Goal: Task Accomplishment & Management: Complete application form

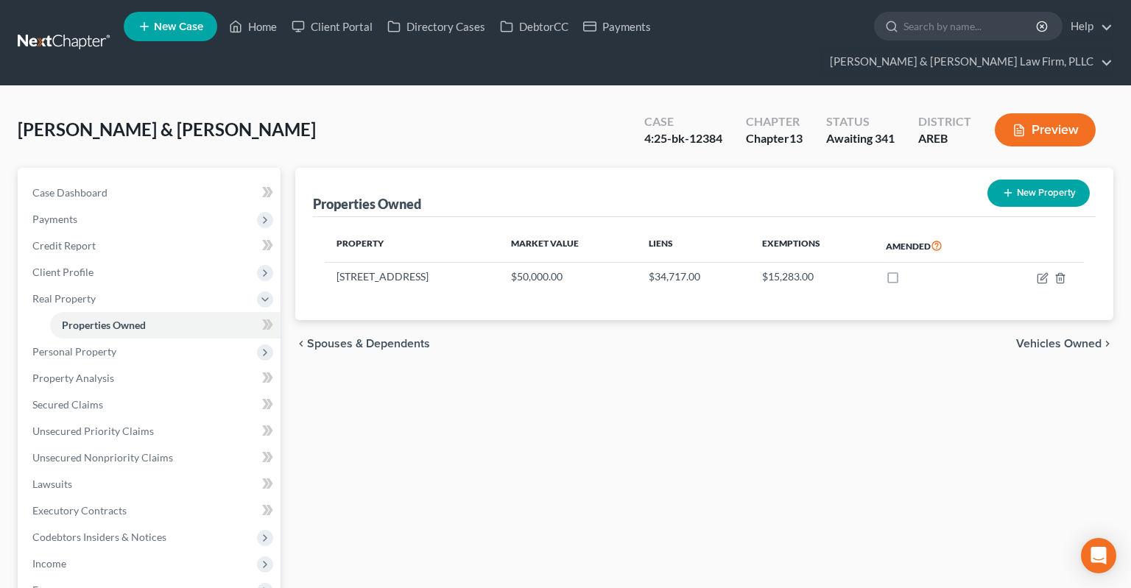
click at [257, 34] on link "Home" at bounding box center [253, 26] width 63 height 27
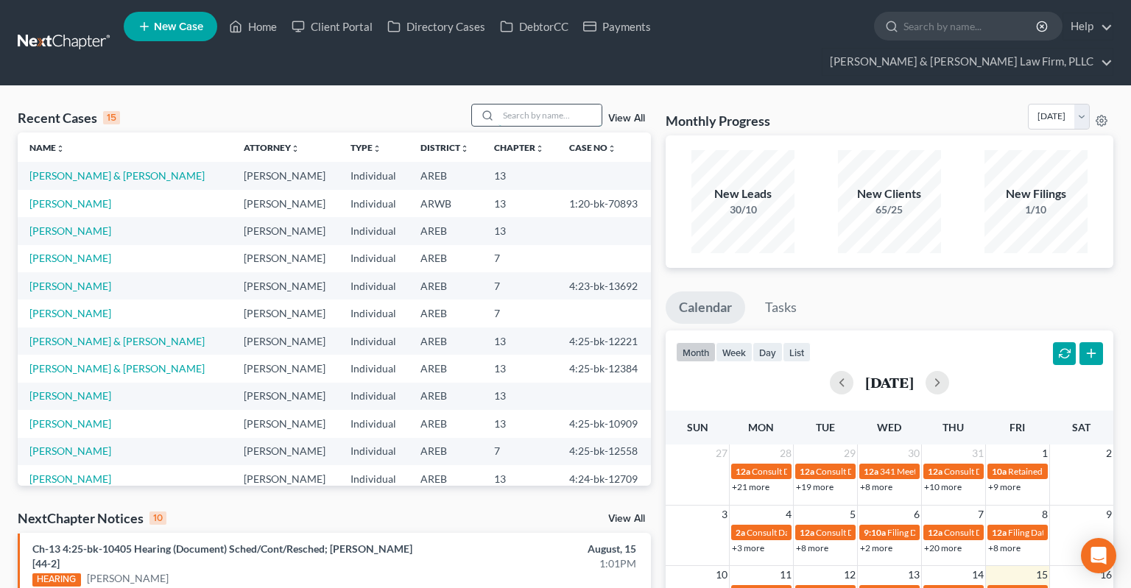
click at [532, 105] on input "search" at bounding box center [549, 115] width 103 height 21
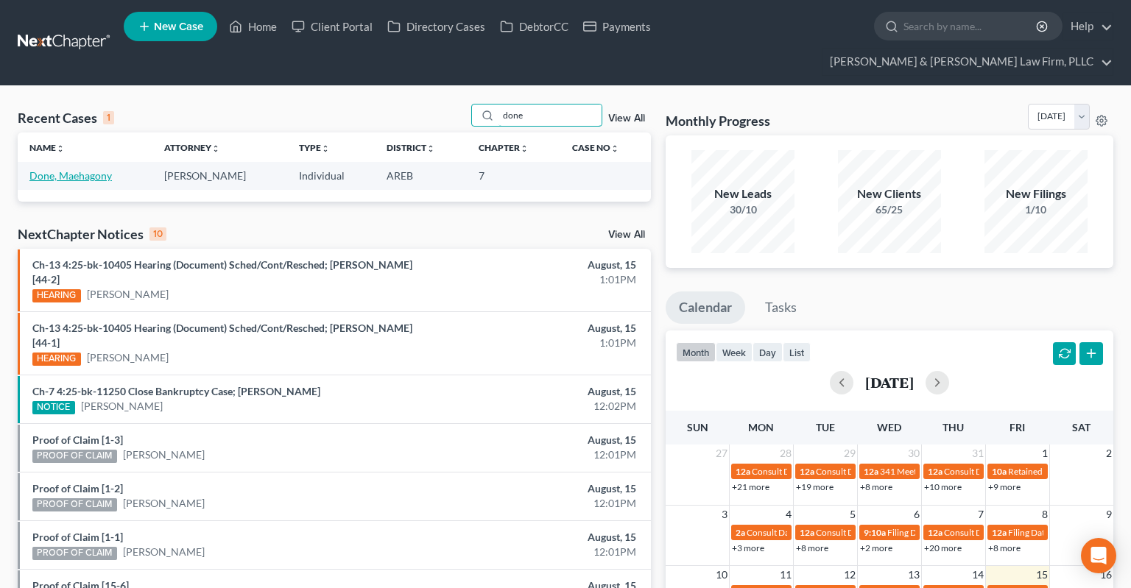
type input "done"
click at [61, 169] on link "Done, Maehagony" at bounding box center [70, 175] width 82 height 13
select select "6"
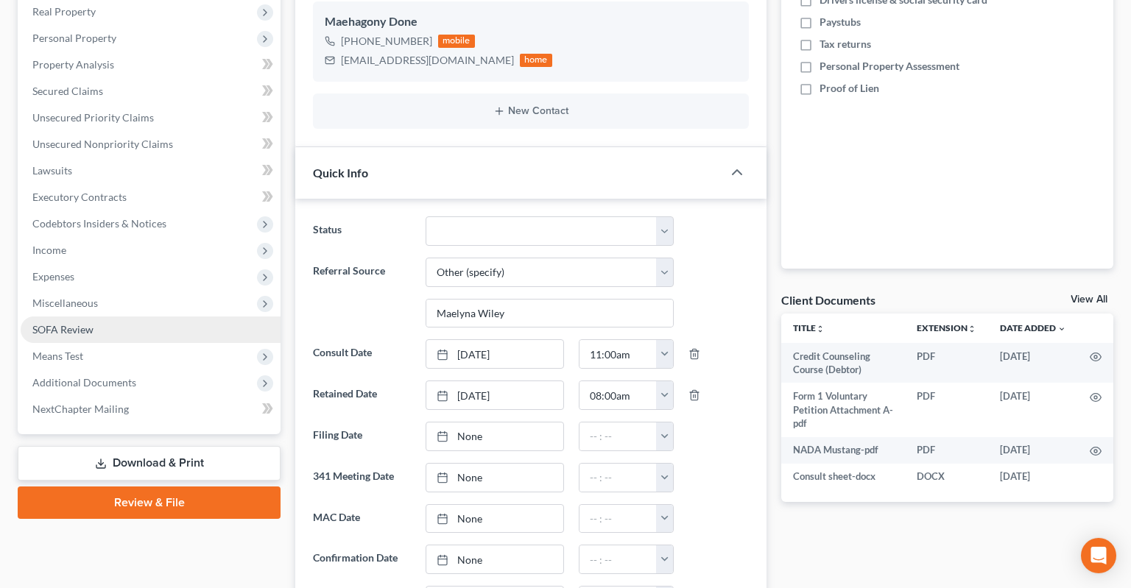
scroll to position [311, 0]
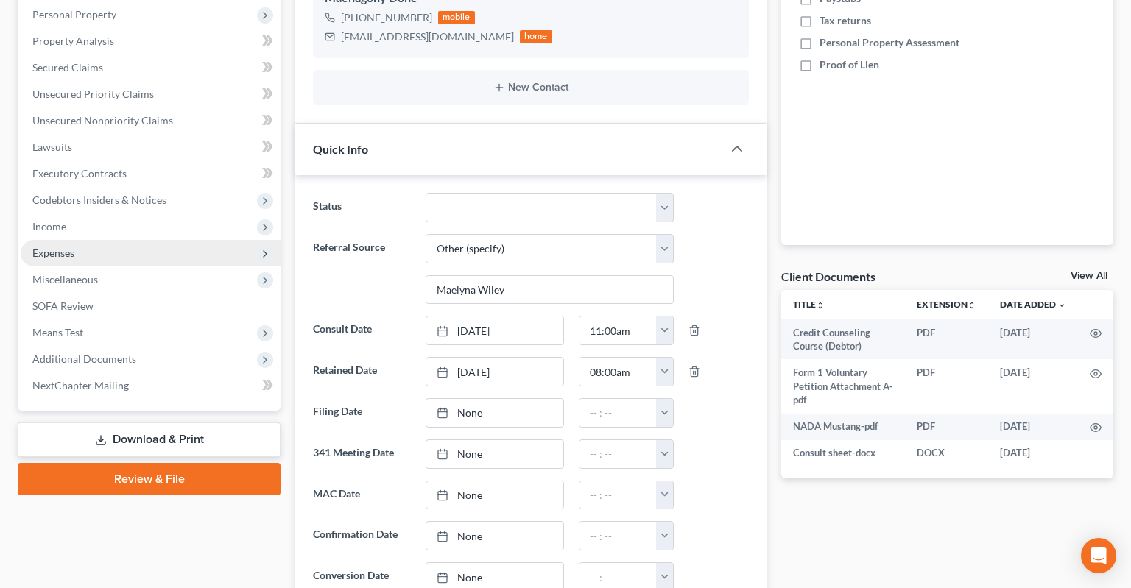
click at [169, 240] on span "Expenses" at bounding box center [151, 253] width 260 height 27
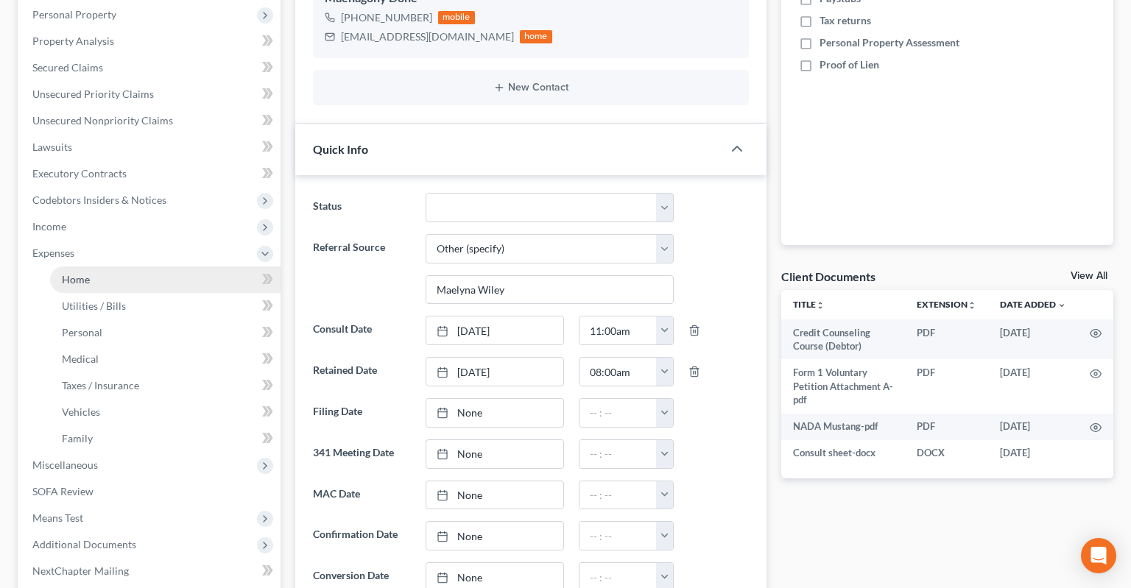
click at [181, 267] on link "Home" at bounding box center [165, 280] width 230 height 27
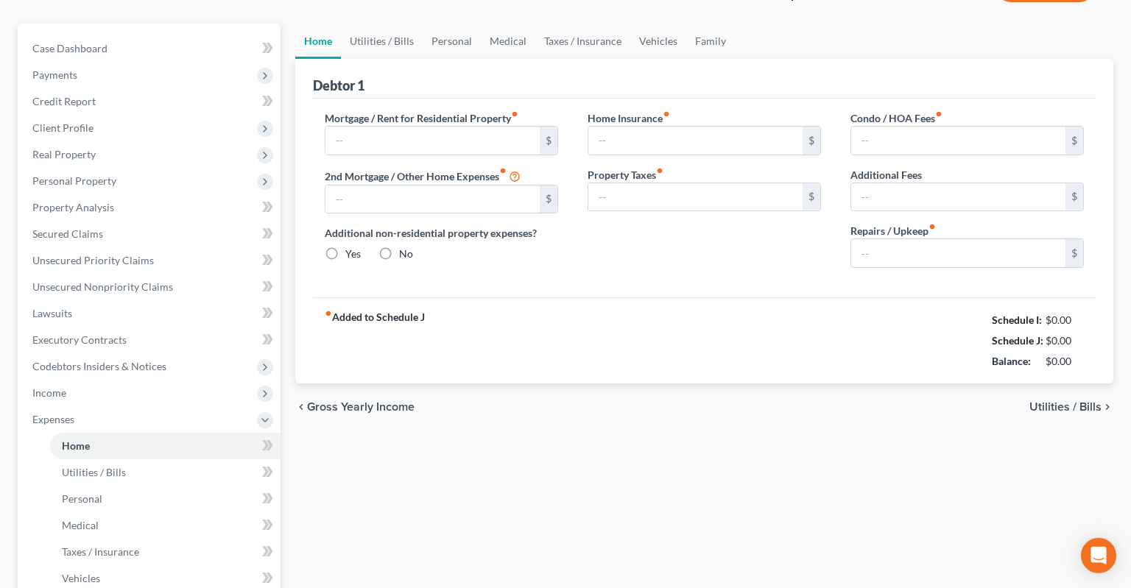
type input "850.00"
type input "0.00"
radio input "true"
type input "0.00"
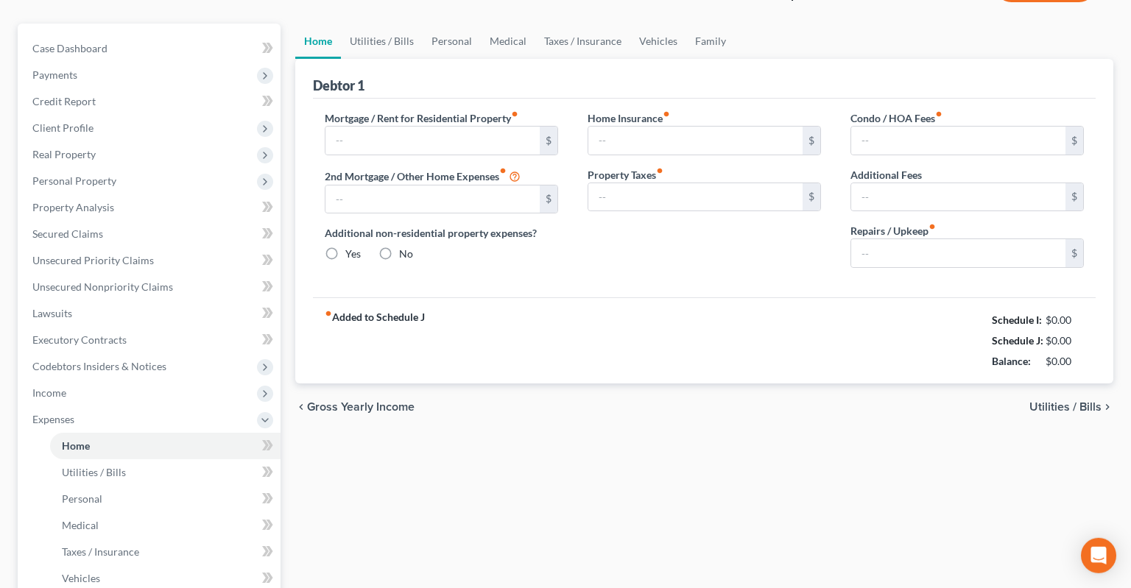
type input "0.00"
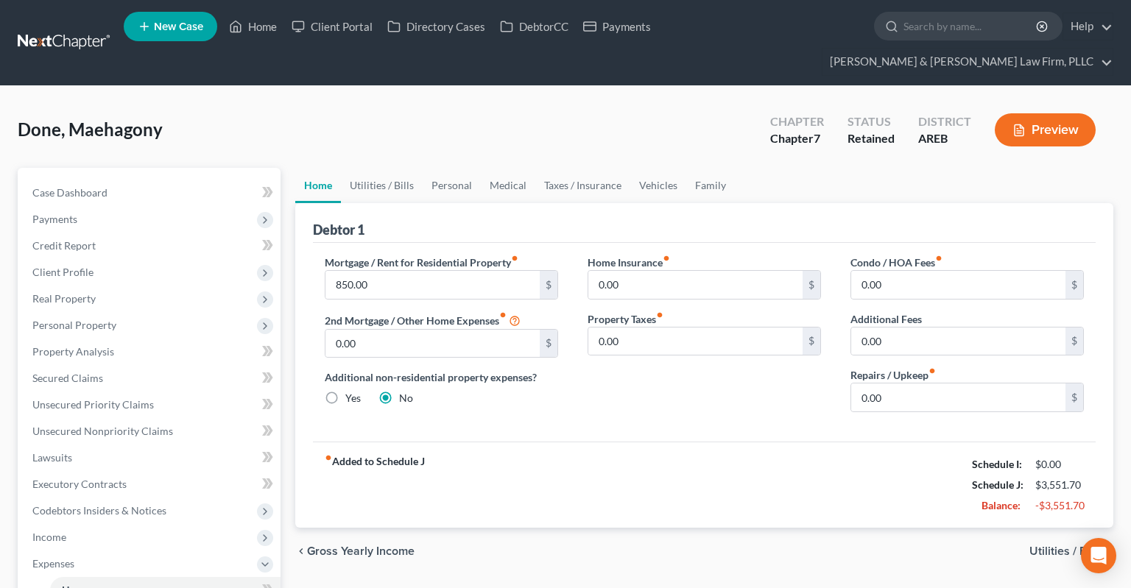
click at [188, 168] on div "Case Dashboard Payments Invoices Payments Payments Credit Report Client Profile…" at bounding box center [149, 537] width 263 height 739
click at [197, 180] on link "Case Dashboard" at bounding box center [151, 193] width 260 height 27
select select "6"
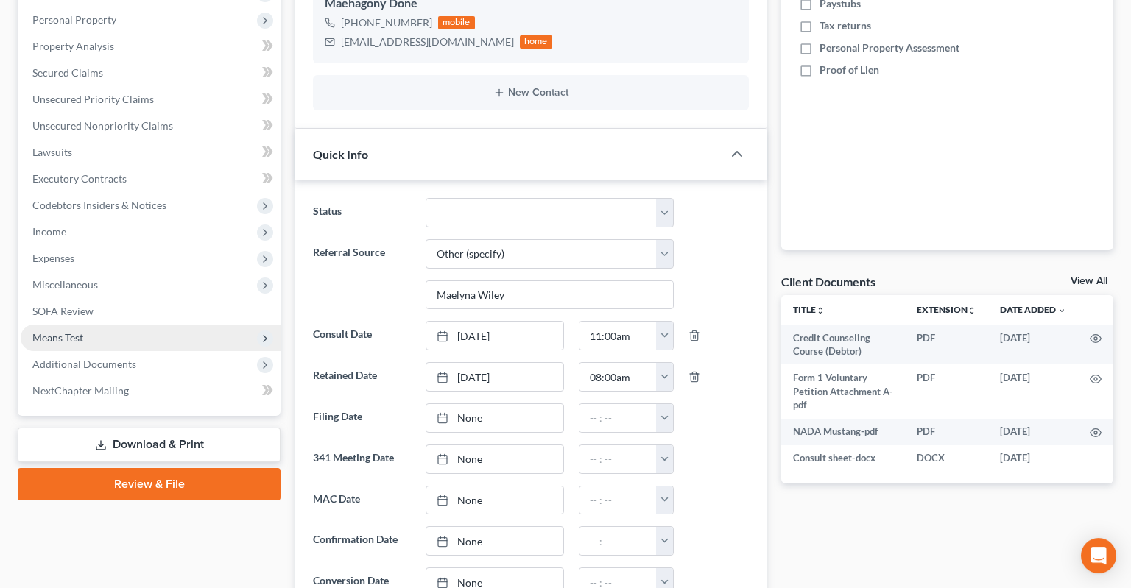
scroll to position [311, 0]
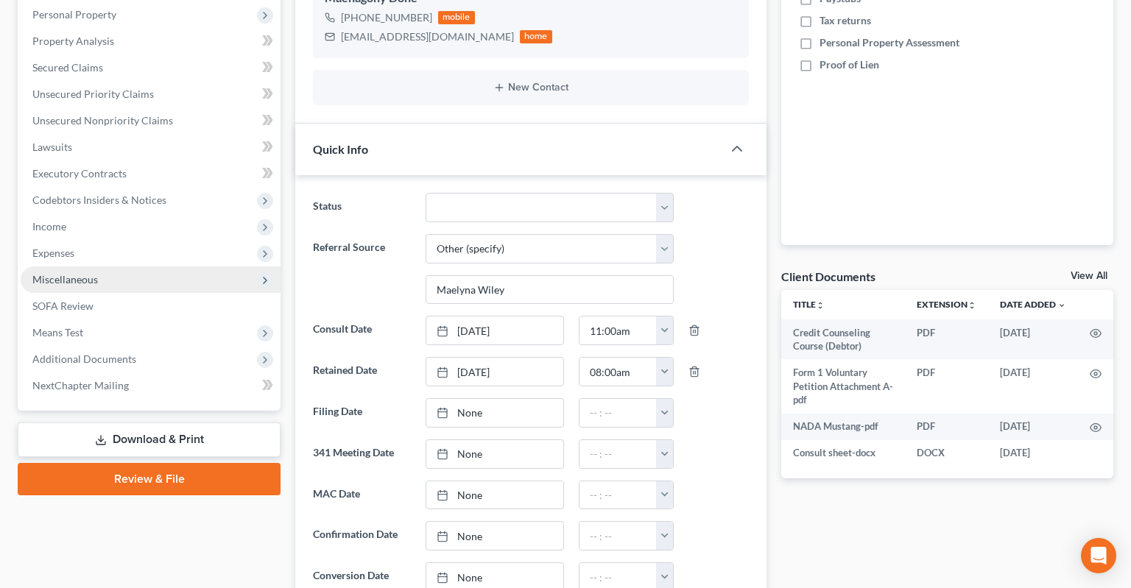
click at [153, 240] on span "Expenses" at bounding box center [151, 253] width 260 height 27
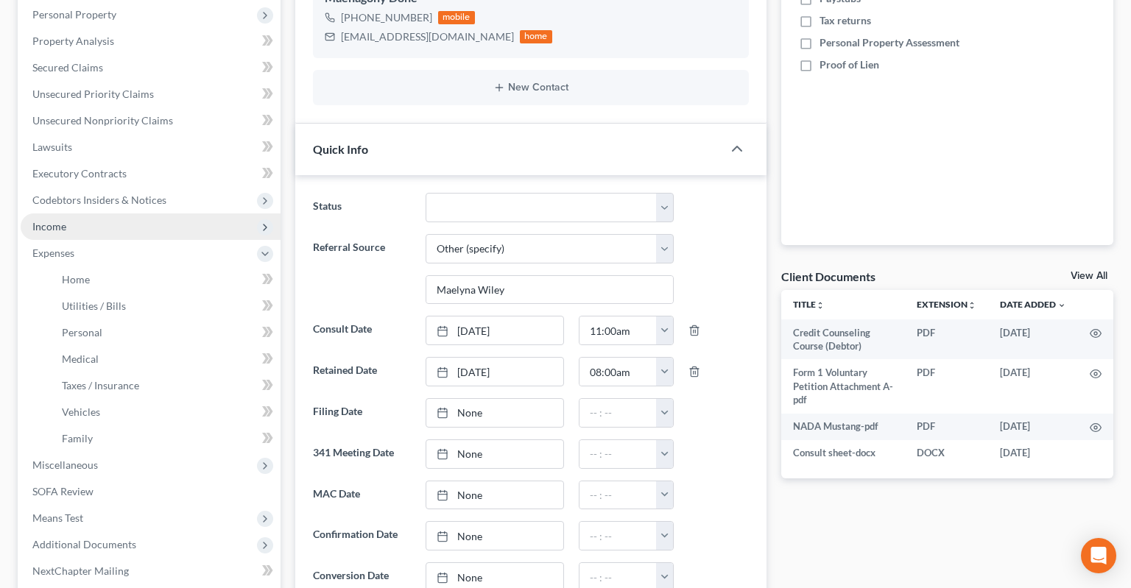
click at [149, 214] on span "Income" at bounding box center [151, 227] width 260 height 27
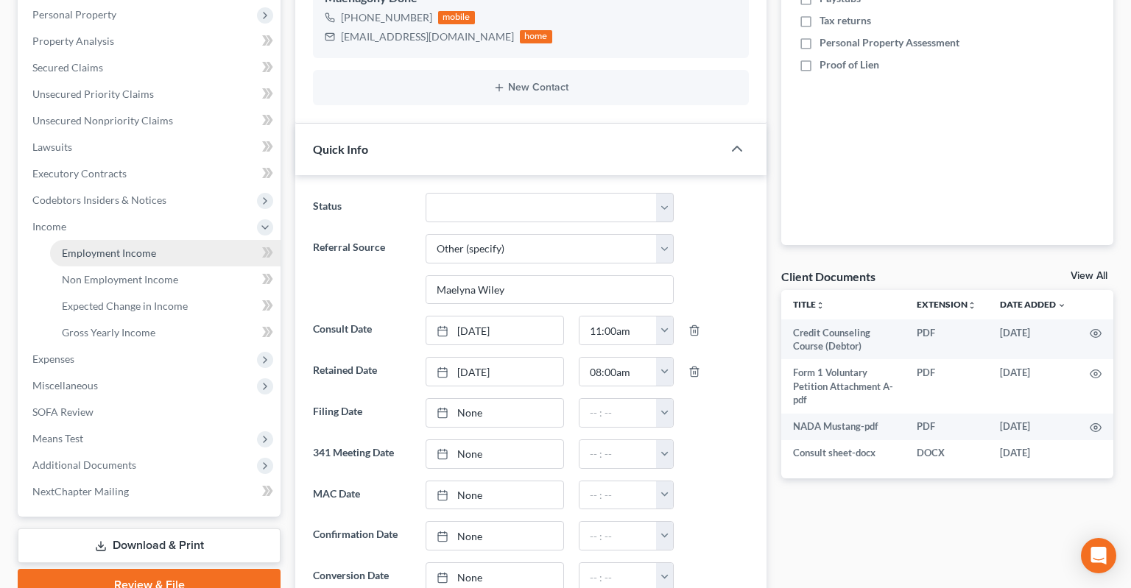
click at [157, 240] on link "Employment Income" at bounding box center [165, 253] width 230 height 27
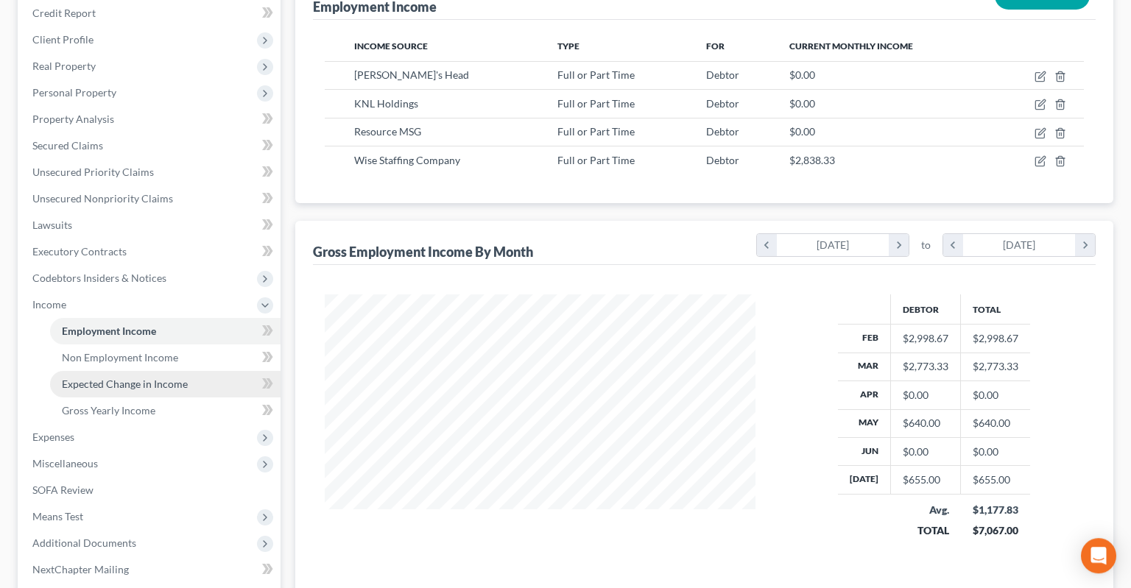
scroll to position [233, 0]
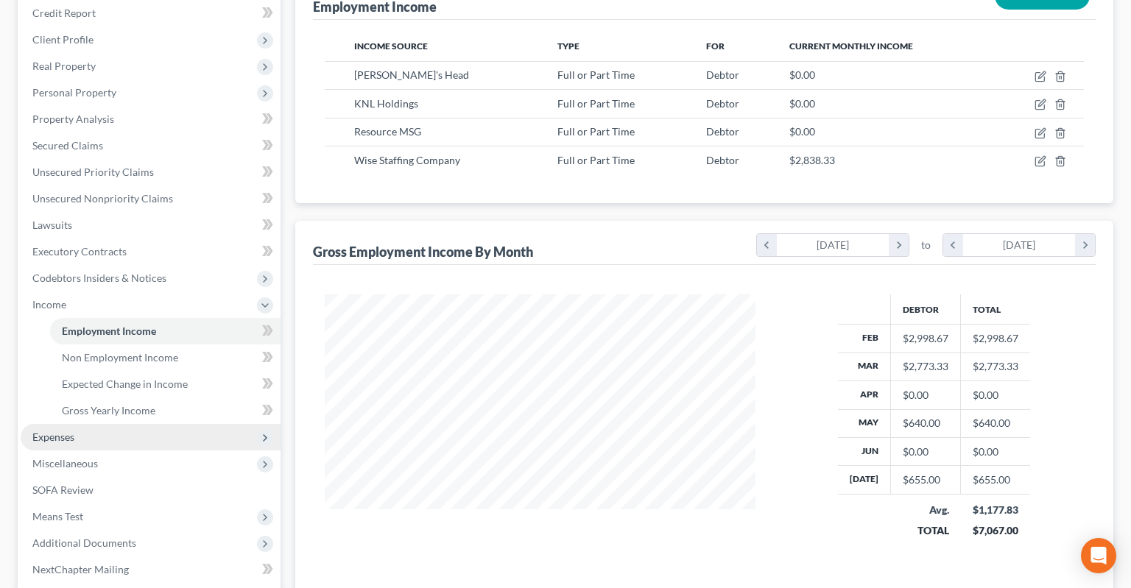
click at [166, 424] on span "Expenses" at bounding box center [151, 437] width 260 height 27
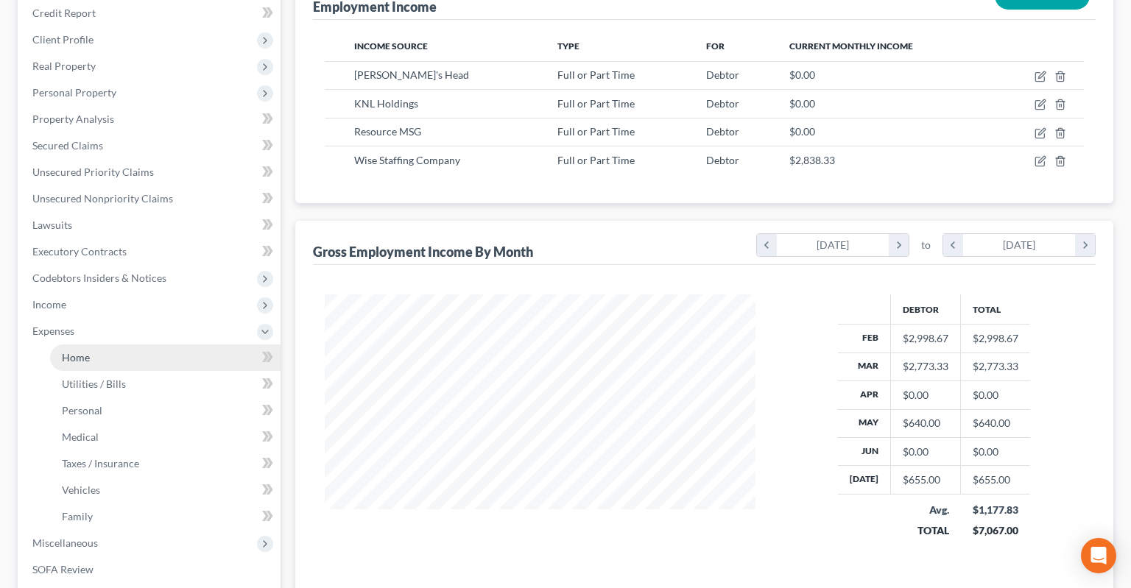
click at [171, 345] on link "Home" at bounding box center [165, 358] width 230 height 27
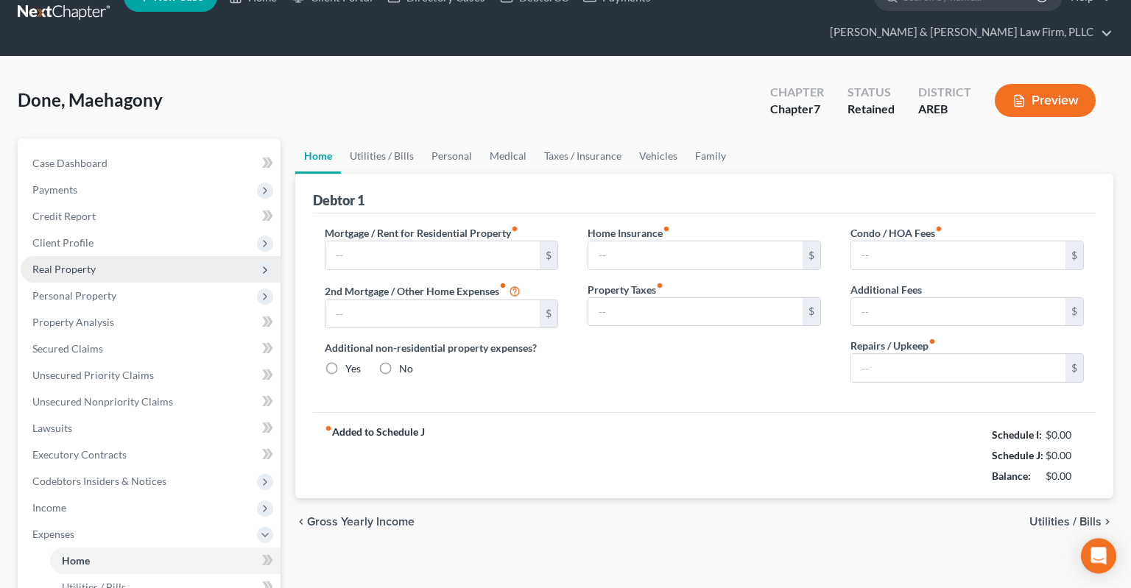
type input "850.00"
type input "0.00"
radio input "true"
type input "0.00"
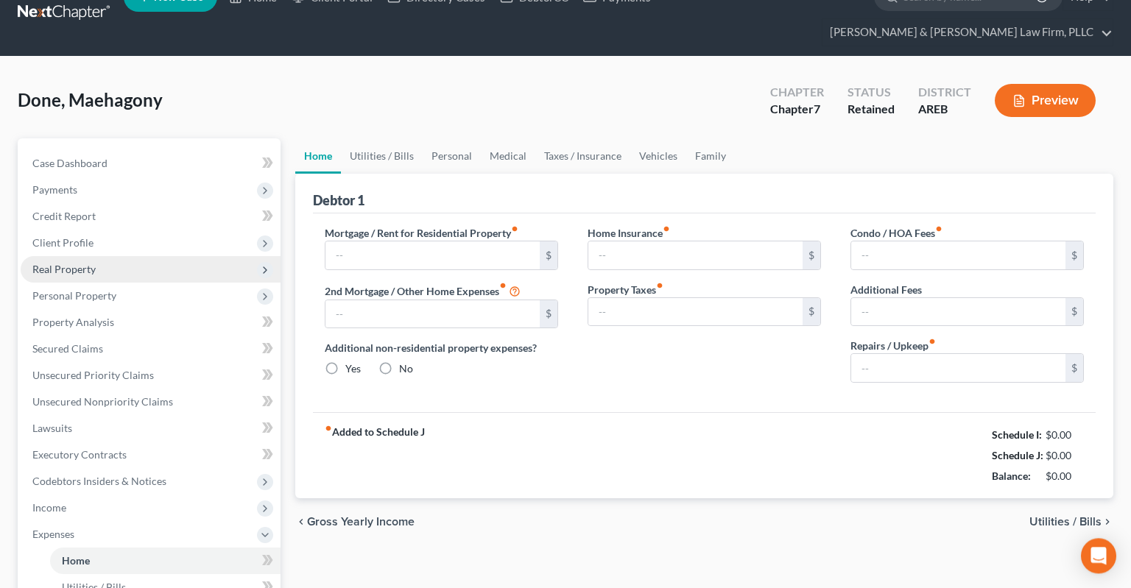
type input "0.00"
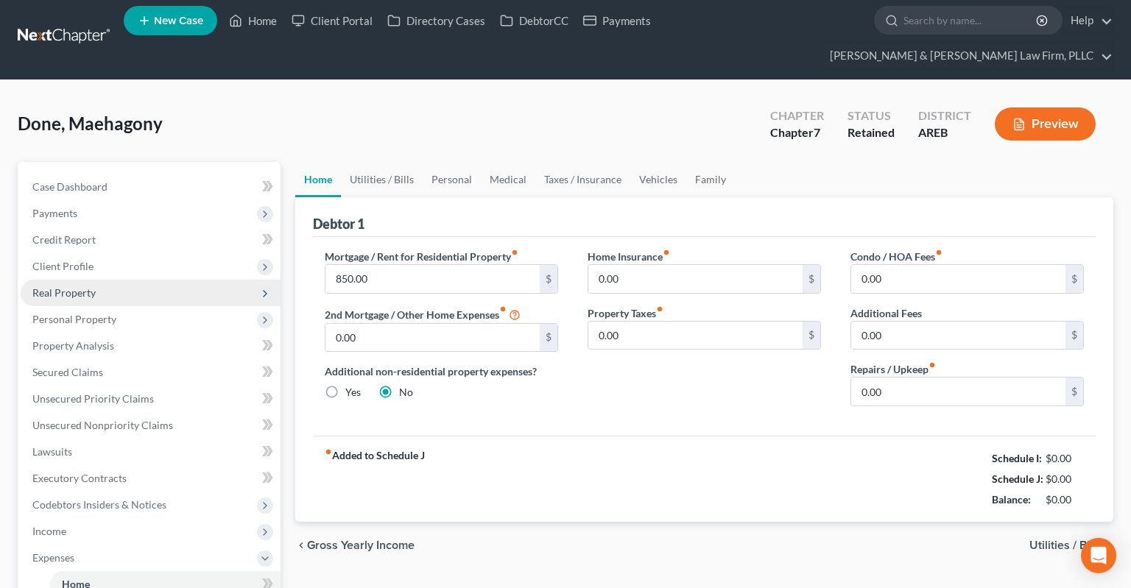
scroll to position [5, 0]
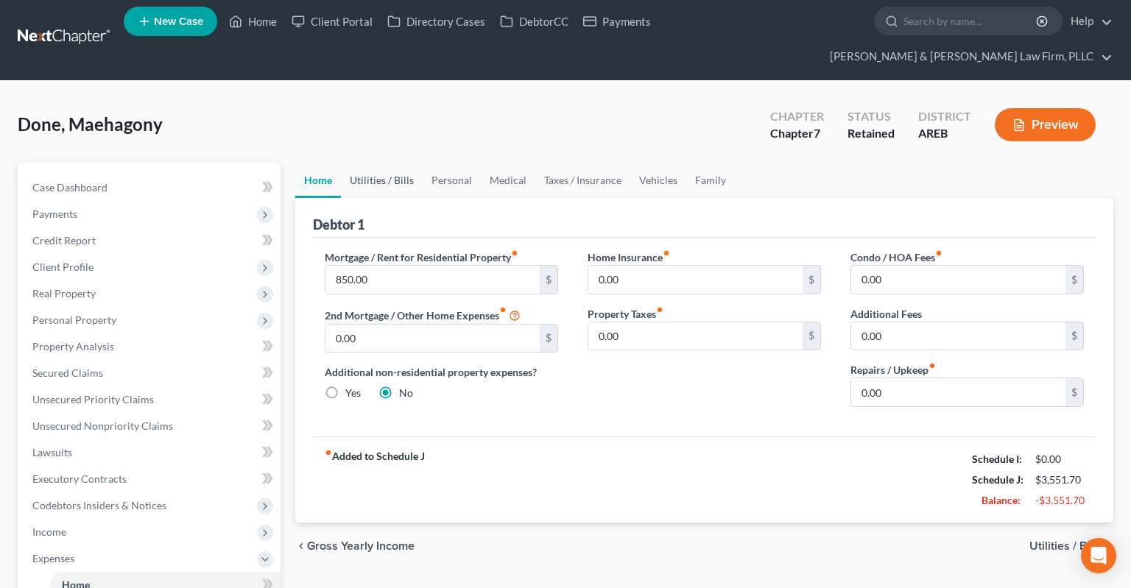
click at [399, 163] on link "Utilities / Bills" at bounding box center [382, 180] width 82 height 35
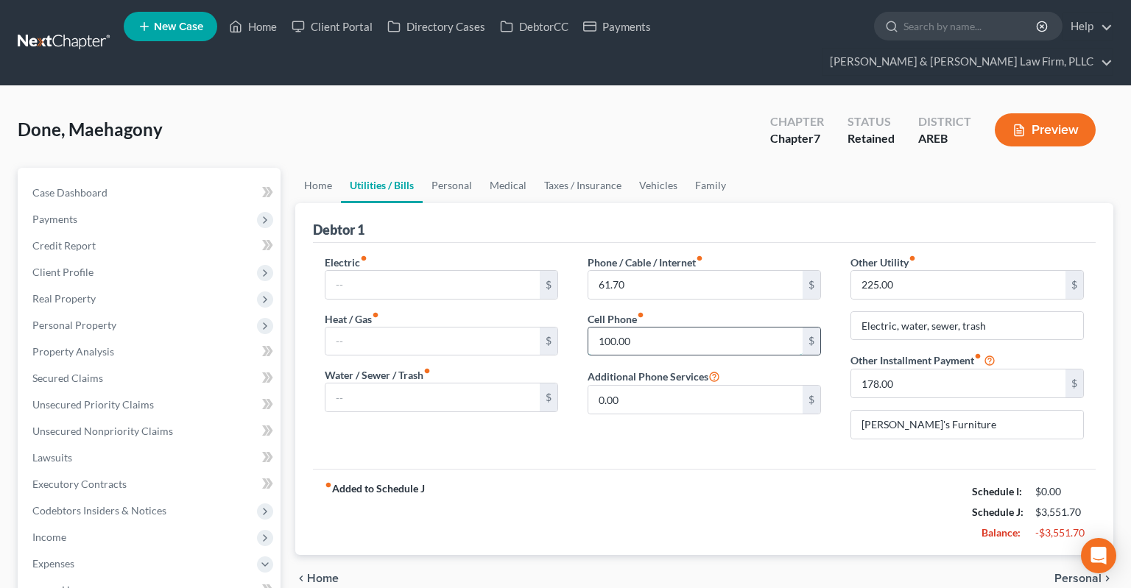
click at [638, 328] on input "100.00" at bounding box center [695, 342] width 214 height 28
click at [651, 469] on div "fiber_manual_record Added to Schedule J Schedule I: $0.00 Schedule J: $3,607.70…" at bounding box center [704, 512] width 783 height 86
click at [134, 524] on span "Income" at bounding box center [151, 537] width 260 height 27
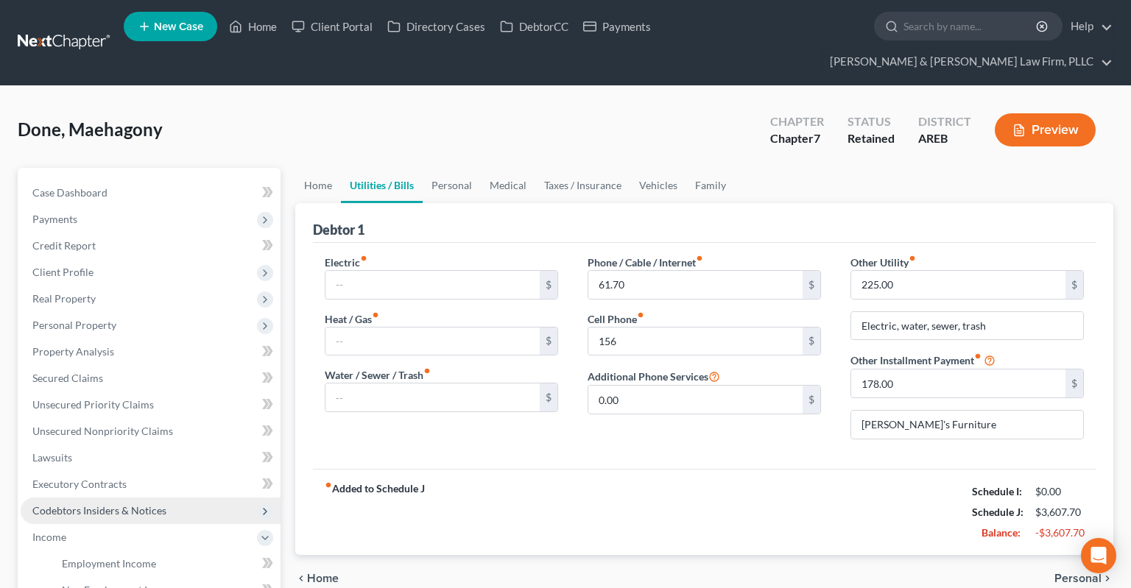
scroll to position [77, 0]
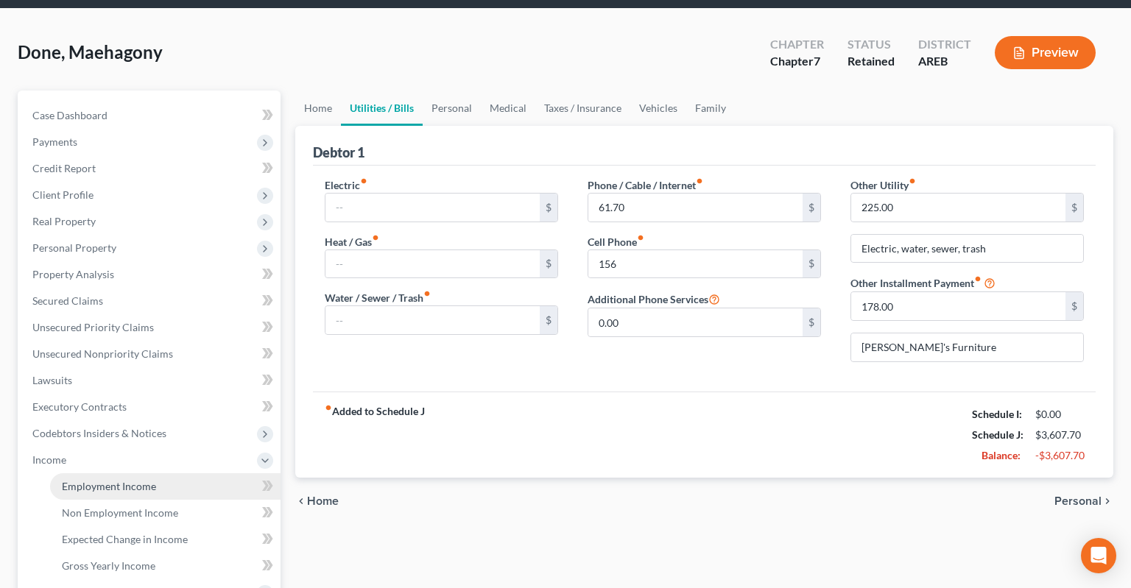
click at [163, 473] on link "Employment Income" at bounding box center [165, 486] width 230 height 27
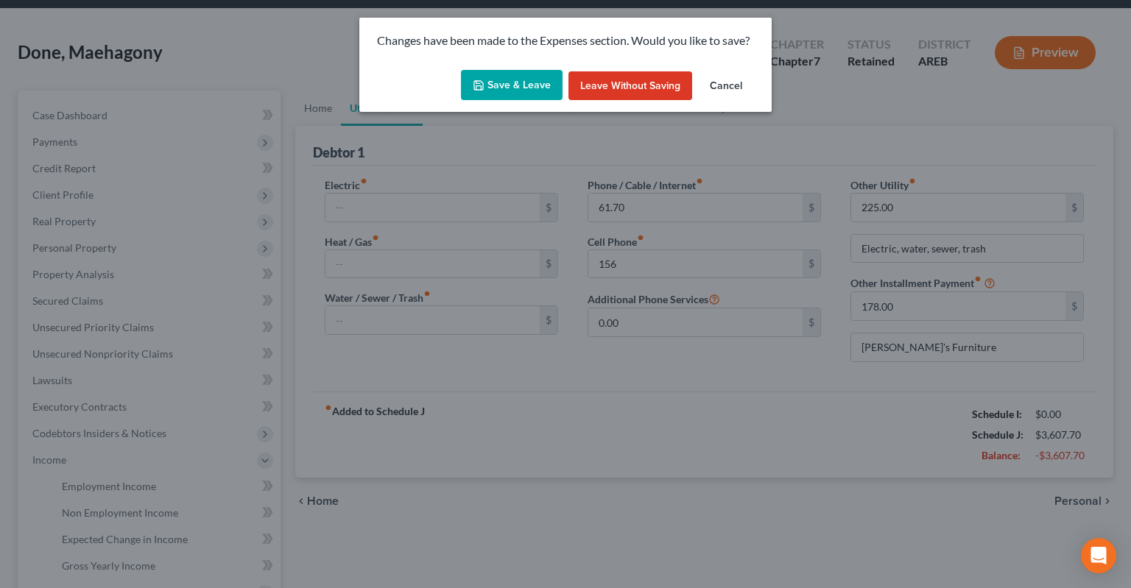
drag, startPoint x: 501, startPoint y: 105, endPoint x: 503, endPoint y: 98, distance: 7.5
click at [502, 103] on div "Save & Leave Leave without Saving Cancel" at bounding box center [565, 88] width 412 height 49
click at [503, 92] on button "Save & Leave" at bounding box center [512, 85] width 102 height 31
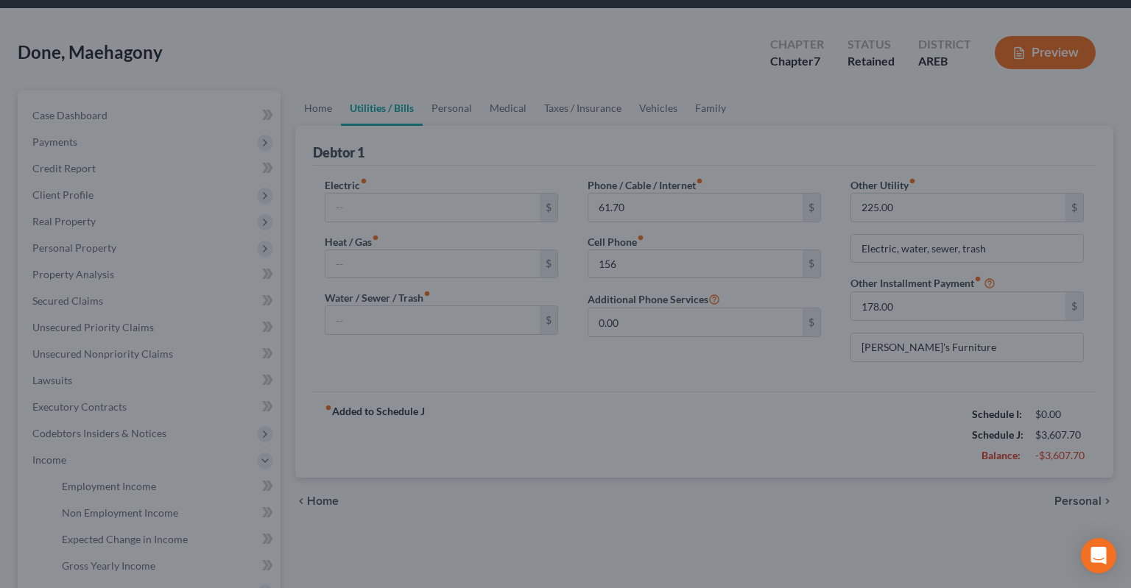
type input "156.00"
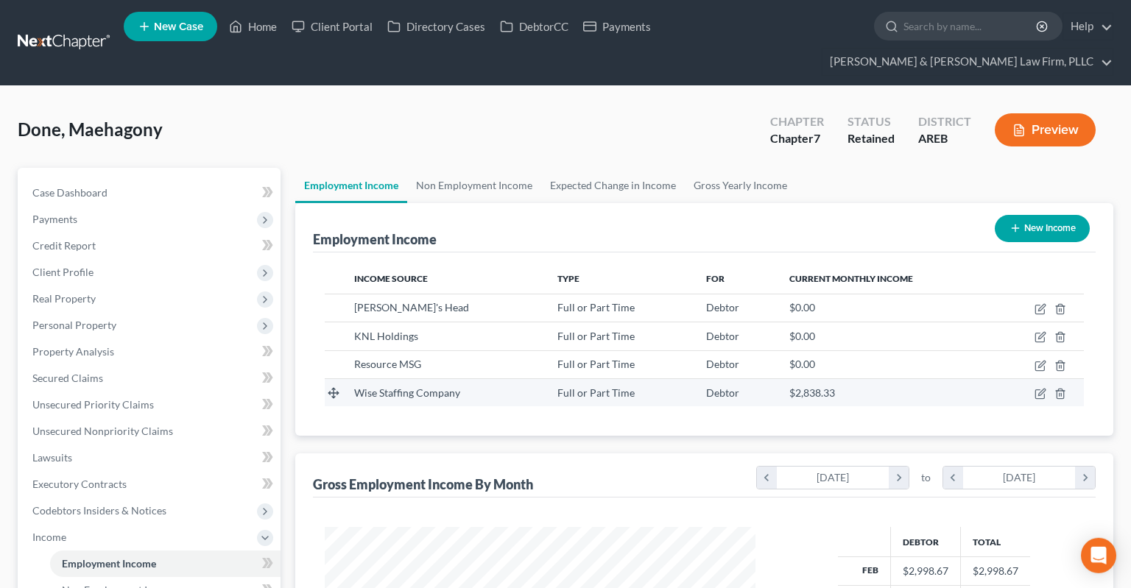
scroll to position [262, 459]
click at [1044, 388] on icon "button" at bounding box center [1040, 394] width 12 height 12
select select "0"
select select "3"
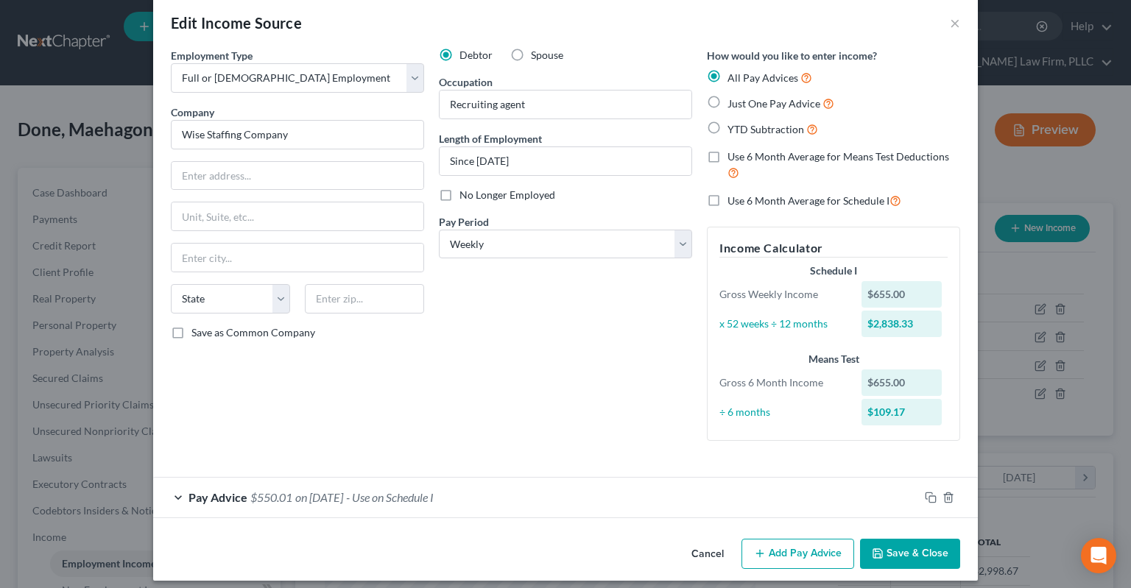
scroll to position [29, 0]
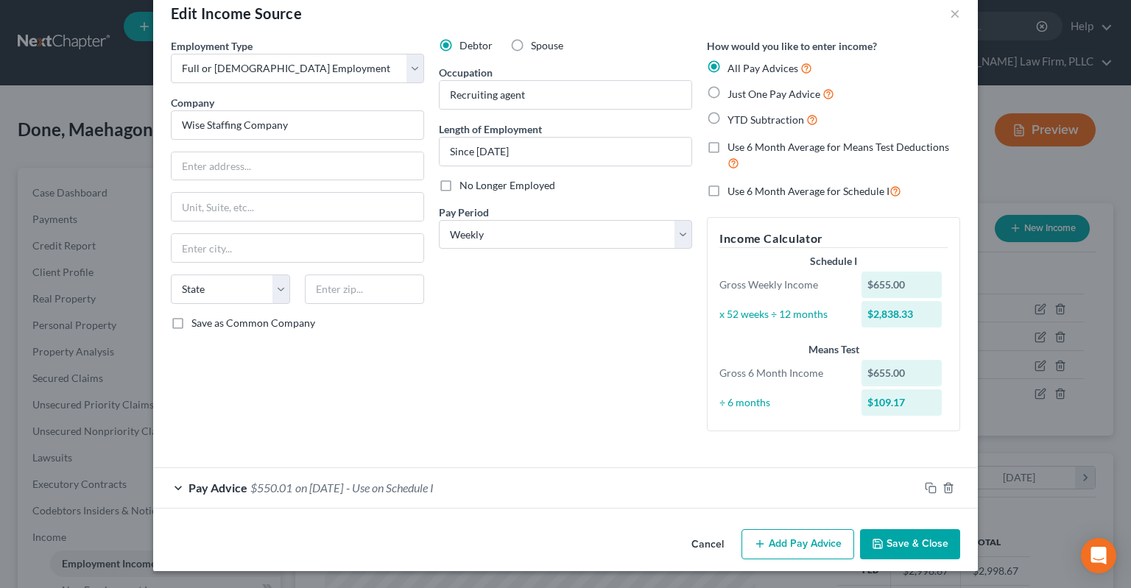
click at [496, 487] on div "Pay Advice $550.01 on [DATE] - Use on Schedule I" at bounding box center [536, 487] width 766 height 39
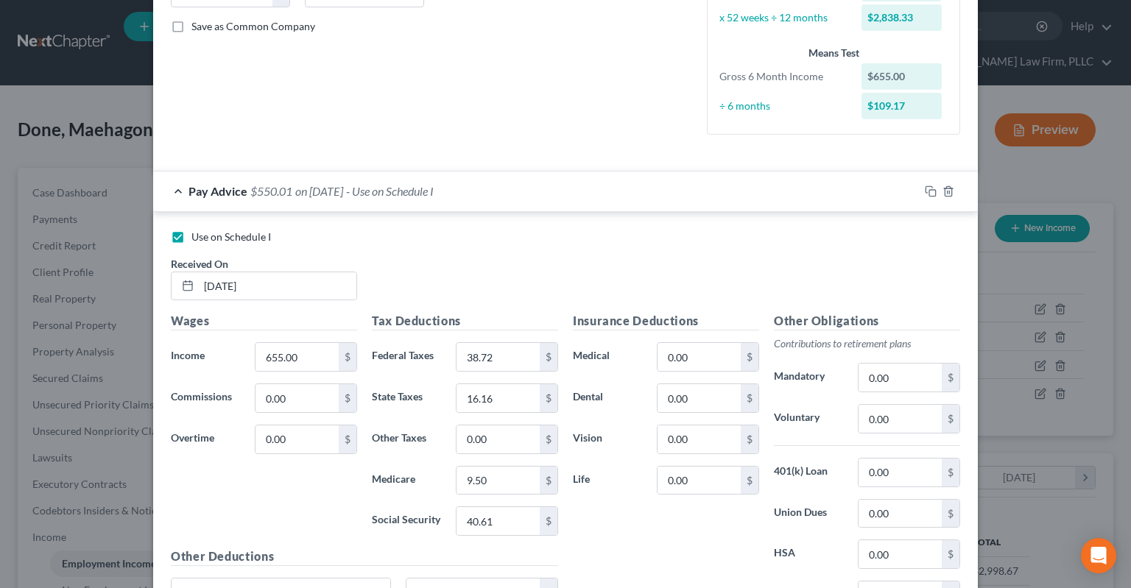
scroll to position [470, 0]
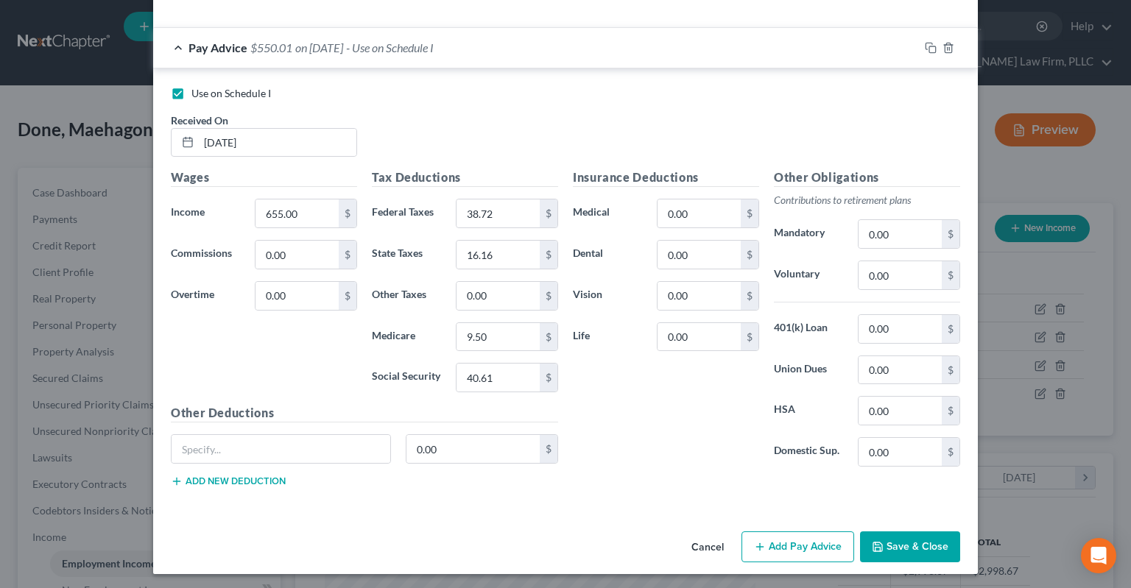
click at [896, 547] on button "Save & Close" at bounding box center [910, 547] width 100 height 31
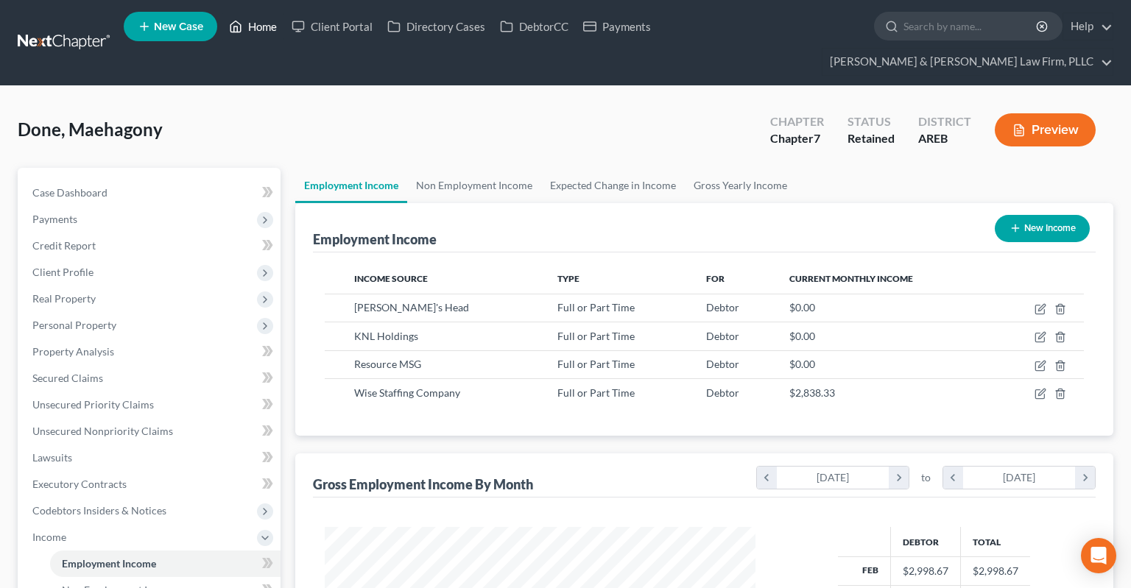
click at [253, 40] on link "Home" at bounding box center [253, 26] width 63 height 27
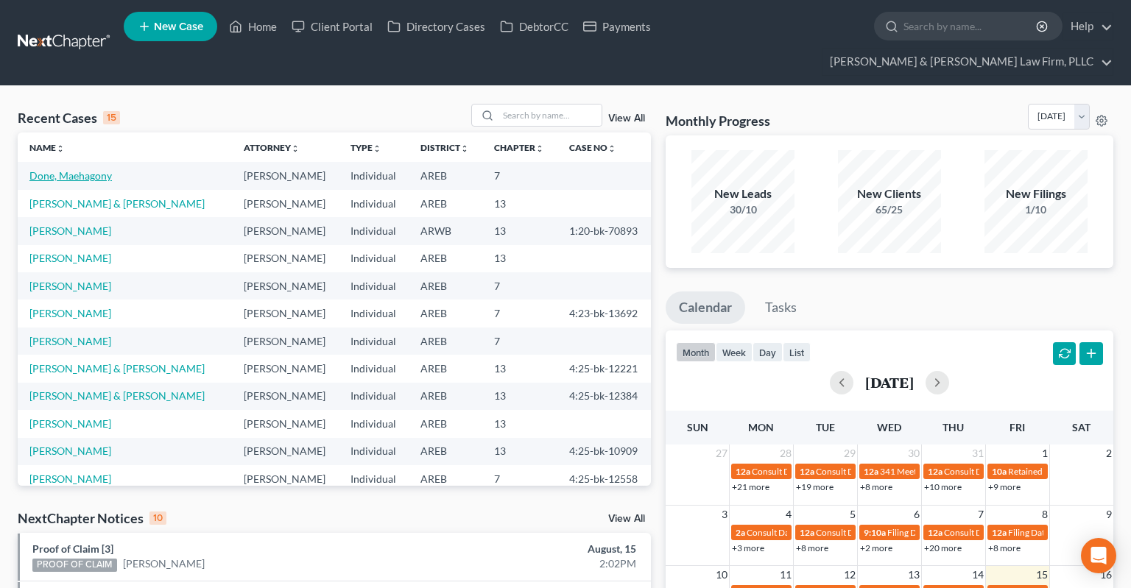
click at [89, 169] on link "Done, Maehagony" at bounding box center [70, 175] width 82 height 13
select select "6"
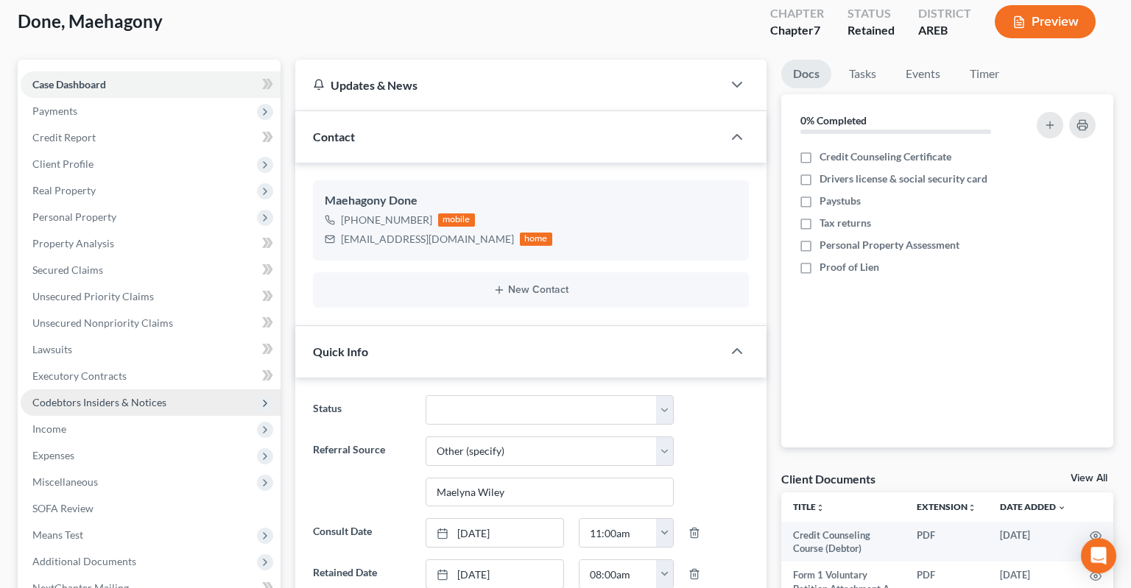
scroll to position [155, 0]
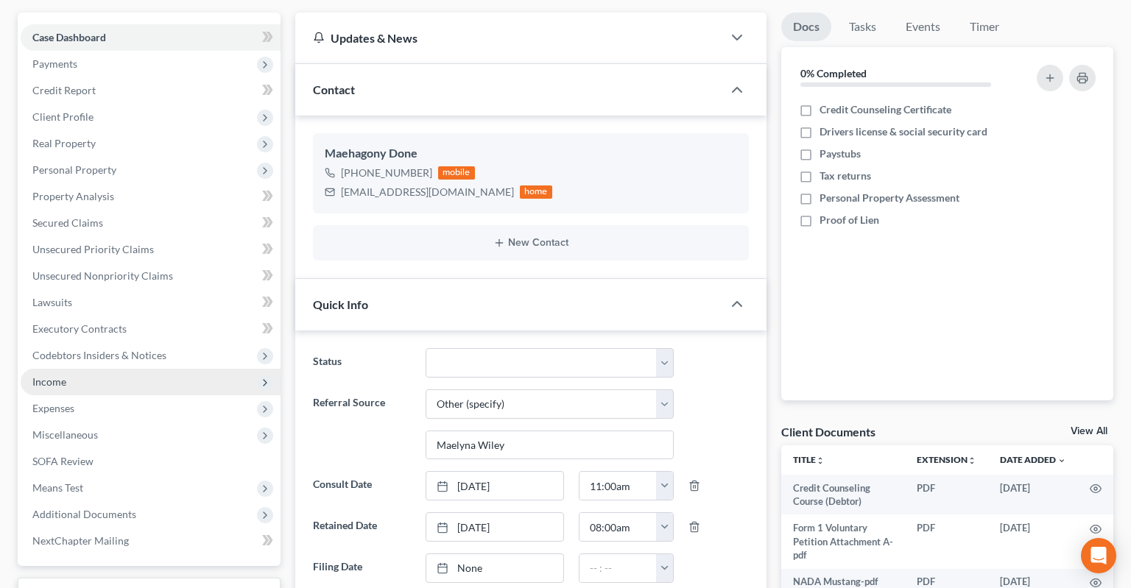
click at [138, 369] on span "Income" at bounding box center [151, 382] width 260 height 27
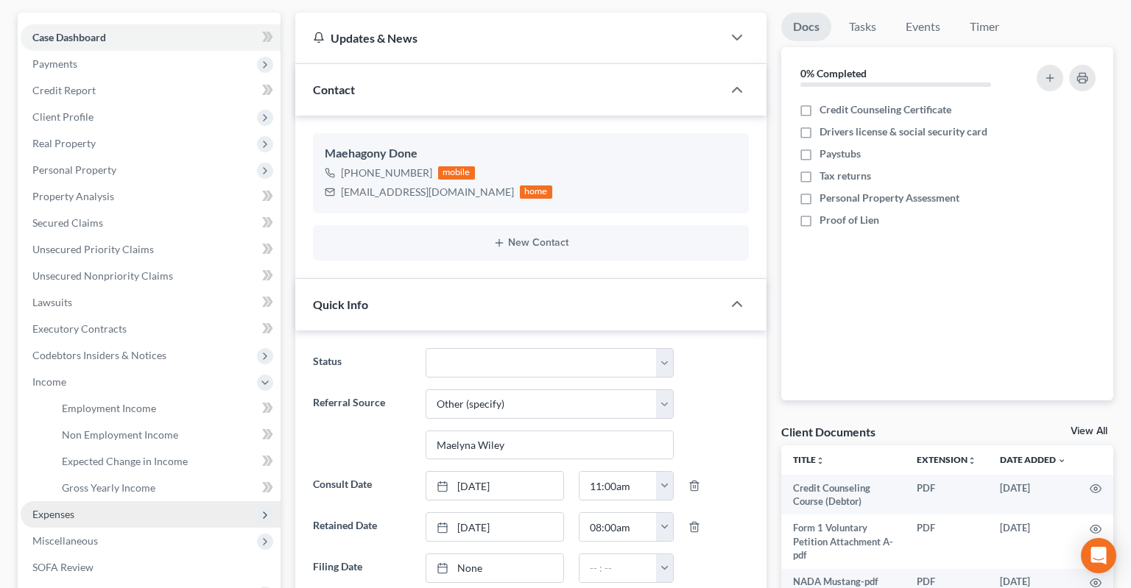
click at [135, 501] on span "Expenses" at bounding box center [151, 514] width 260 height 27
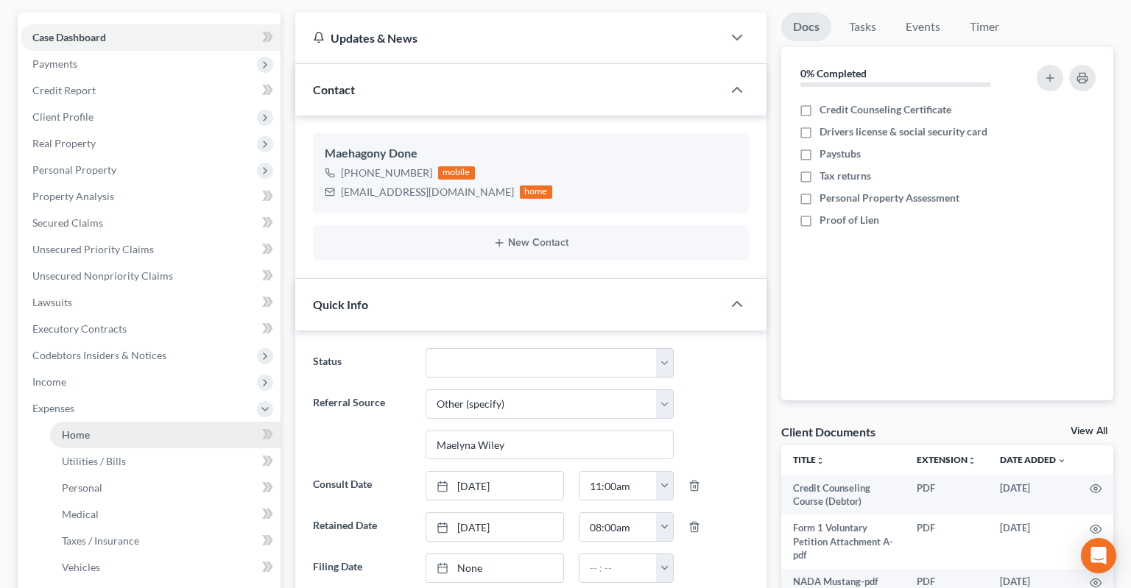
click at [159, 422] on link "Home" at bounding box center [165, 435] width 230 height 27
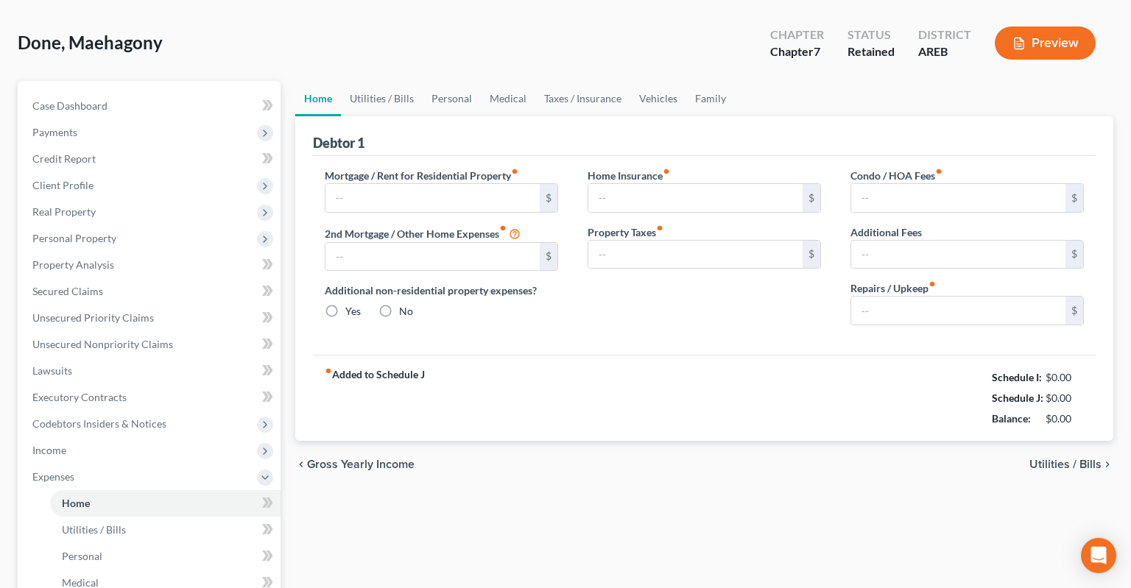
type input "850.00"
type input "0.00"
radio input "true"
type input "0.00"
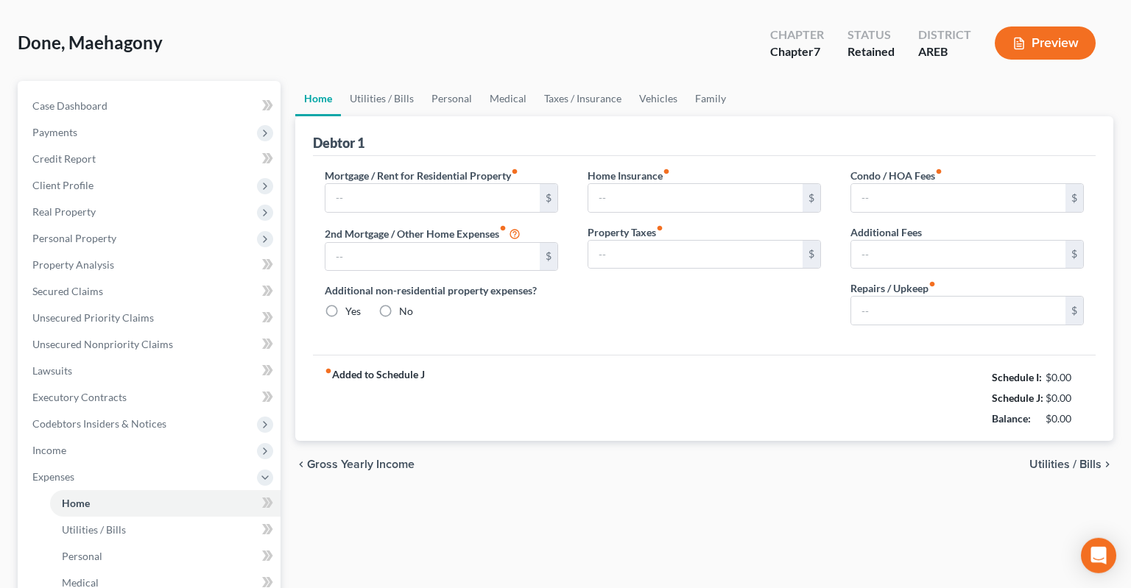
type input "0.00"
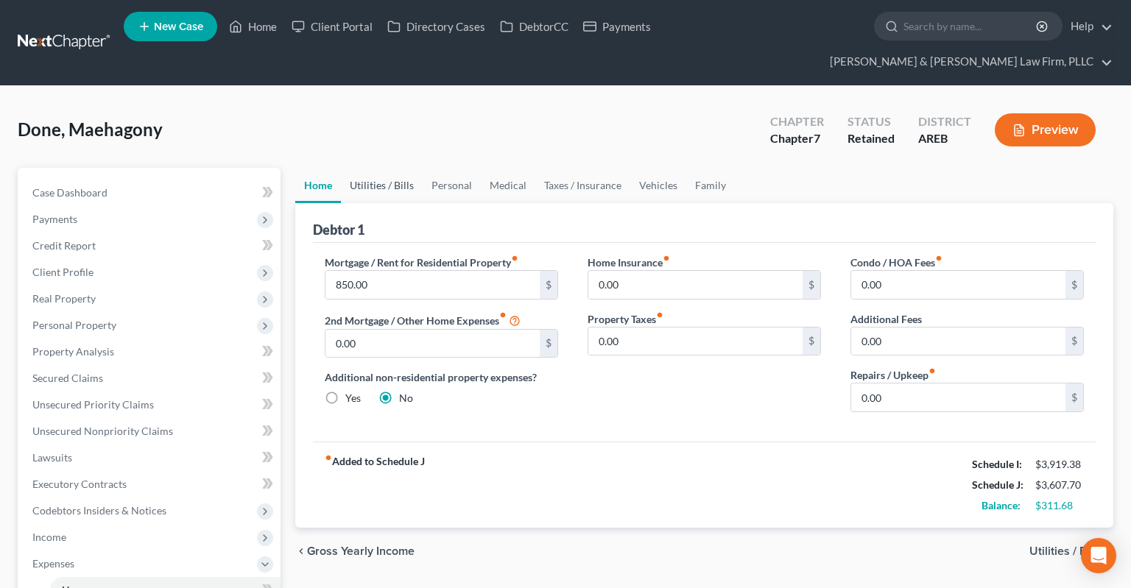
click at [389, 168] on link "Utilities / Bills" at bounding box center [382, 185] width 82 height 35
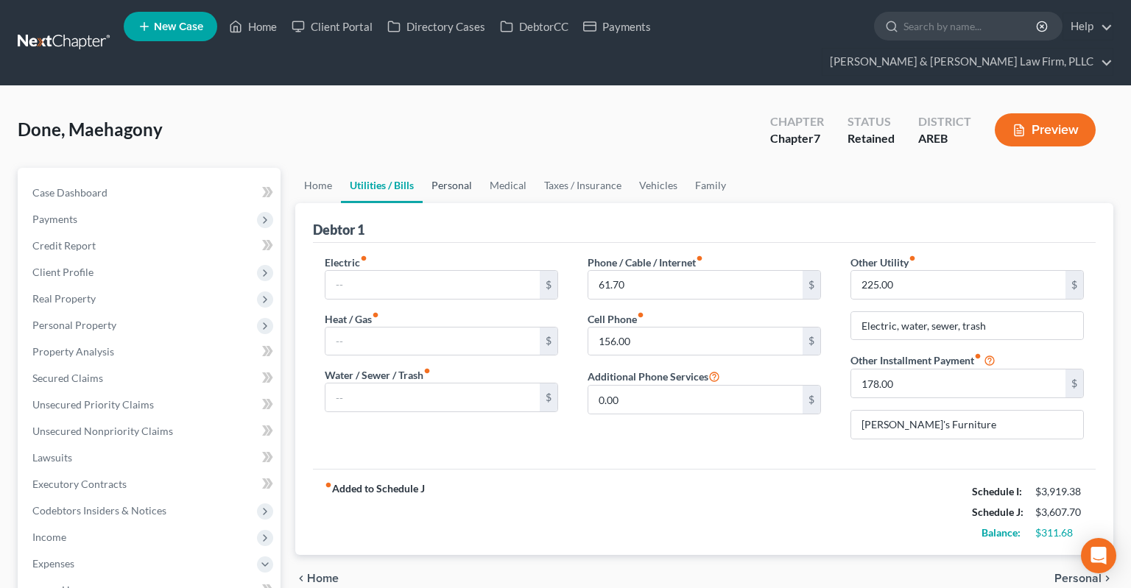
click at [440, 168] on link "Personal" at bounding box center [452, 185] width 58 height 35
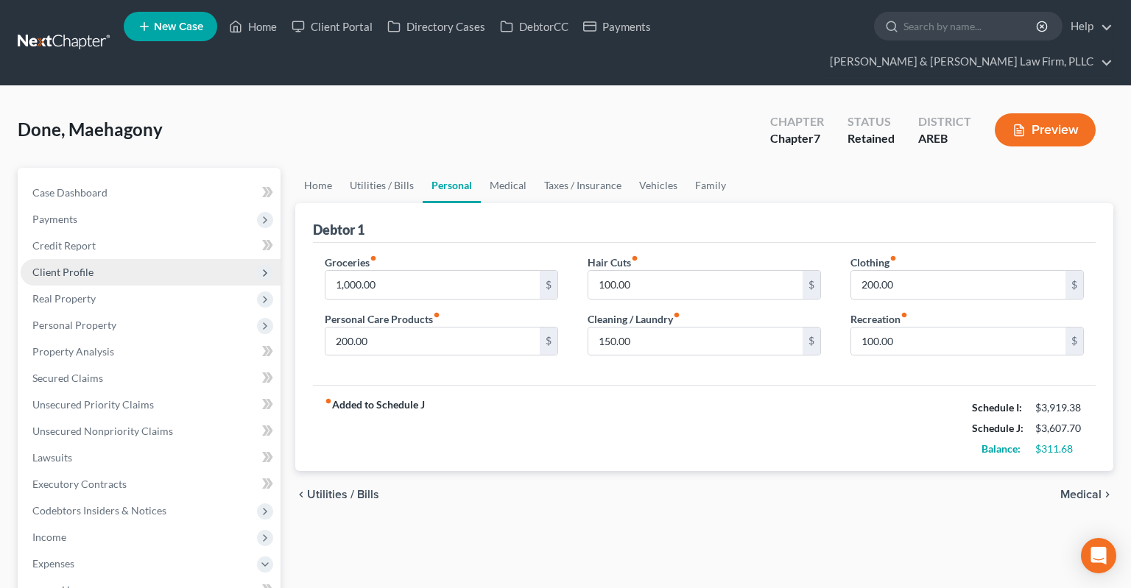
click at [180, 259] on span "Client Profile" at bounding box center [151, 272] width 260 height 27
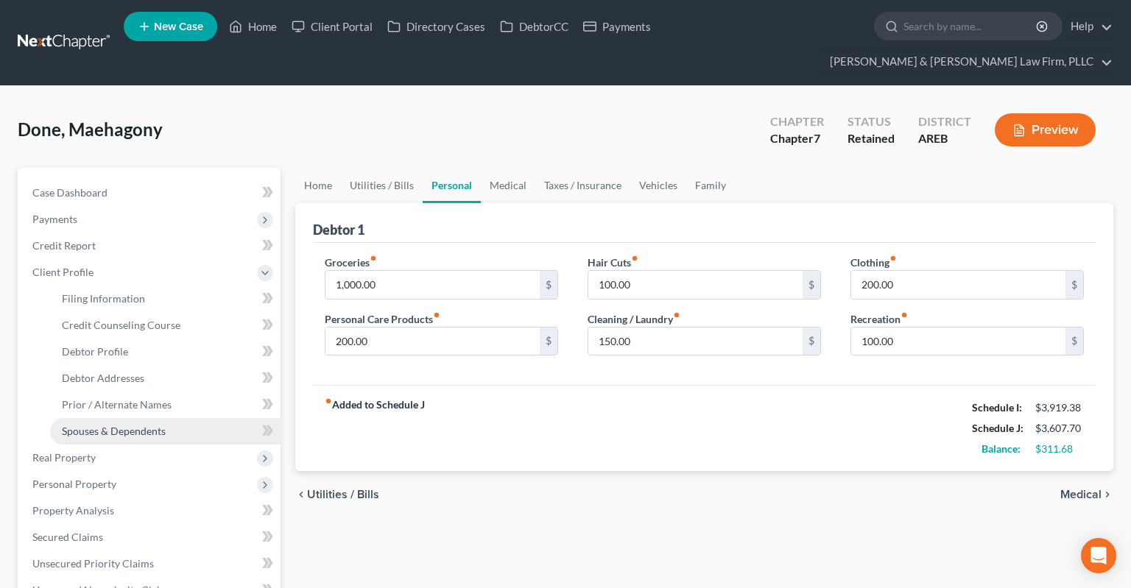
click at [172, 418] on link "Spouses & Dependents" at bounding box center [165, 431] width 230 height 27
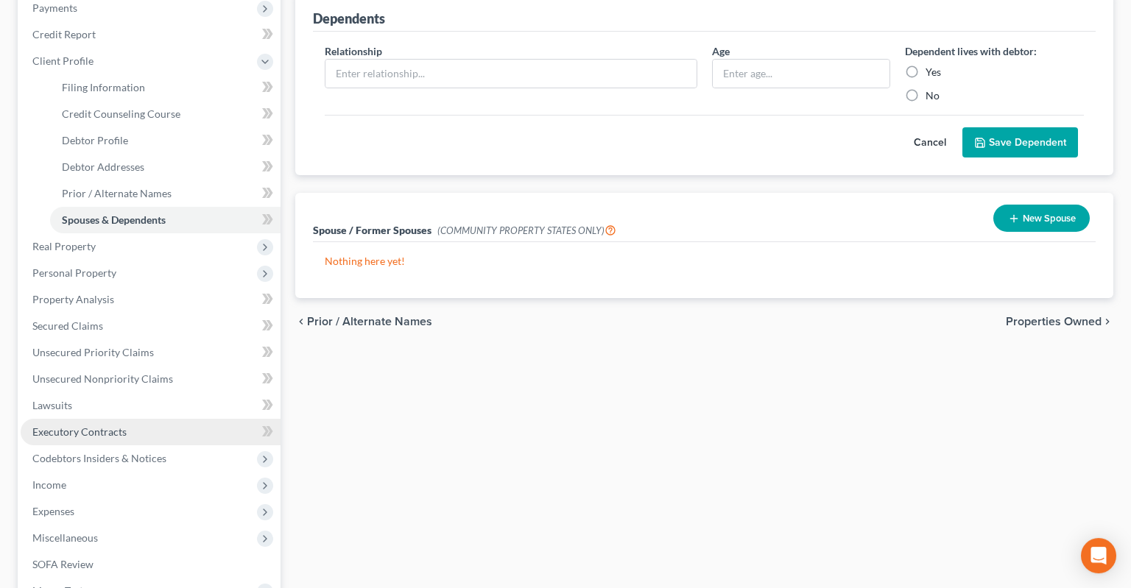
scroll to position [233, 0]
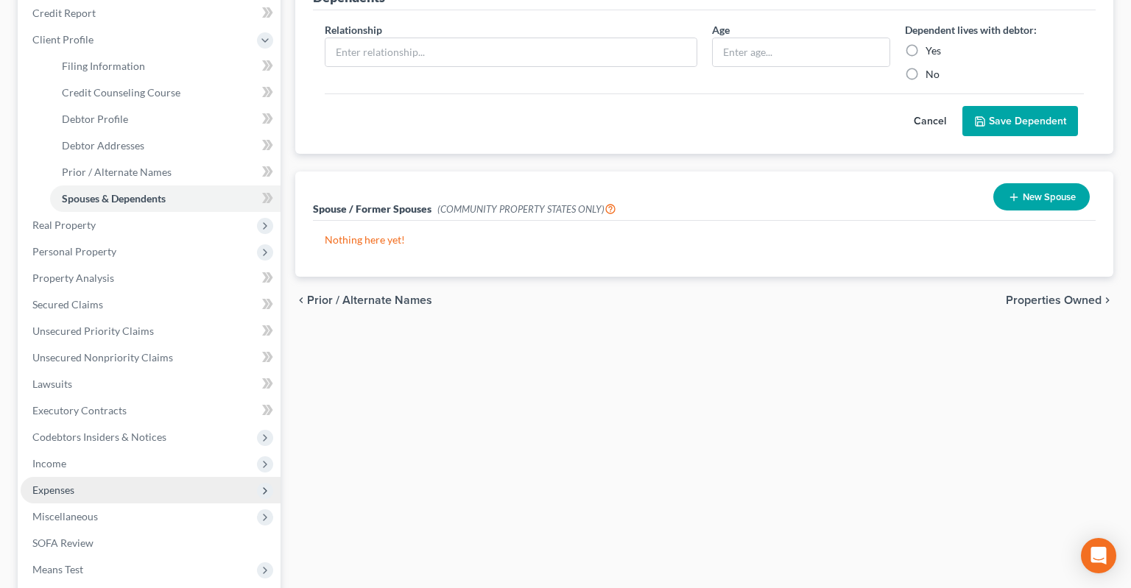
click at [112, 477] on span "Expenses" at bounding box center [151, 490] width 260 height 27
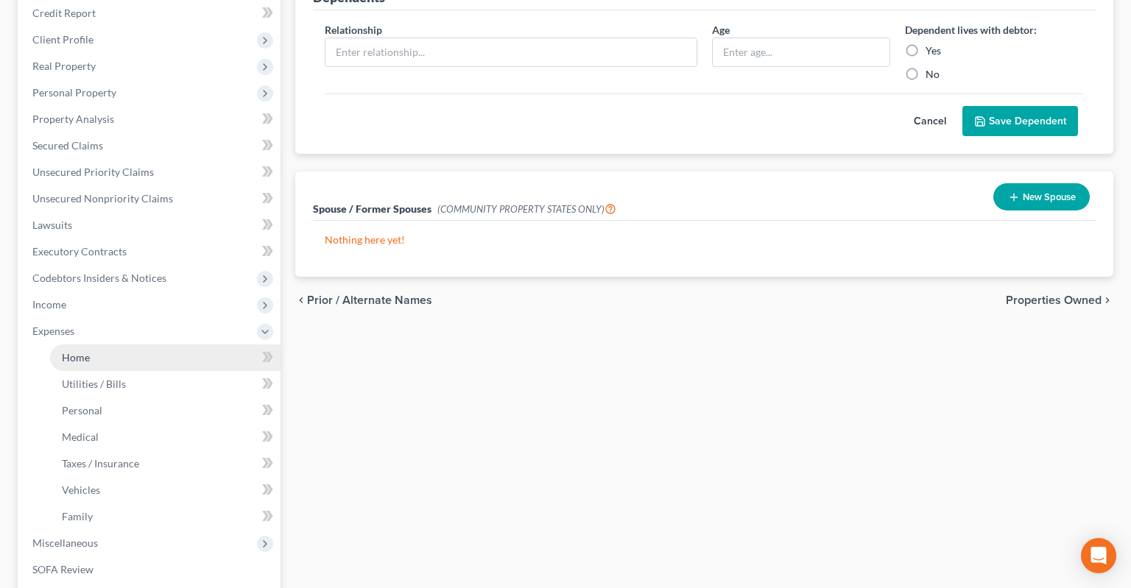
click at [132, 345] on link "Home" at bounding box center [165, 358] width 230 height 27
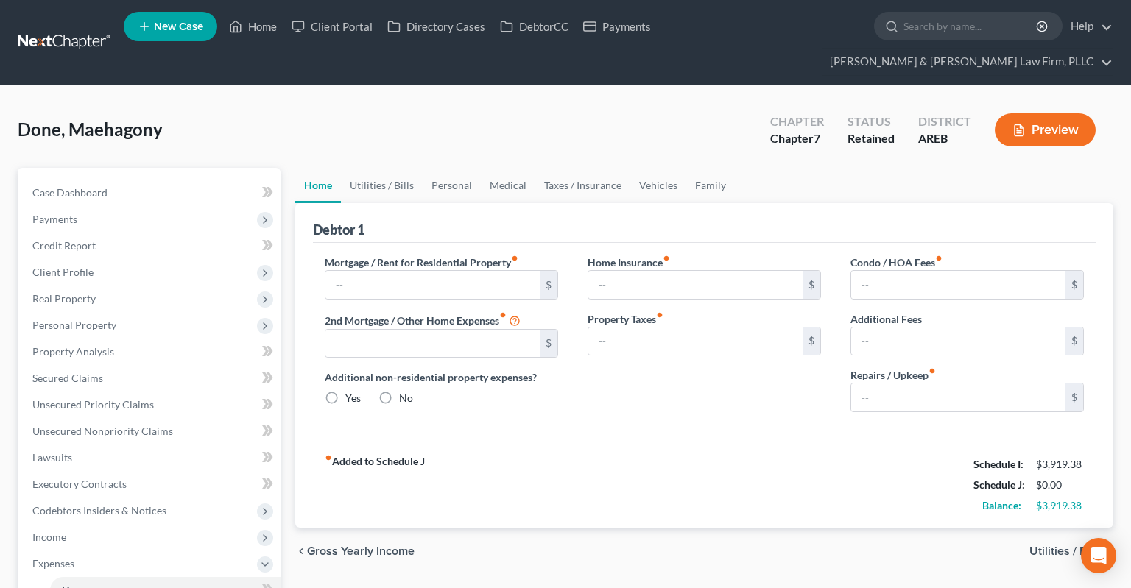
type input "850.00"
type input "0.00"
radio input "true"
type input "0.00"
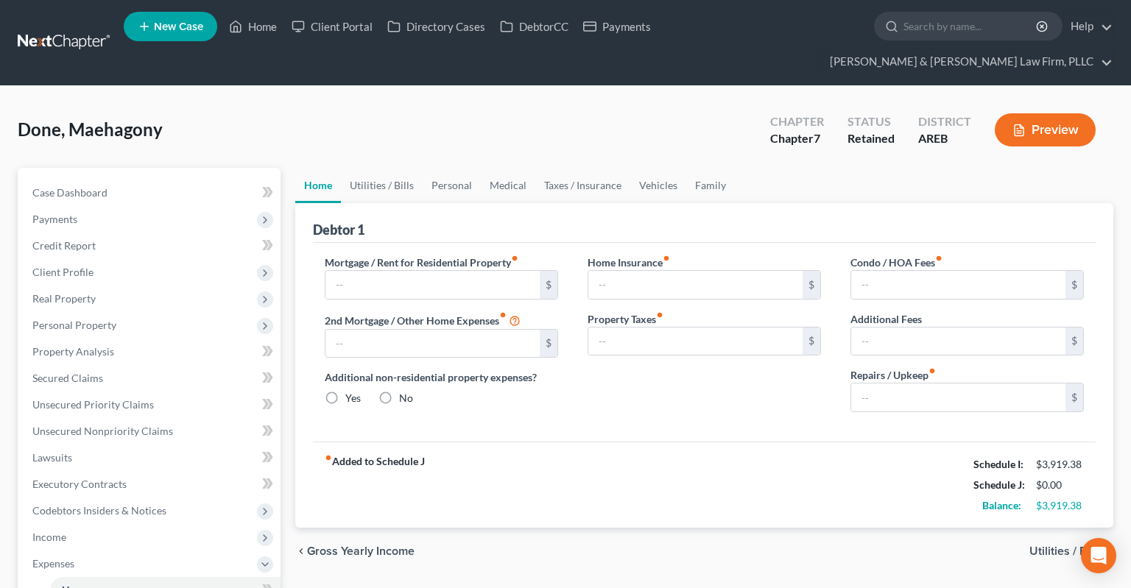
type input "0.00"
click at [437, 168] on link "Personal" at bounding box center [452, 185] width 58 height 35
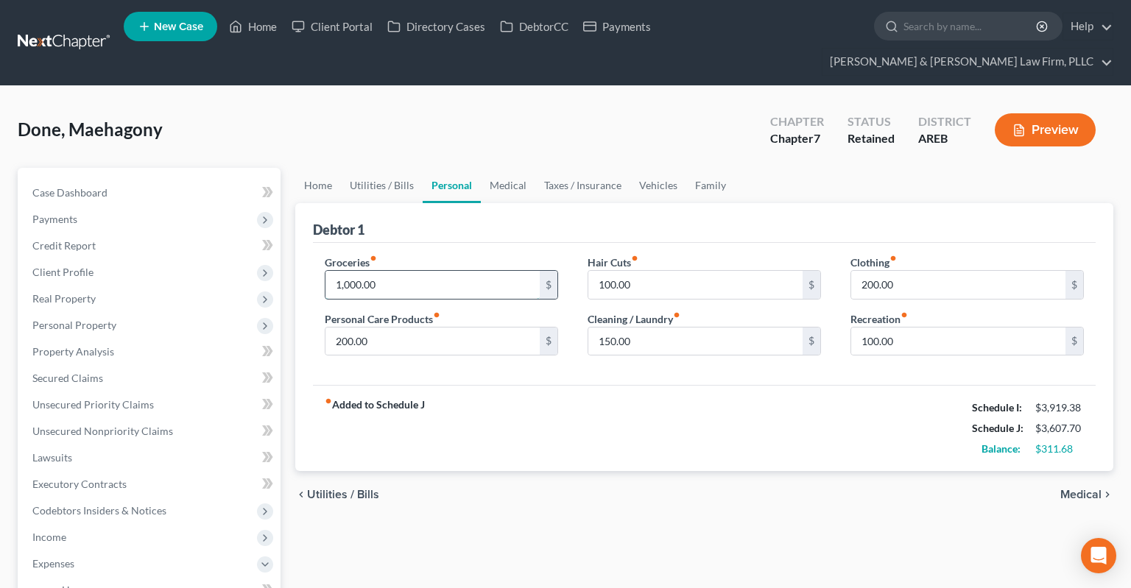
click at [482, 271] on input "1,000.00" at bounding box center [432, 285] width 214 height 28
click at [213, 551] on span "Expenses" at bounding box center [151, 564] width 260 height 27
click at [203, 524] on span "Income" at bounding box center [151, 537] width 260 height 27
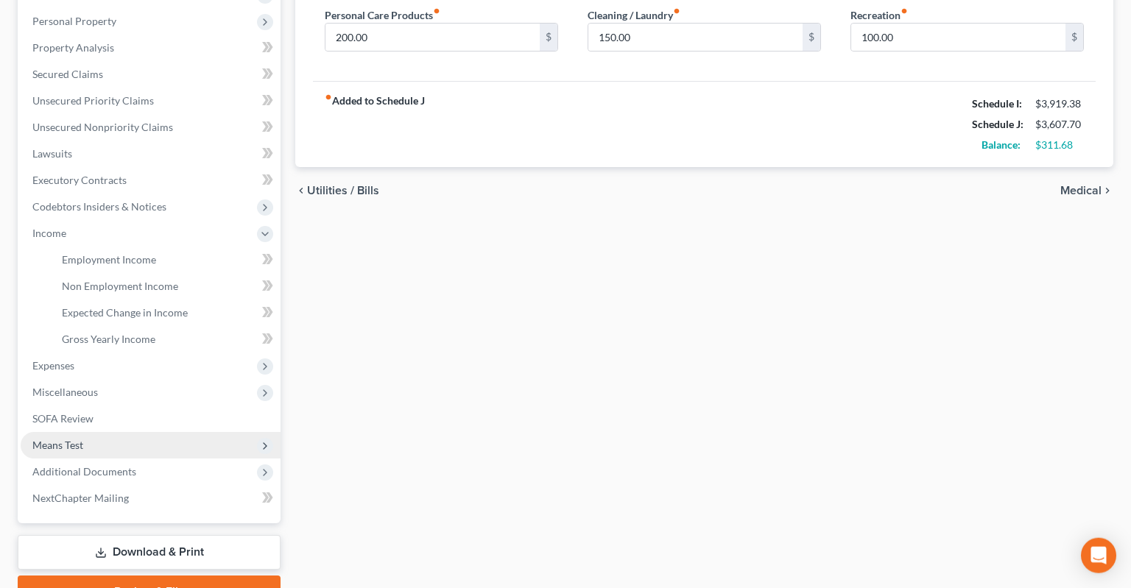
scroll to position [311, 0]
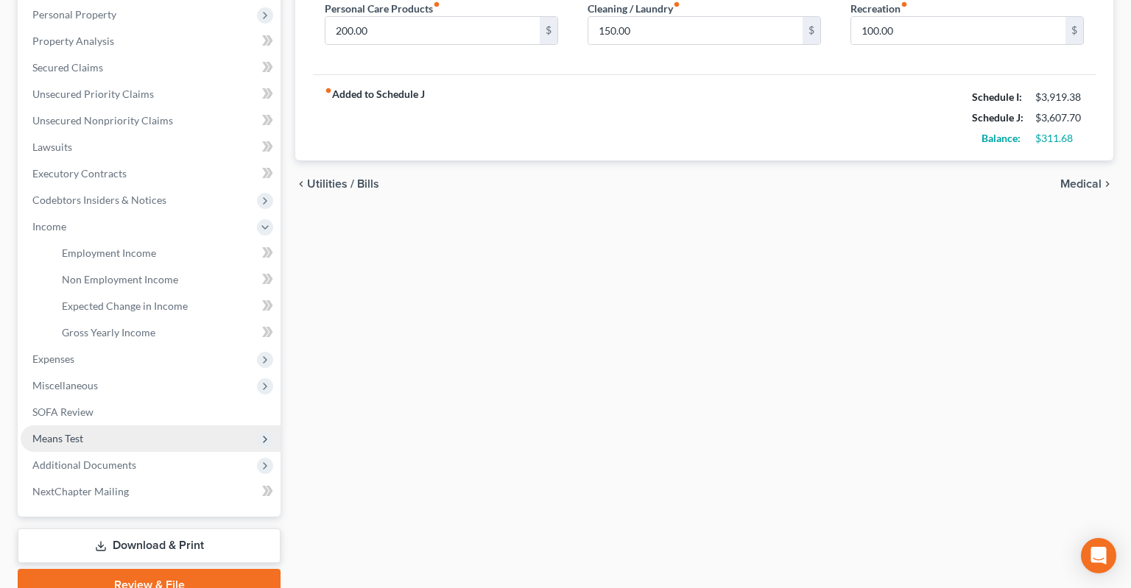
click at [91, 426] on span "Means Test" at bounding box center [151, 439] width 260 height 27
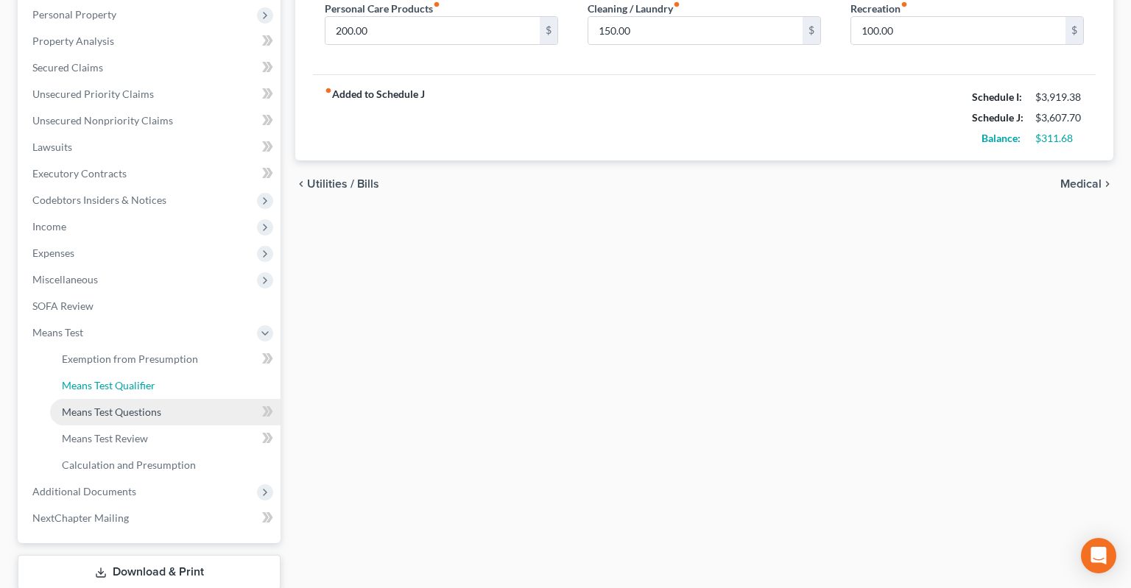
click at [155, 373] on link "Means Test Qualifier" at bounding box center [165, 386] width 230 height 27
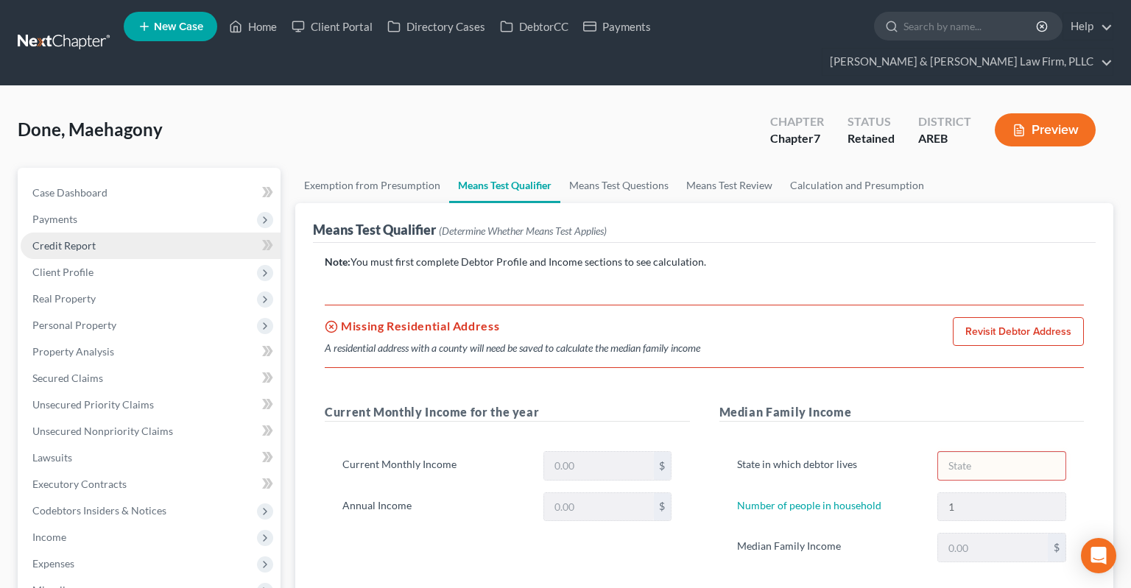
click at [134, 233] on link "Credit Report" at bounding box center [151, 246] width 260 height 27
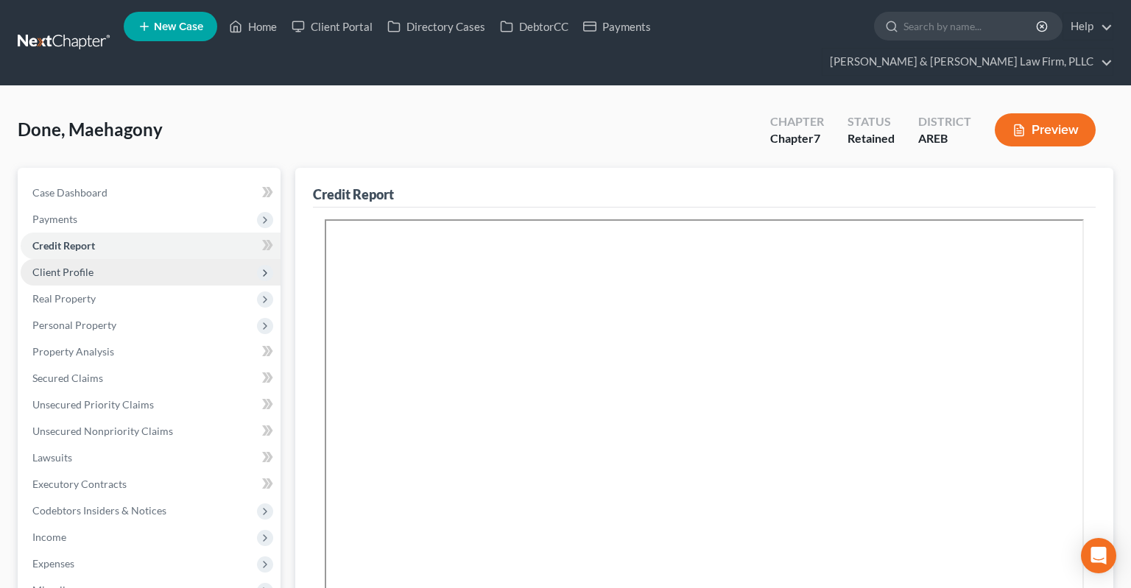
click at [135, 259] on span "Client Profile" at bounding box center [151, 272] width 260 height 27
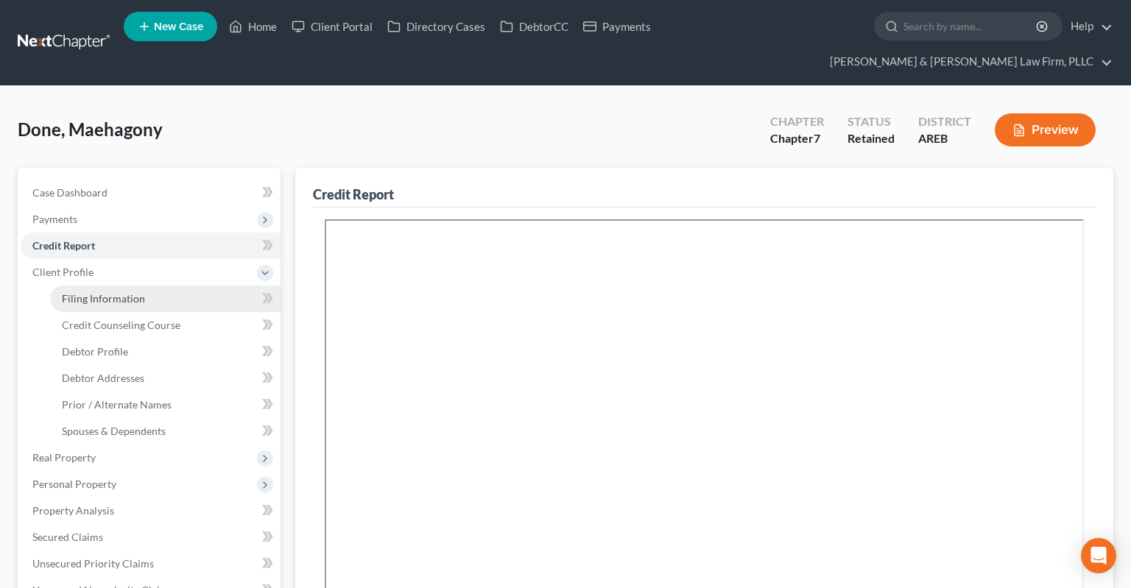
click at [137, 292] on span "Filing Information" at bounding box center [103, 298] width 83 height 13
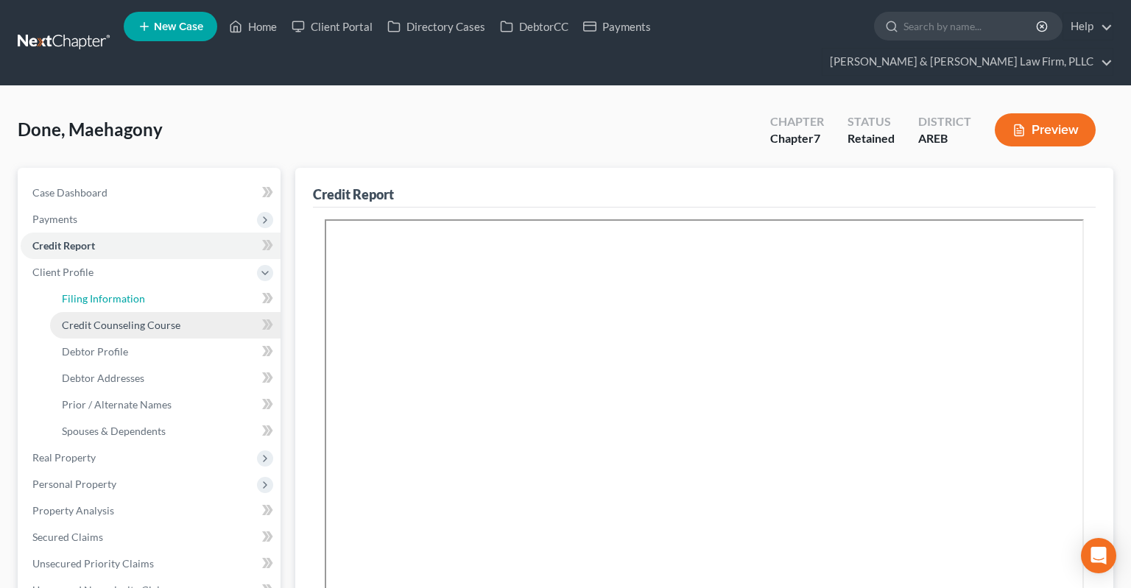
select select "1"
select select "0"
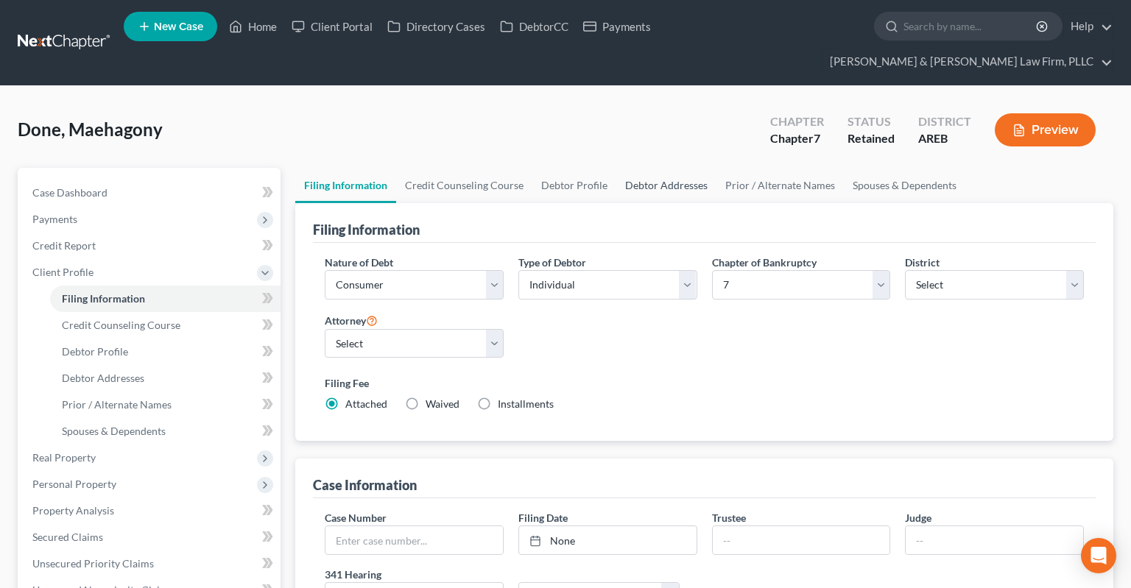
click at [636, 169] on link "Debtor Addresses" at bounding box center [666, 185] width 100 height 35
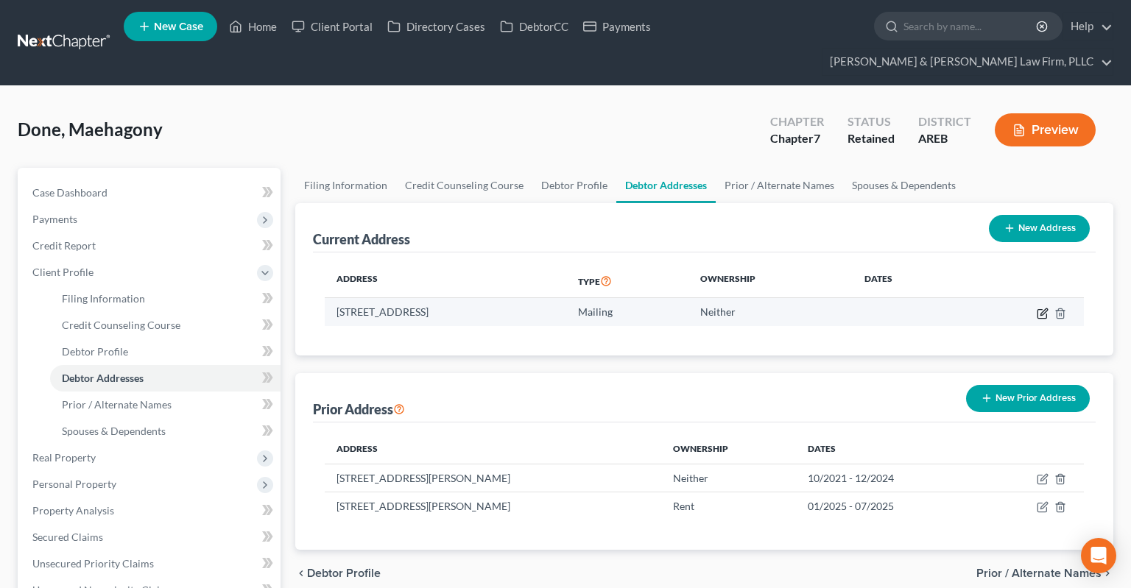
click at [1043, 308] on icon "button" at bounding box center [1043, 314] width 12 height 12
select select "44"
select select "1"
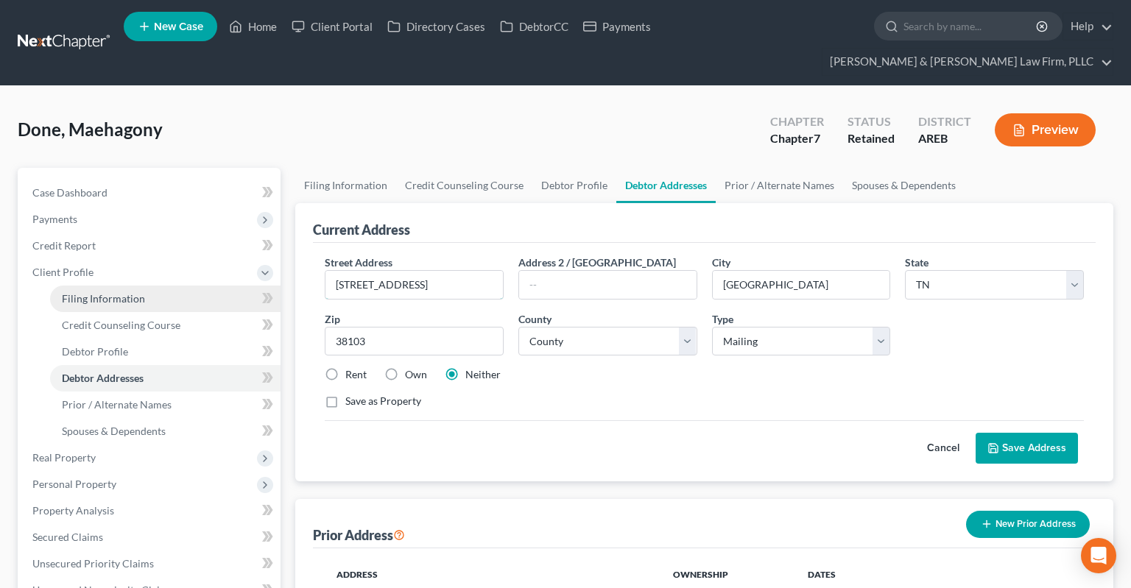
drag, startPoint x: 358, startPoint y: 264, endPoint x: 240, endPoint y: 272, distance: 118.1
click at [203, 270] on div "Petition Navigation Case Dashboard Payments Invoices Payments Payments Credit R…" at bounding box center [565, 566] width 1110 height 797
paste input "[STREET_ADDRESS]"
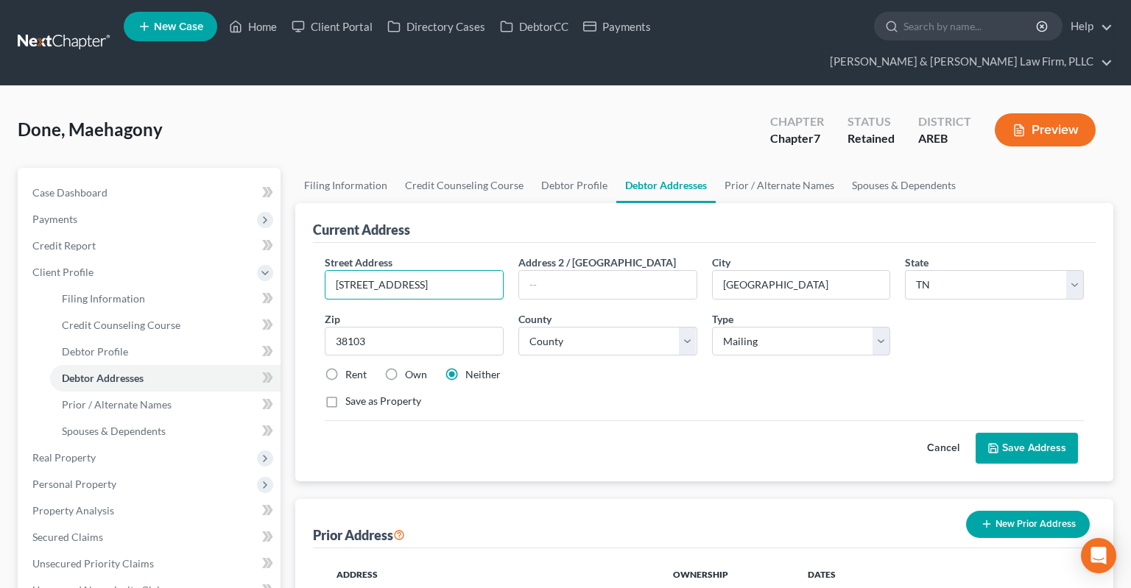
scroll to position [0, 14]
paste input "text"
type input "[STREET_ADDRESS]"
drag, startPoint x: 382, startPoint y: 314, endPoint x: 280, endPoint y: 314, distance: 102.3
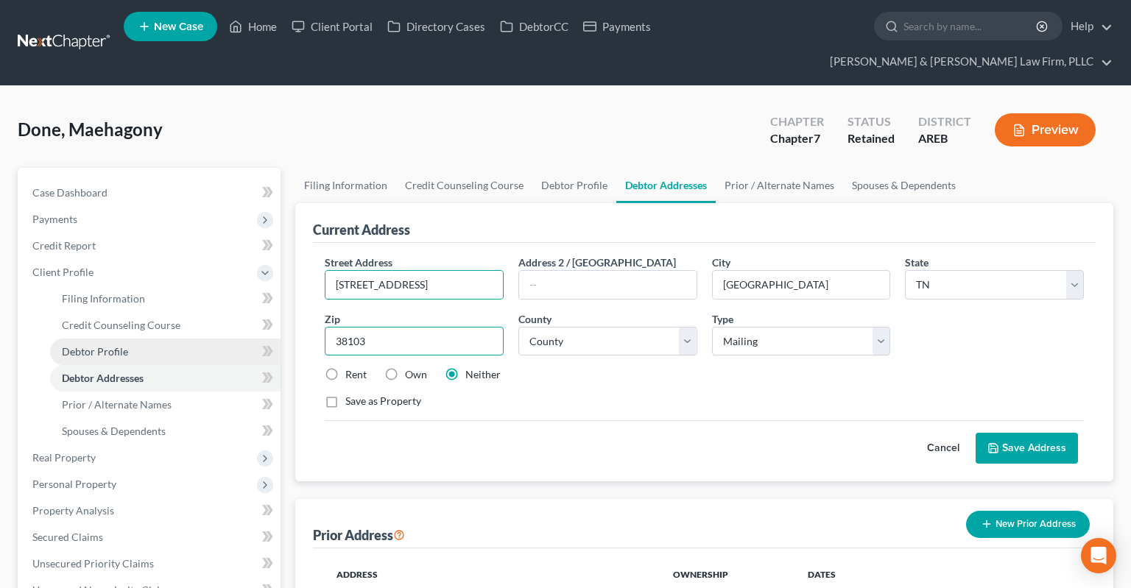
click at [325, 327] on input "38103" at bounding box center [414, 341] width 179 height 29
type input "72401"
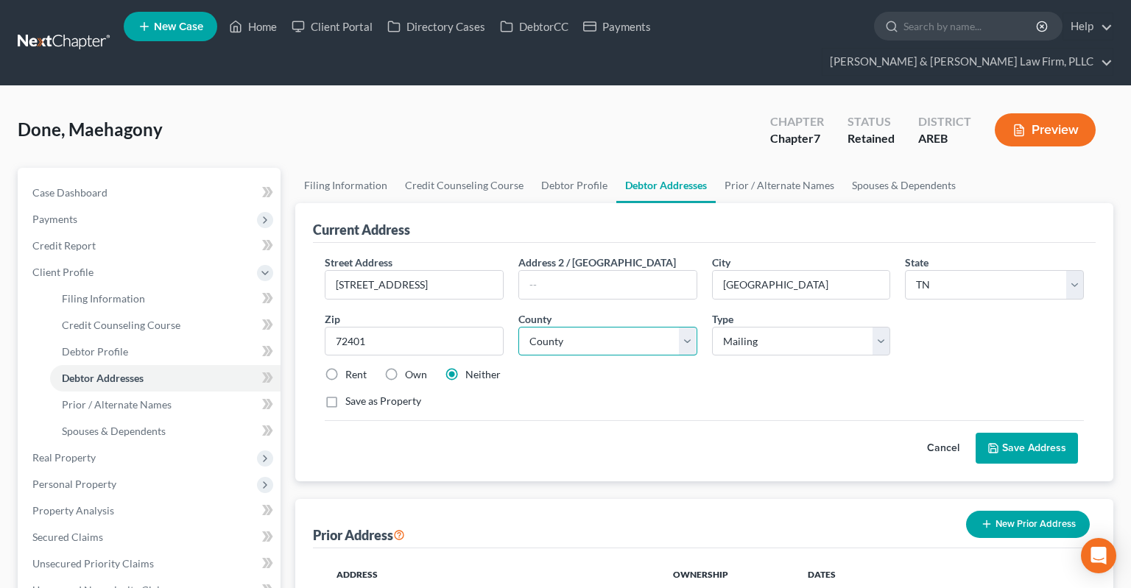
type input "[GEOGRAPHIC_DATA]"
select select "2"
select select "15"
click option "[GEOGRAPHIC_DATA]" at bounding box center [0, 0] width 0 height 0
click at [712, 327] on select "Select Residential Mailing Rental Business" at bounding box center [801, 341] width 179 height 29
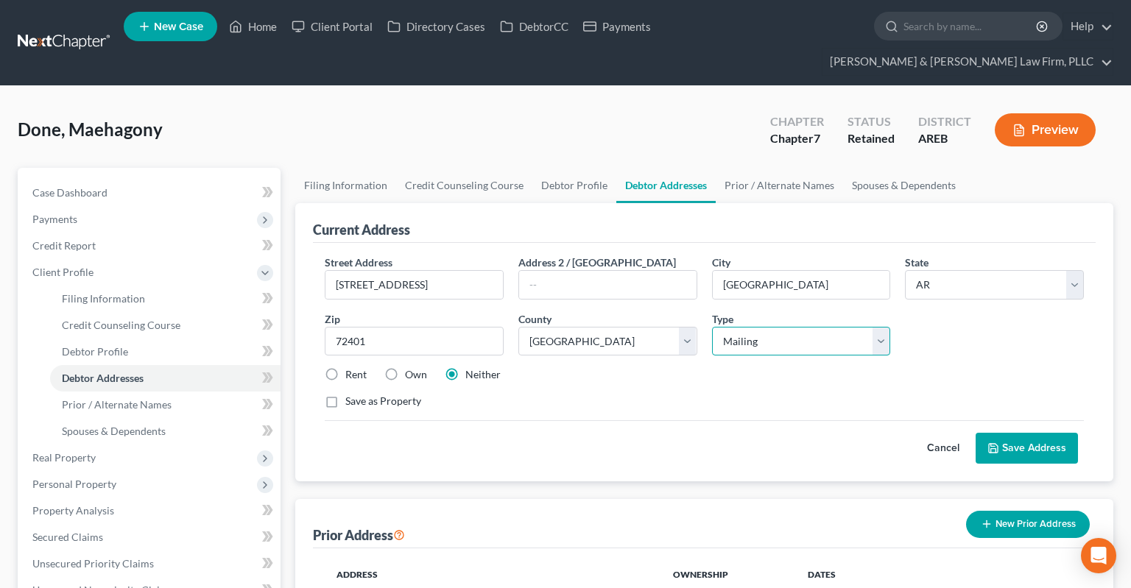
select select "0"
click option "Residential" at bounding box center [0, 0] width 0 height 0
click at [1004, 433] on button "Save Address" at bounding box center [1027, 448] width 102 height 31
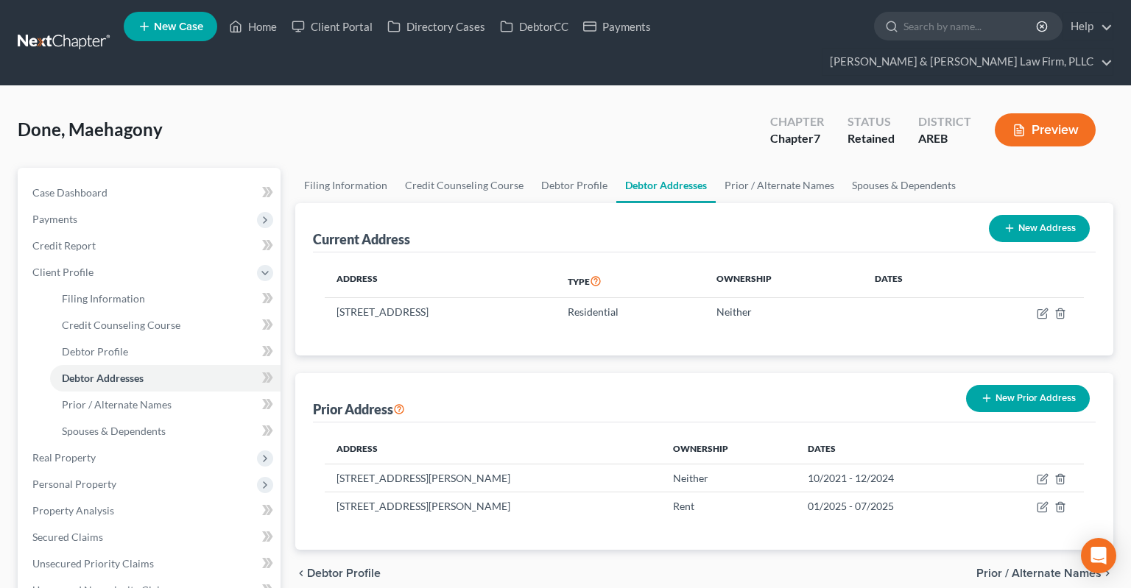
click at [1001, 215] on button "New Address" at bounding box center [1039, 228] width 101 height 27
select select "0"
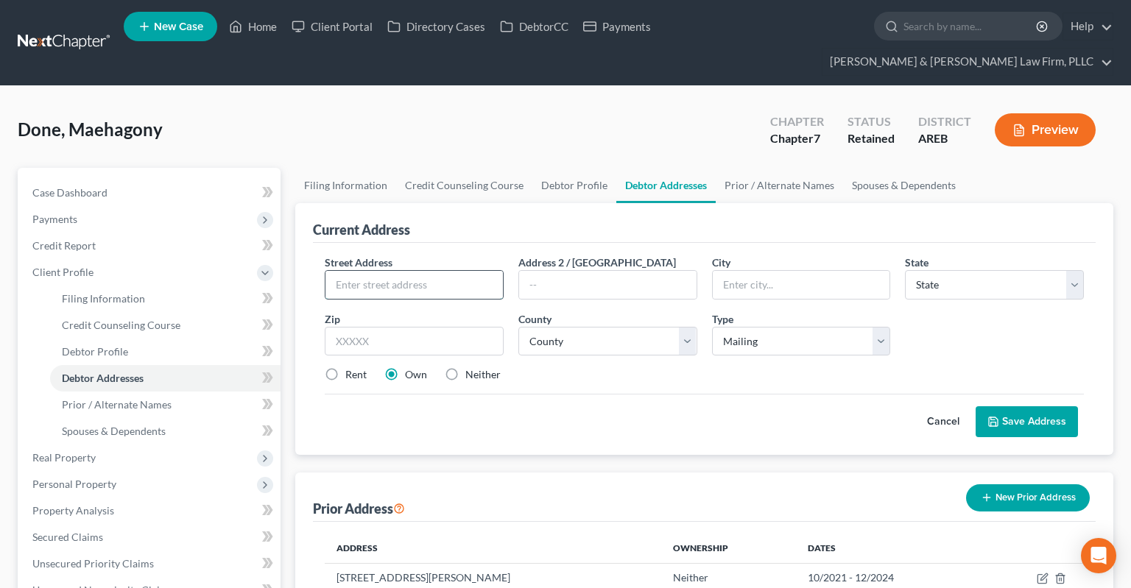
click at [445, 271] on input "text" at bounding box center [413, 285] width 177 height 28
type input "PO Box 16613"
type input "72401"
type input "[GEOGRAPHIC_DATA]"
select select "2"
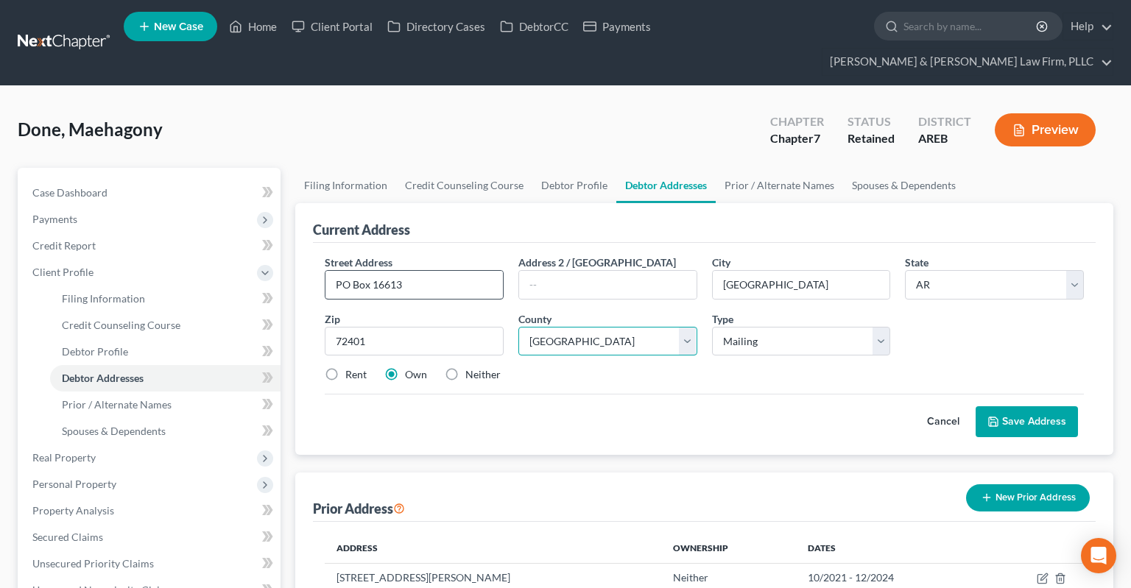
select select "15"
click at [465, 367] on label "Neither" at bounding box center [482, 374] width 35 height 15
click at [471, 367] on input "Neither" at bounding box center [476, 372] width 10 height 10
radio input "true"
click at [1015, 406] on button "Save Address" at bounding box center [1027, 421] width 102 height 31
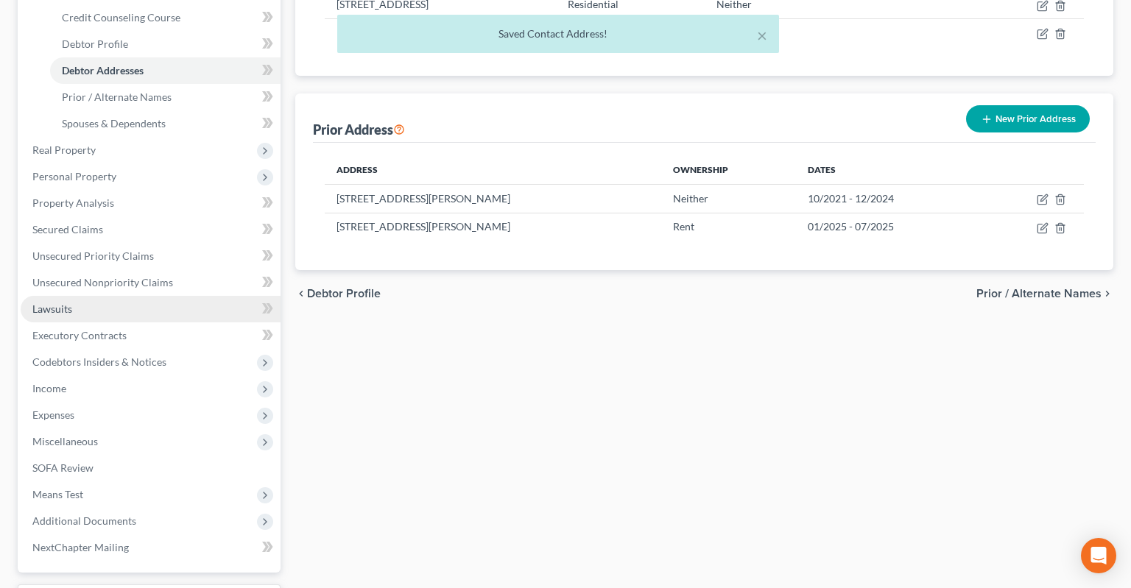
scroll to position [311, 0]
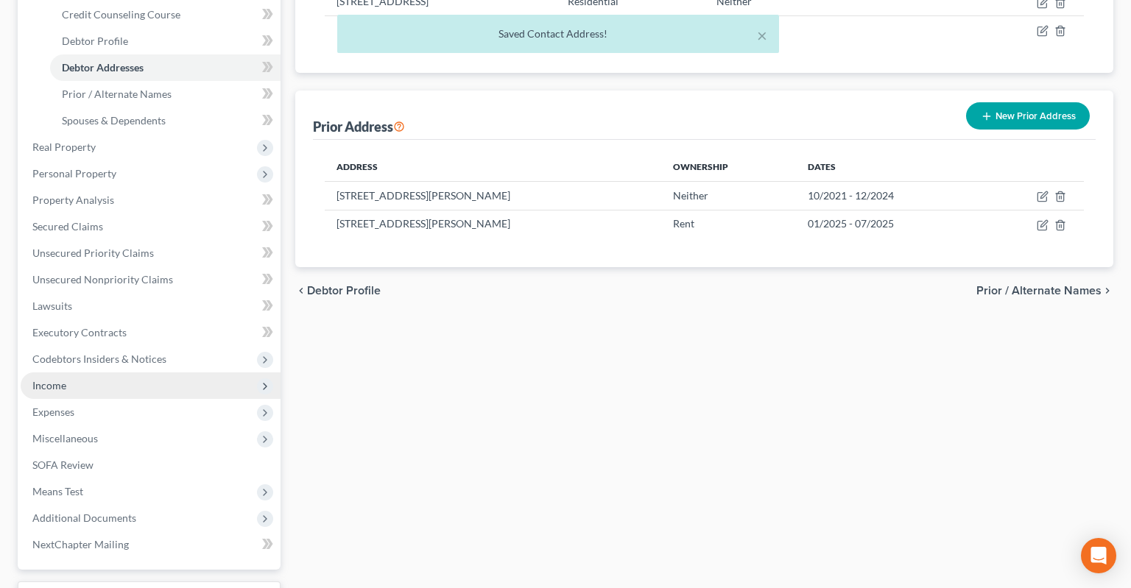
click at [79, 373] on span "Income" at bounding box center [151, 386] width 260 height 27
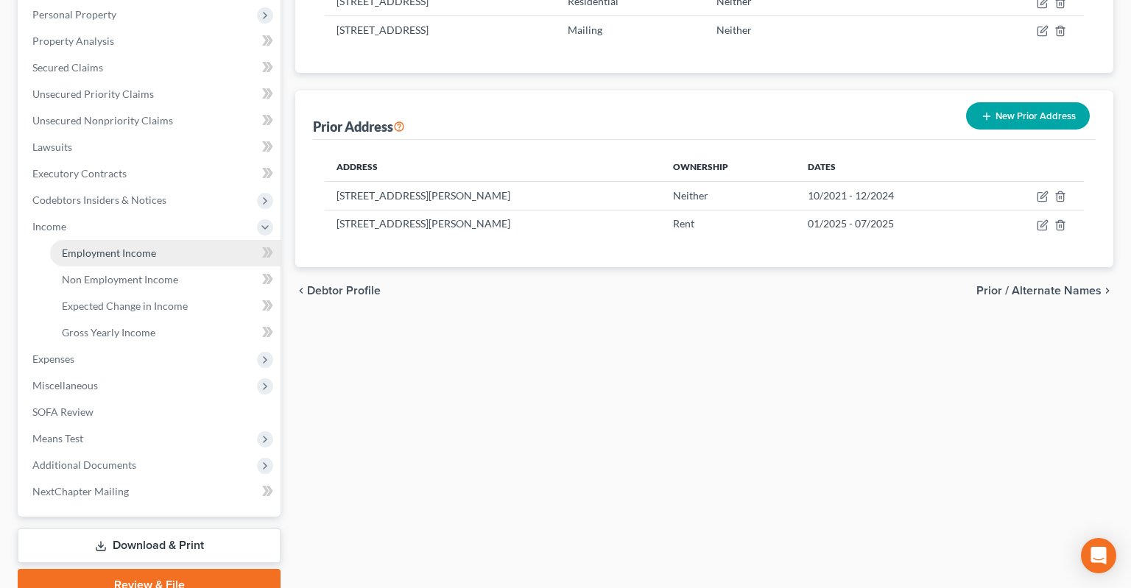
click at [147, 247] on span "Employment Income" at bounding box center [109, 253] width 94 height 13
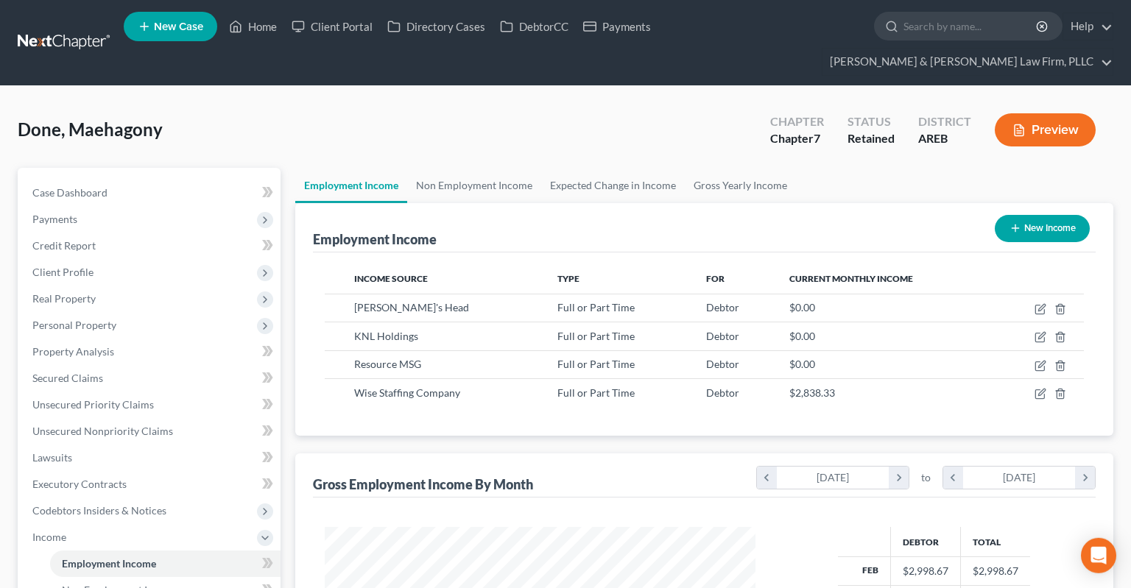
scroll to position [262, 459]
click at [1040, 388] on icon "button" at bounding box center [1040, 394] width 12 height 12
select select "0"
select select "3"
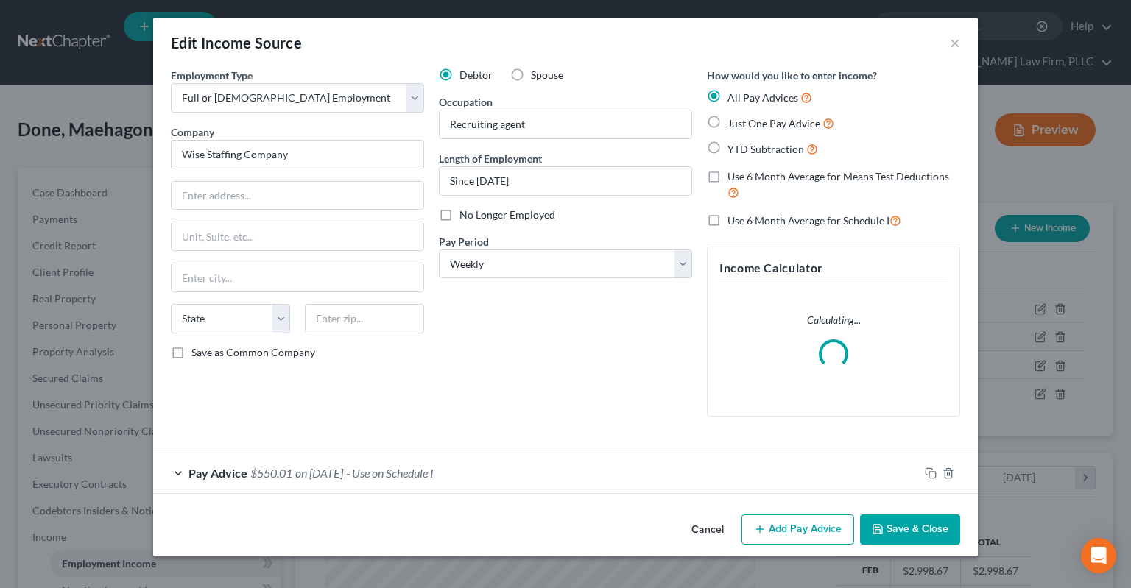
click at [422, 482] on div "Pay Advice $550.01 on [DATE] - Use on Schedule I" at bounding box center [536, 473] width 766 height 39
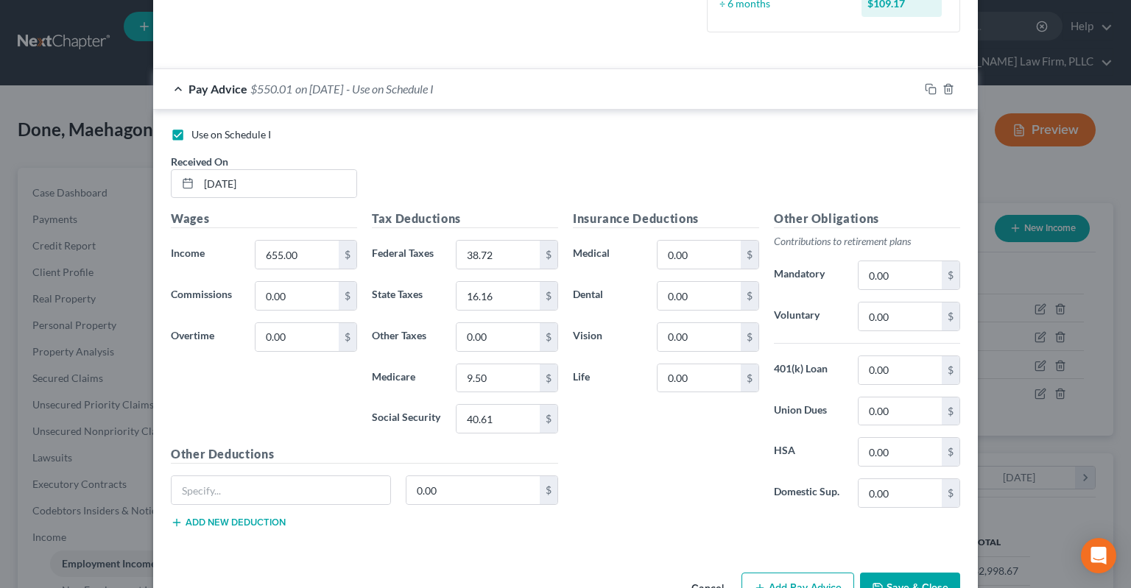
scroll to position [470, 0]
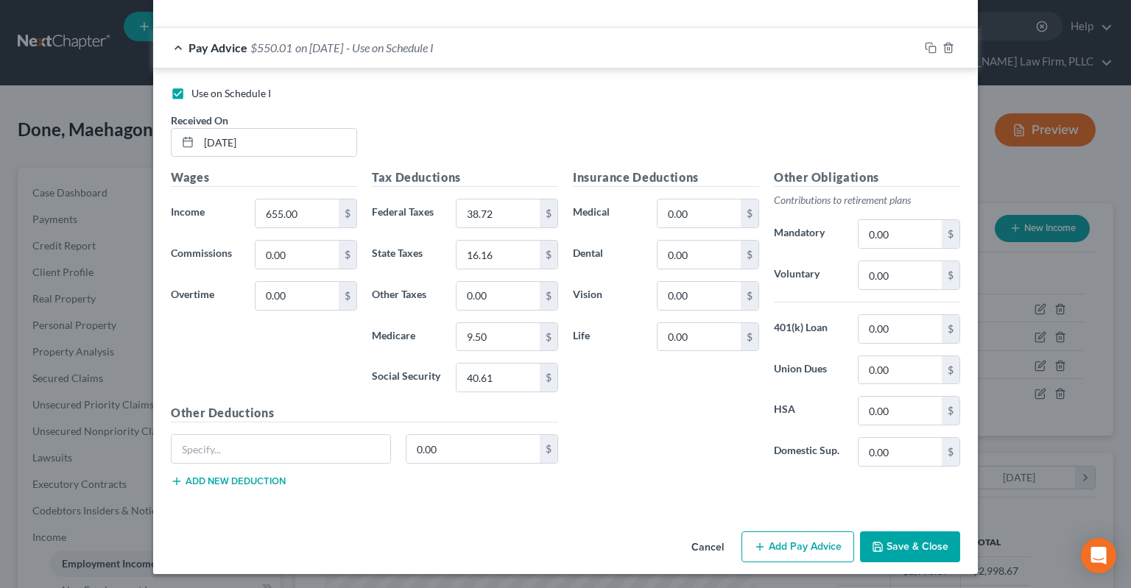
click at [906, 539] on button "Save & Close" at bounding box center [910, 547] width 100 height 31
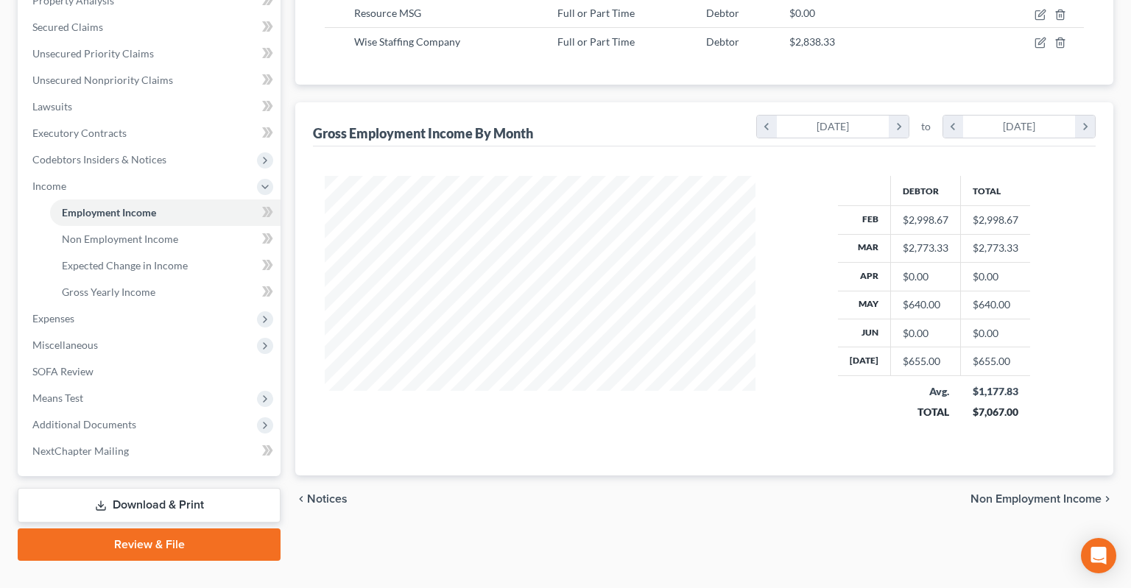
scroll to position [40, 0]
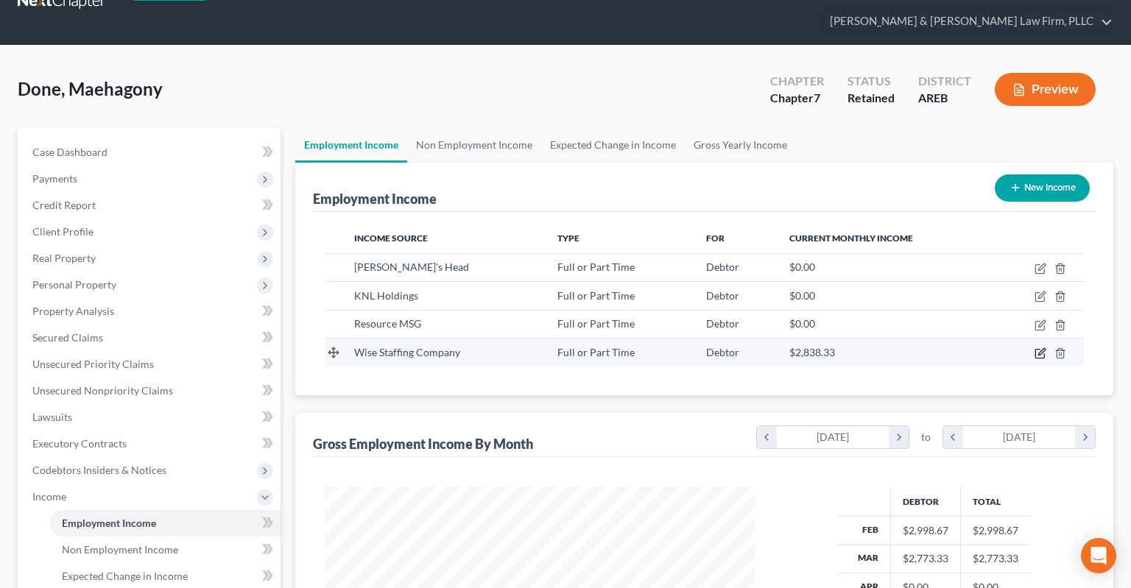
click at [1041, 348] on icon "button" at bounding box center [1040, 354] width 12 height 12
select select "0"
select select "3"
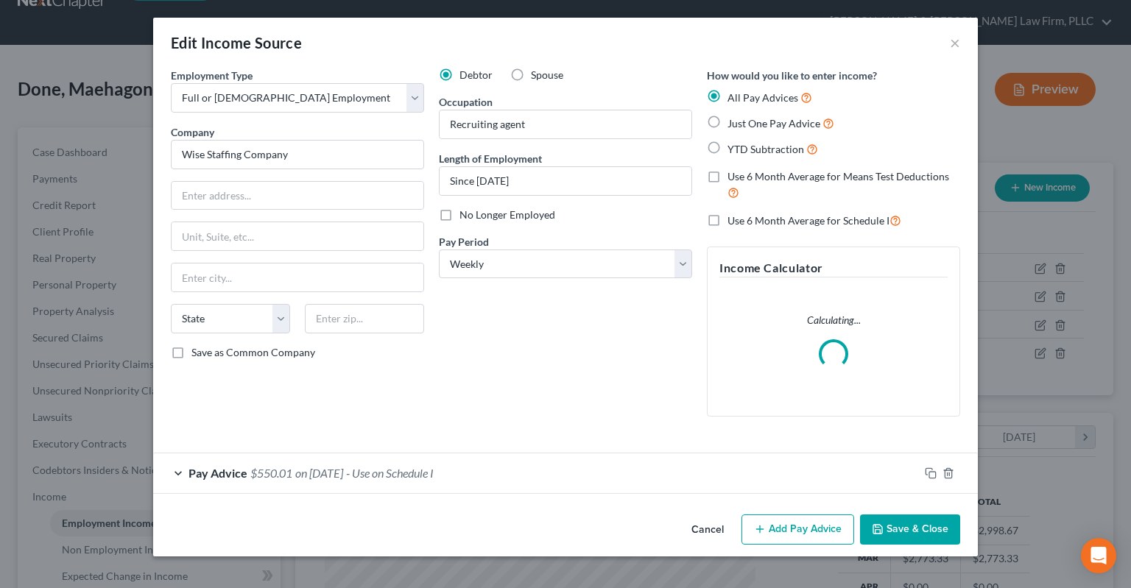
click at [716, 526] on button "Cancel" at bounding box center [708, 530] width 56 height 29
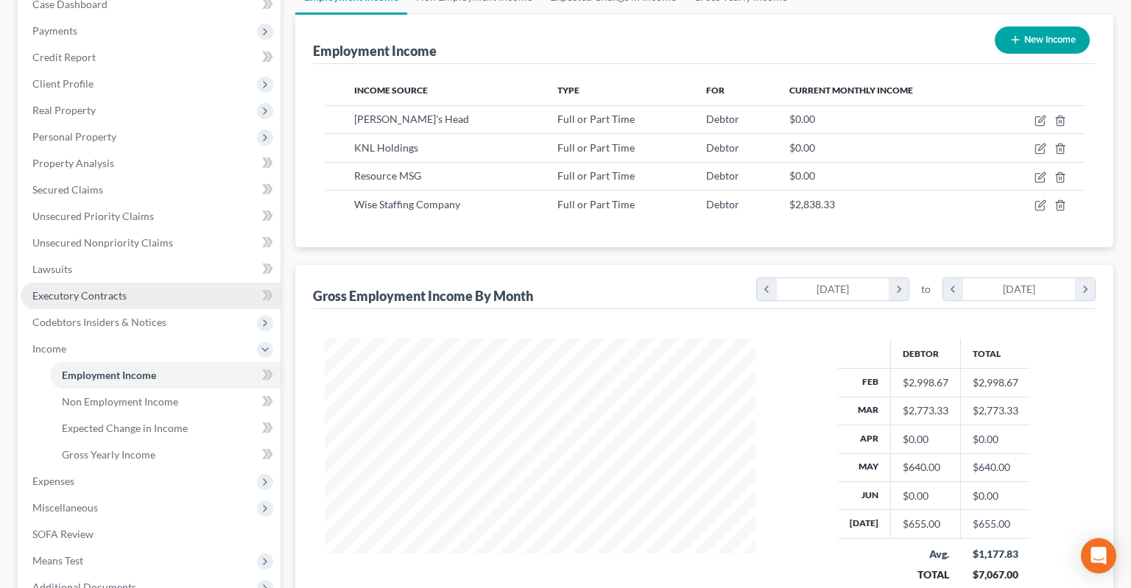
scroll to position [274, 0]
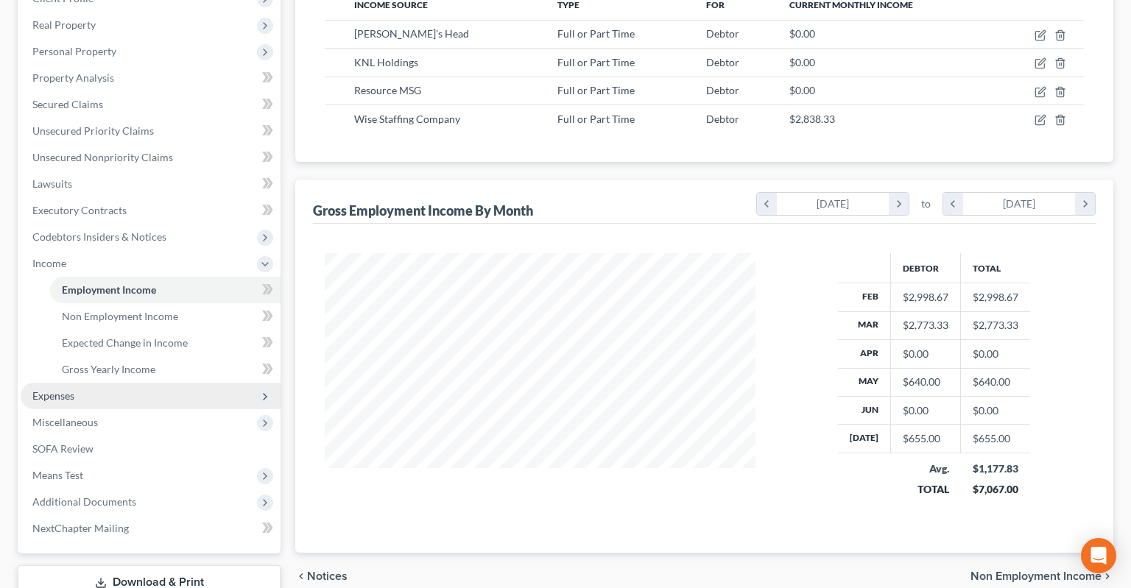
click at [138, 383] on span "Expenses" at bounding box center [151, 396] width 260 height 27
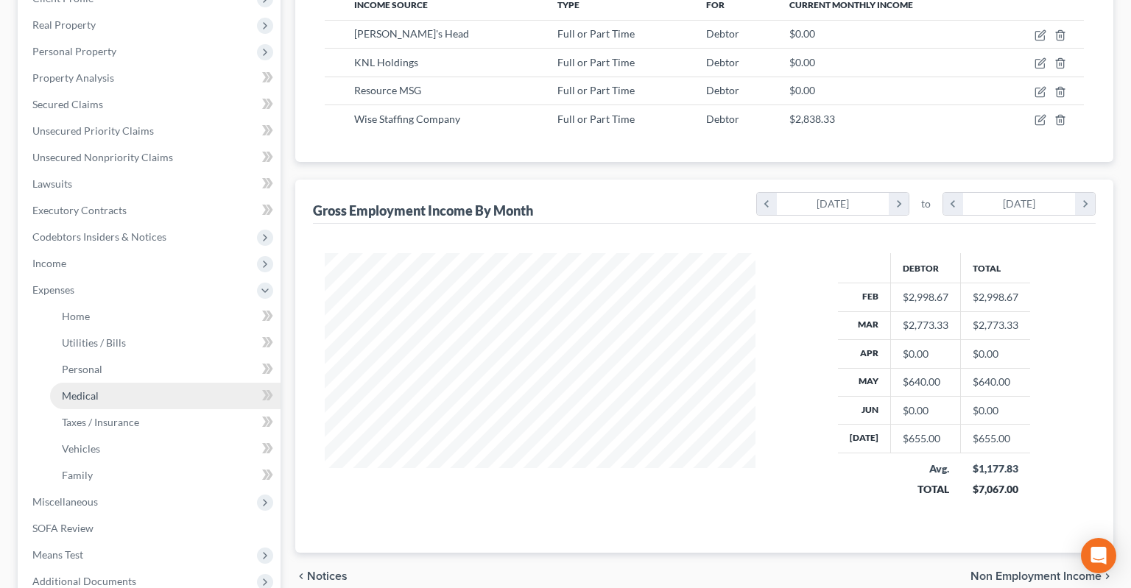
click at [147, 383] on link "Medical" at bounding box center [165, 396] width 230 height 27
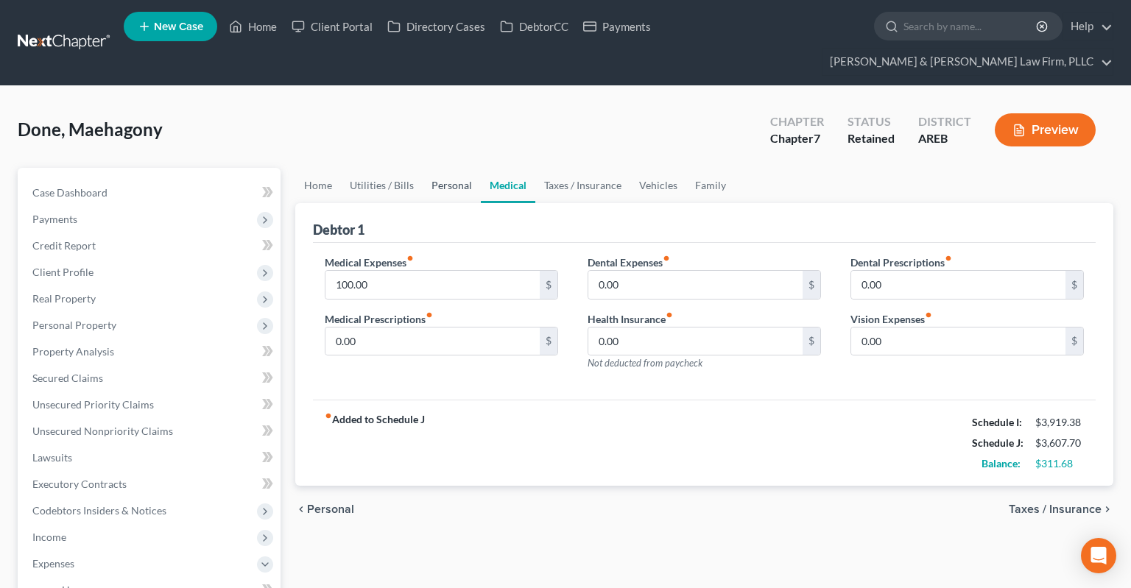
click at [465, 168] on link "Personal" at bounding box center [452, 185] width 58 height 35
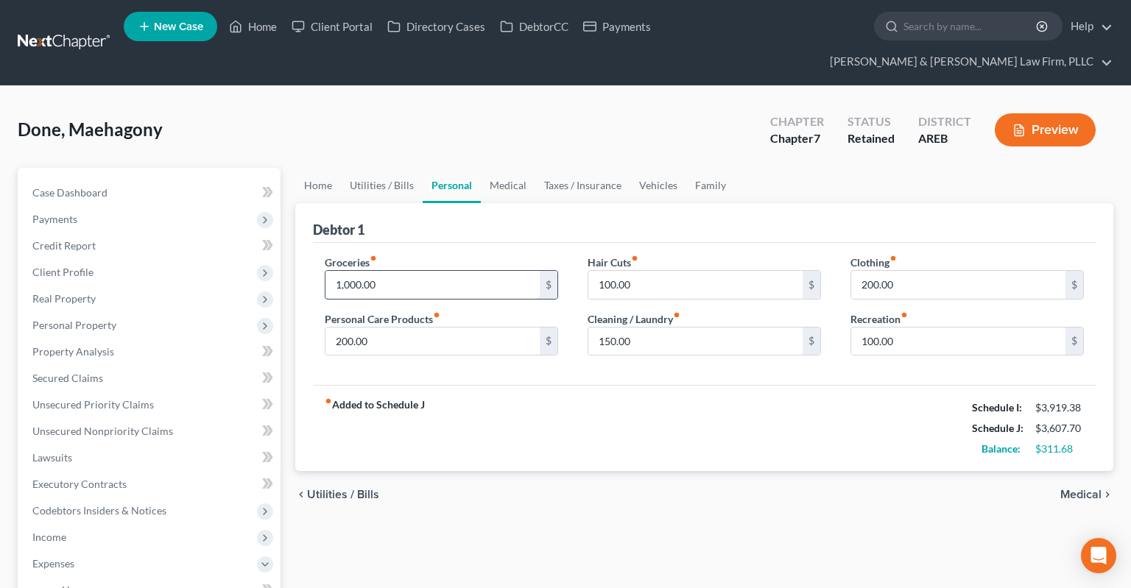
click at [418, 271] on input "1,000.00" at bounding box center [432, 285] width 214 height 28
type input "600"
click at [937, 271] on input "200.00" at bounding box center [958, 285] width 214 height 28
type input "150"
click at [466, 328] on input "200.00" at bounding box center [432, 342] width 214 height 28
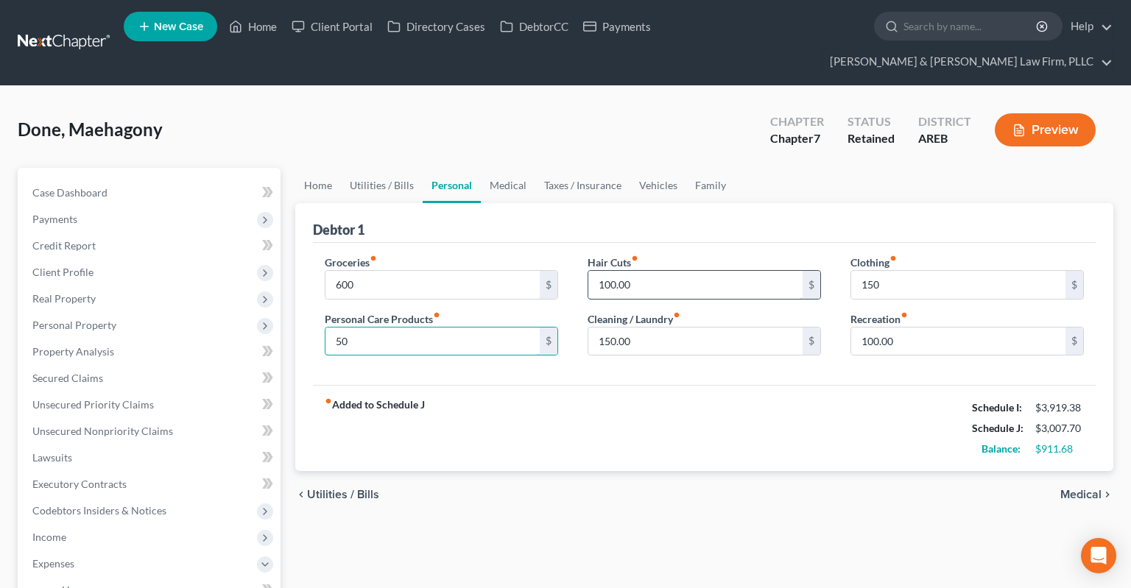
type input "50"
click at [659, 271] on input "100.00" at bounding box center [695, 285] width 214 height 28
type input "0"
click at [672, 328] on input "150.00" at bounding box center [695, 342] width 214 height 28
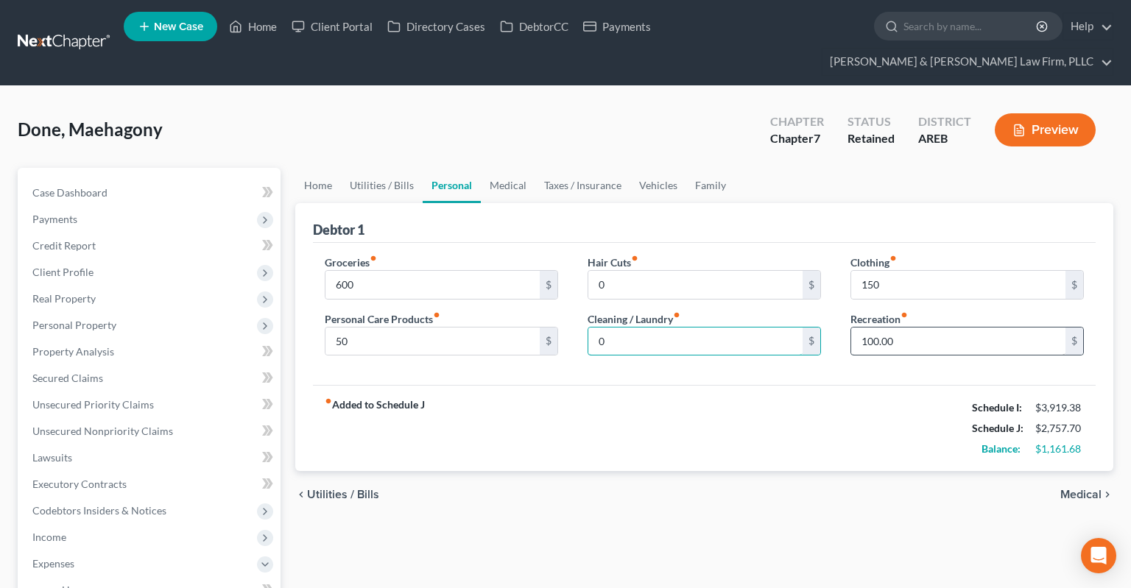
type input "0"
click at [903, 328] on input "100.00" at bounding box center [958, 342] width 214 height 28
click at [515, 168] on link "Medical" at bounding box center [508, 185] width 54 height 35
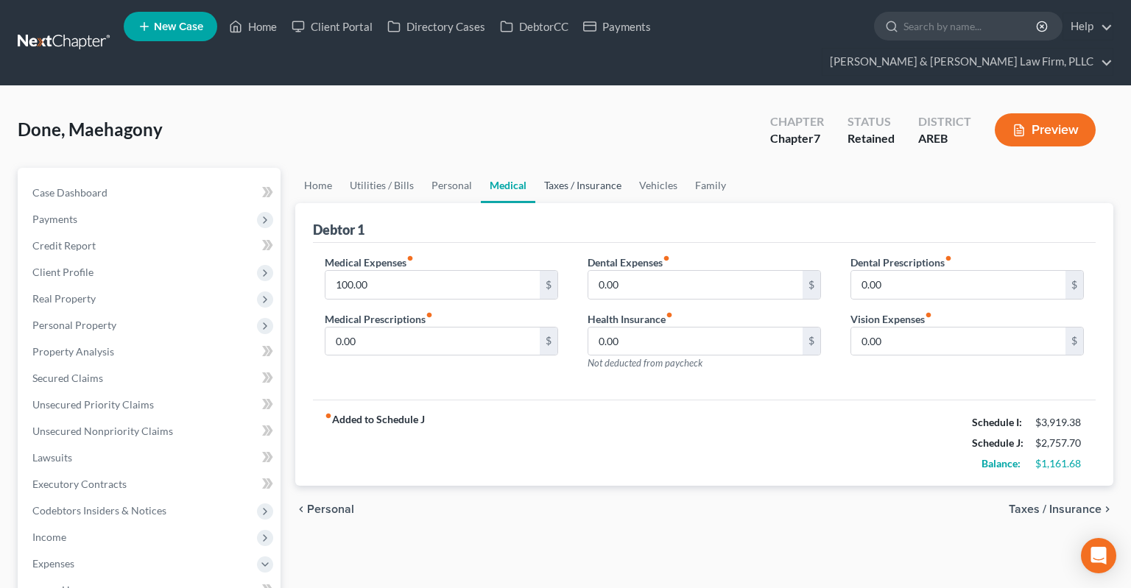
click at [564, 168] on link "Taxes / Insurance" at bounding box center [582, 185] width 95 height 35
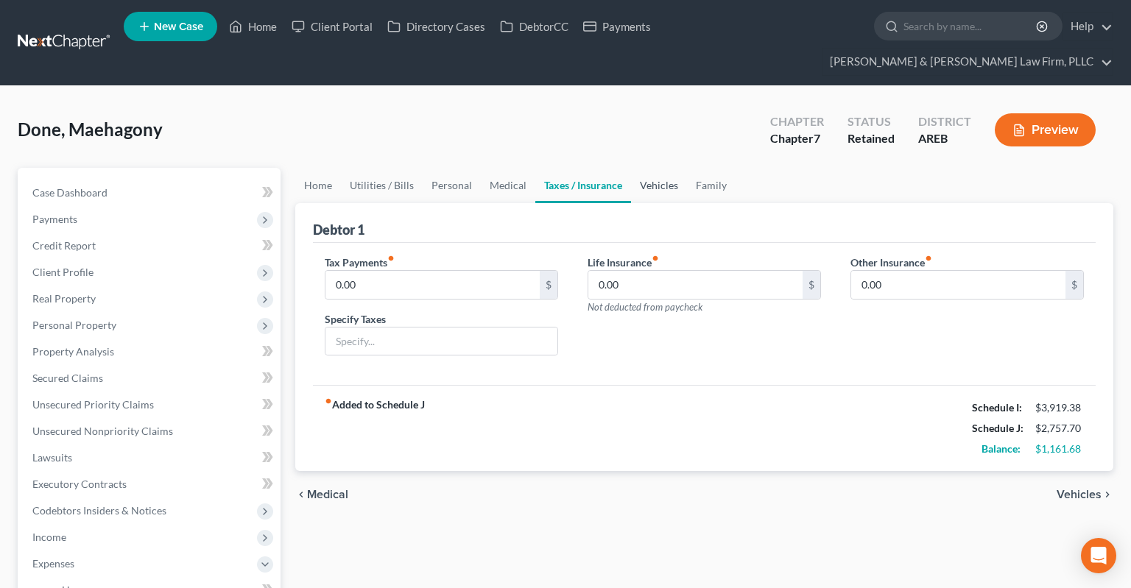
click at [631, 168] on link "Vehicles" at bounding box center [659, 185] width 56 height 35
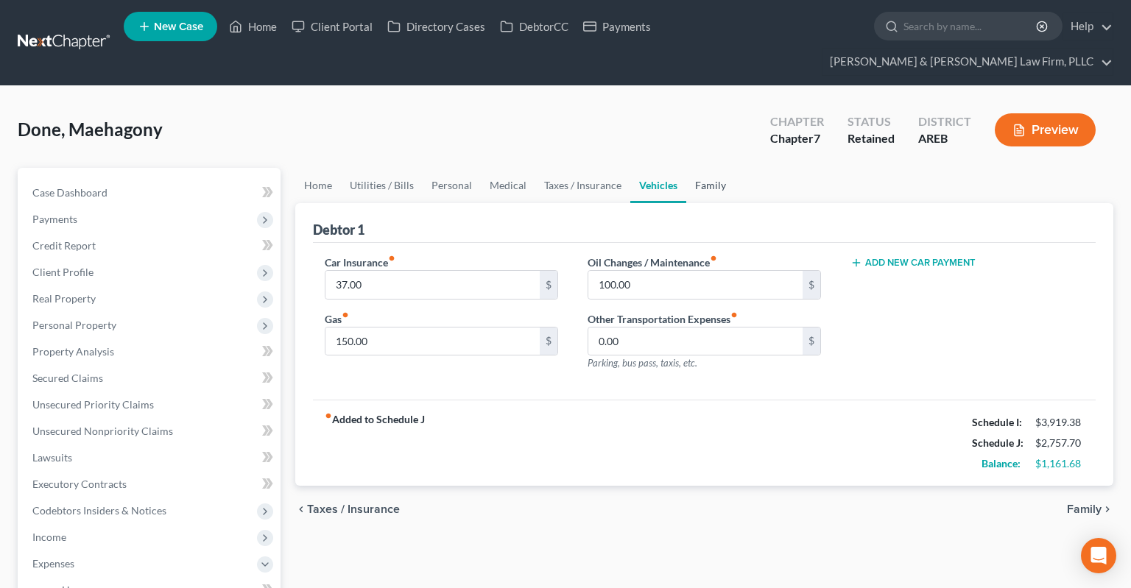
click at [710, 168] on link "Family" at bounding box center [710, 185] width 49 height 35
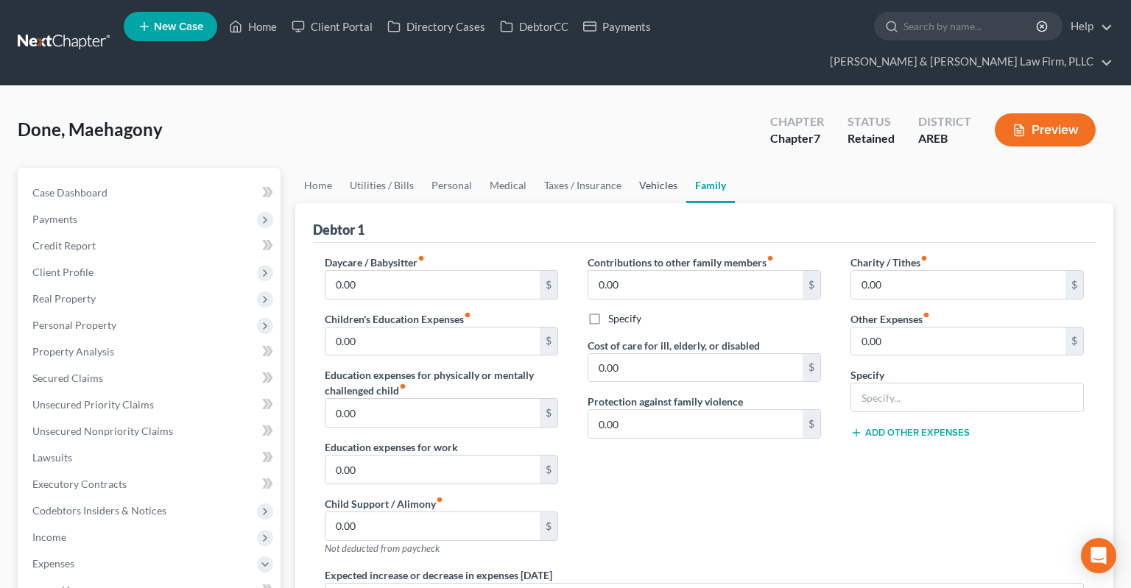
click at [662, 168] on link "Vehicles" at bounding box center [658, 185] width 56 height 35
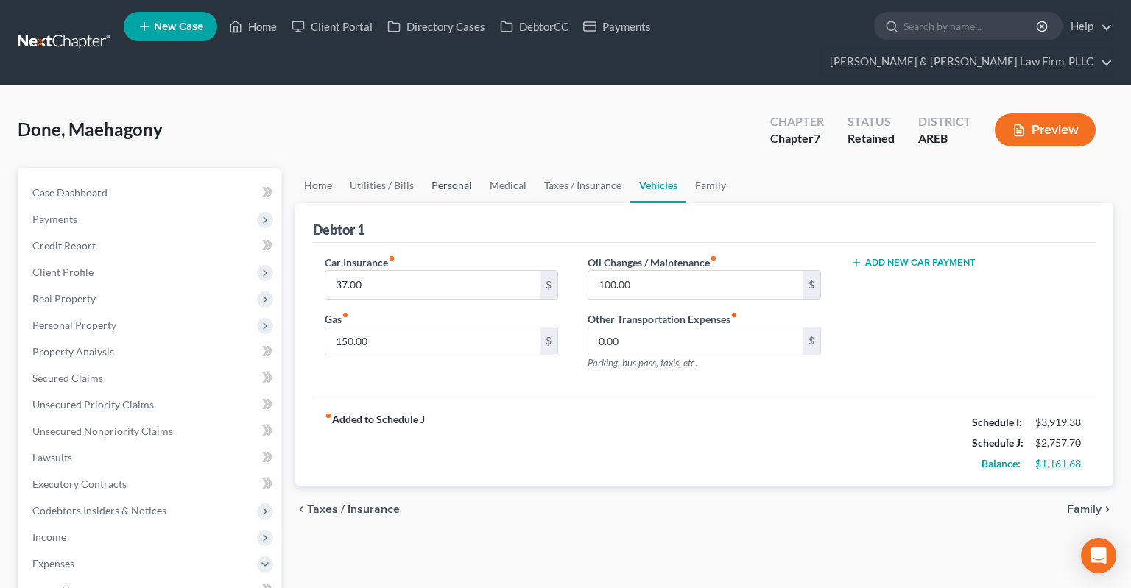
click at [459, 168] on link "Personal" at bounding box center [452, 185] width 58 height 35
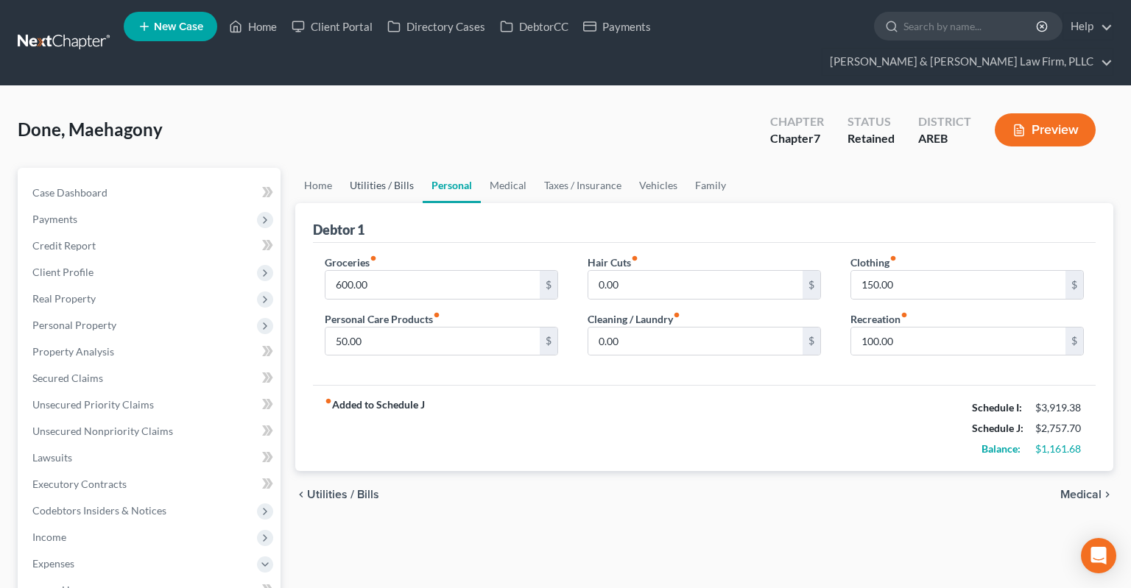
click at [399, 168] on link "Utilities / Bills" at bounding box center [382, 185] width 82 height 35
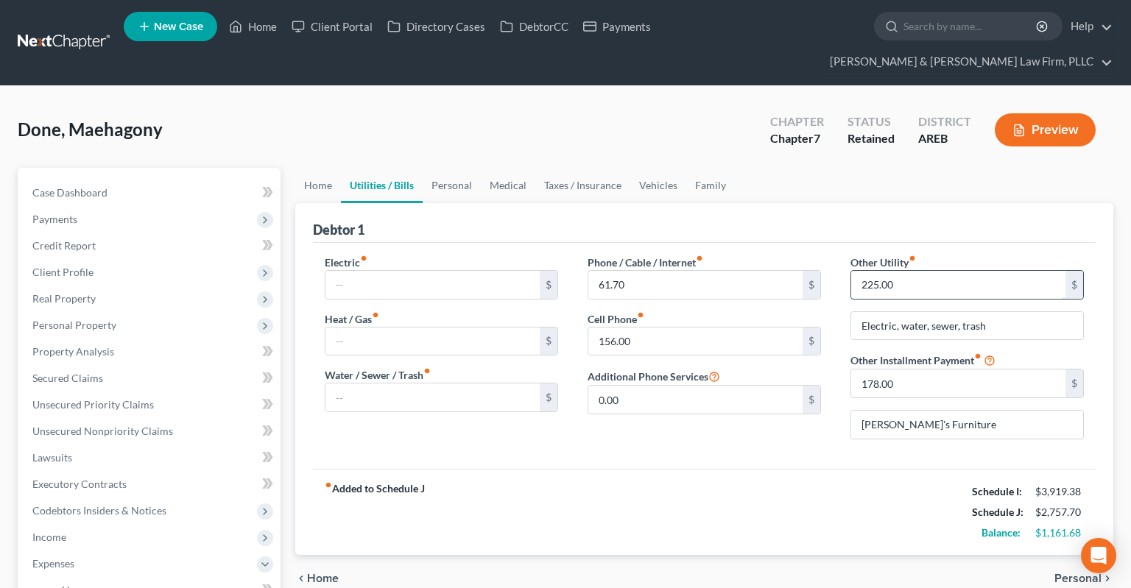
click at [931, 271] on input "225.00" at bounding box center [958, 285] width 214 height 28
click at [473, 271] on input "text" at bounding box center [432, 285] width 214 height 28
type input "140"
drag, startPoint x: 976, startPoint y: 261, endPoint x: 948, endPoint y: 264, distance: 28.1
click at [948, 271] on input "225.00" at bounding box center [958, 285] width 214 height 28
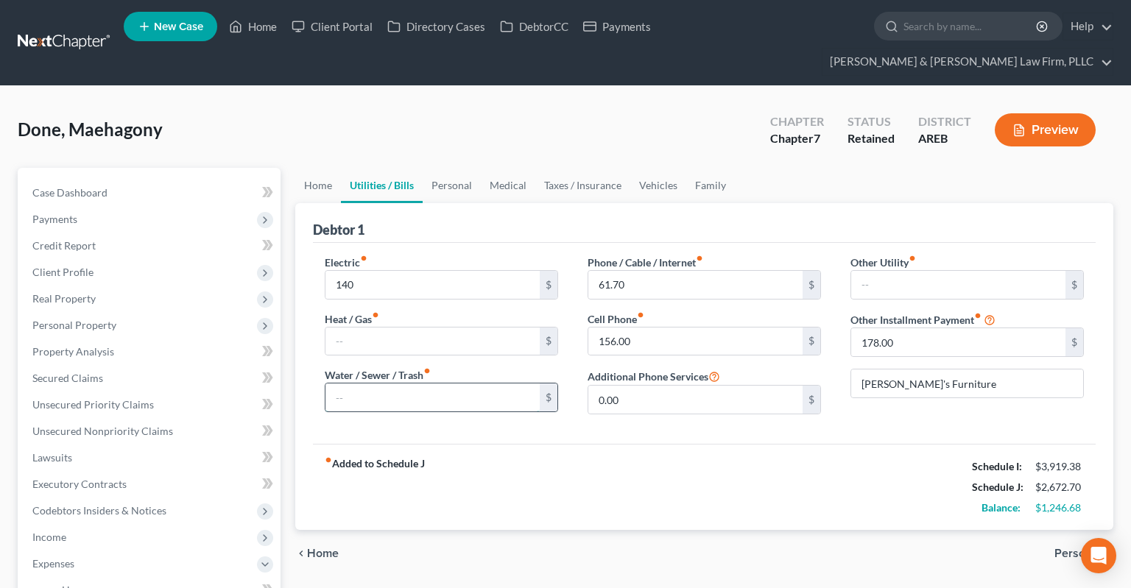
click at [434, 384] on input "text" at bounding box center [432, 398] width 214 height 28
type input "90"
click at [646, 444] on div "fiber_manual_record Added to Schedule J Schedule I: $3,919.38 Schedule J: $2,76…" at bounding box center [704, 487] width 783 height 86
click at [462, 168] on link "Personal" at bounding box center [452, 185] width 58 height 35
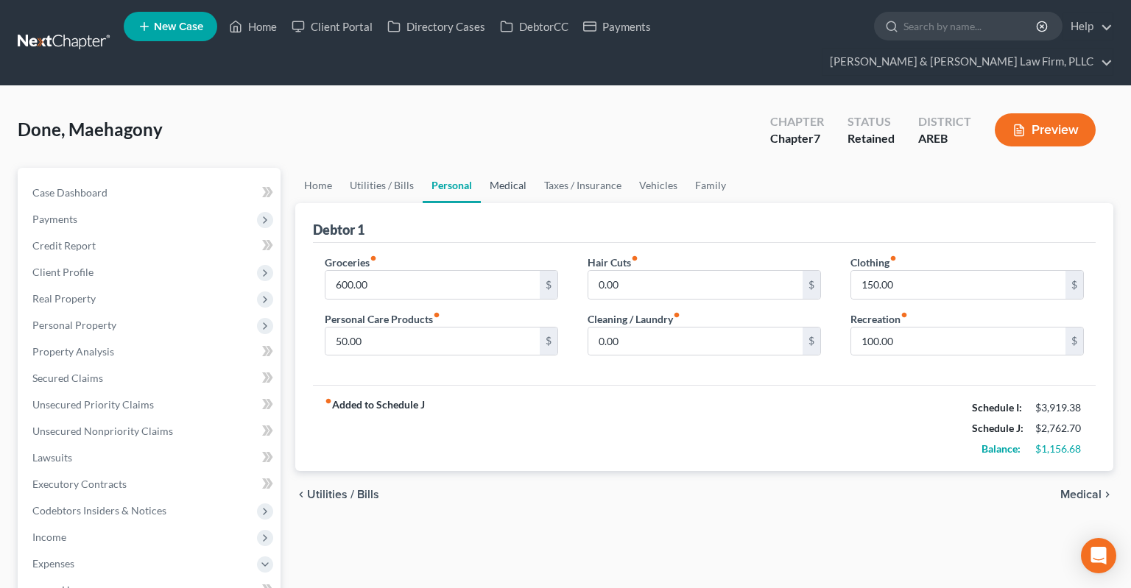
click at [518, 168] on link "Medical" at bounding box center [508, 185] width 54 height 35
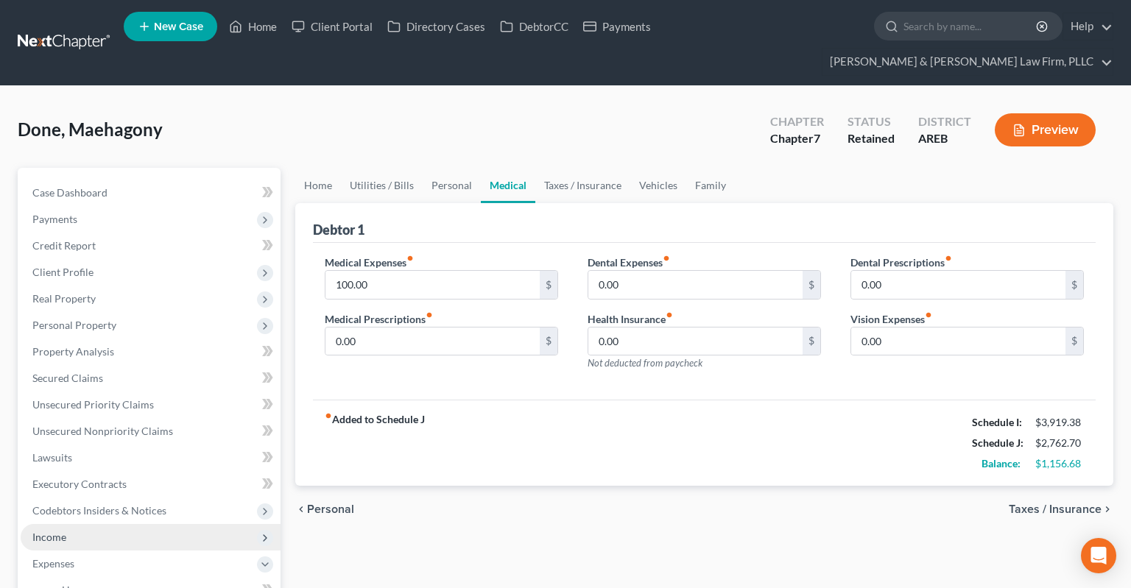
click at [116, 524] on span "Income" at bounding box center [151, 537] width 260 height 27
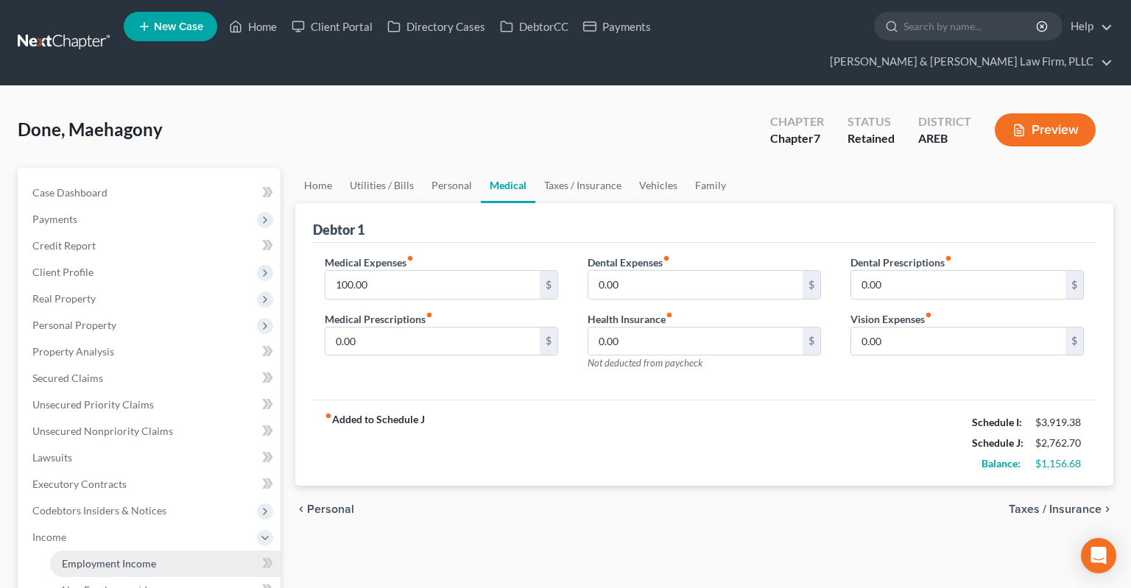
click at [157, 551] on link "Employment Income" at bounding box center [165, 564] width 230 height 27
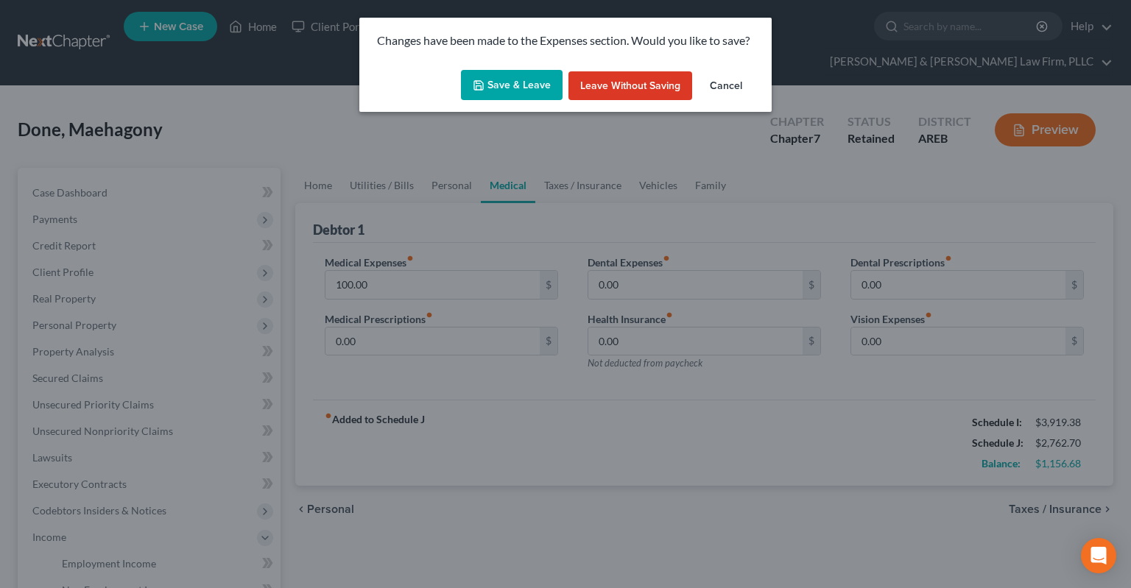
click at [528, 87] on button "Save & Leave" at bounding box center [512, 85] width 102 height 31
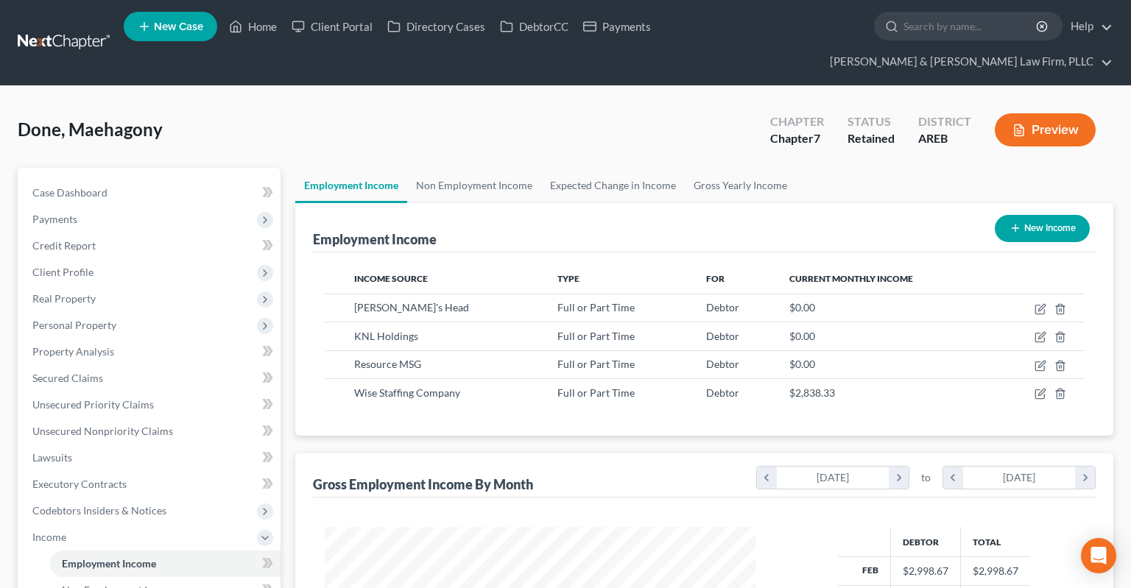
scroll to position [262, 459]
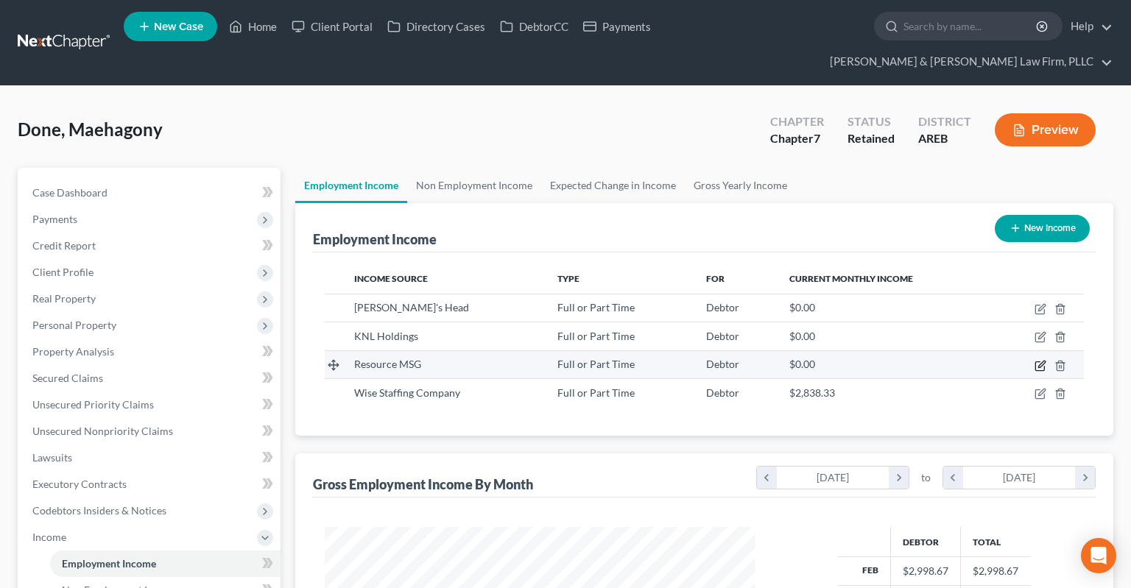
click at [1041, 360] on icon "button" at bounding box center [1040, 366] width 12 height 12
select select "0"
select select "3"
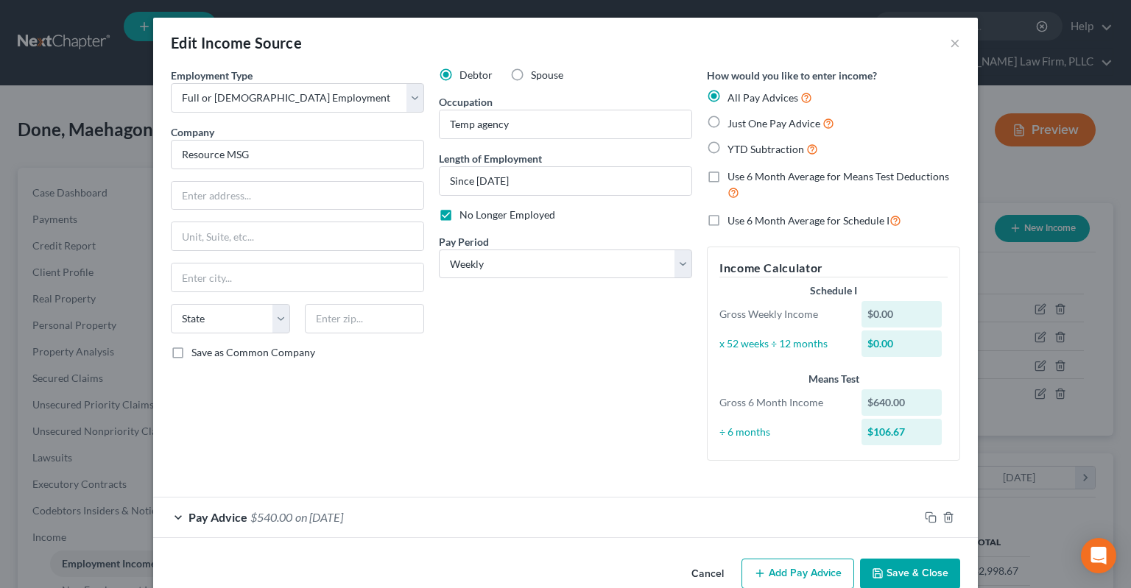
scroll to position [29, 0]
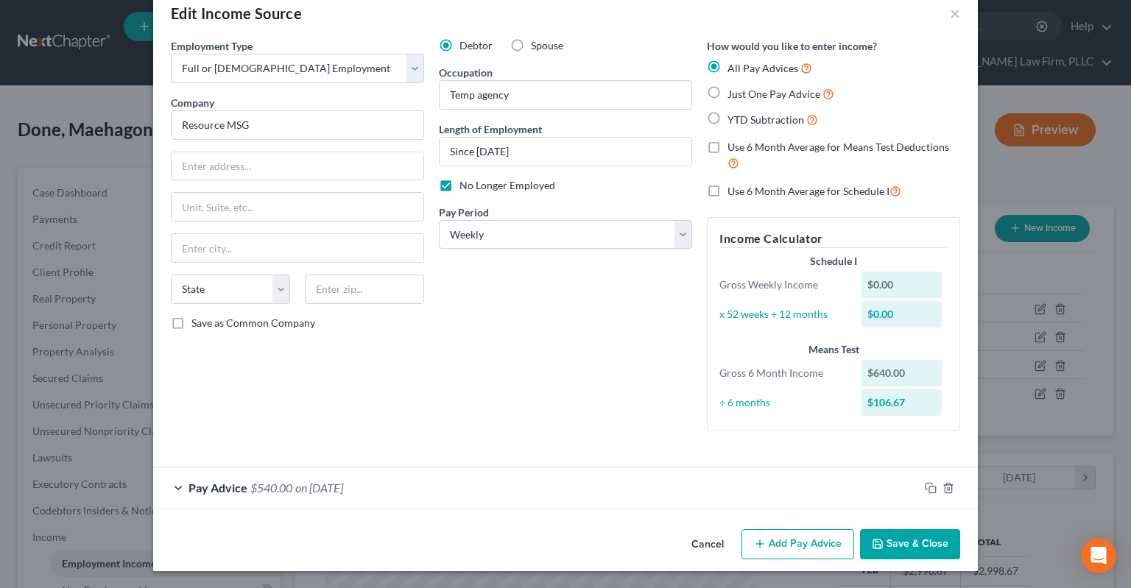
click at [705, 552] on button "Cancel" at bounding box center [708, 545] width 56 height 29
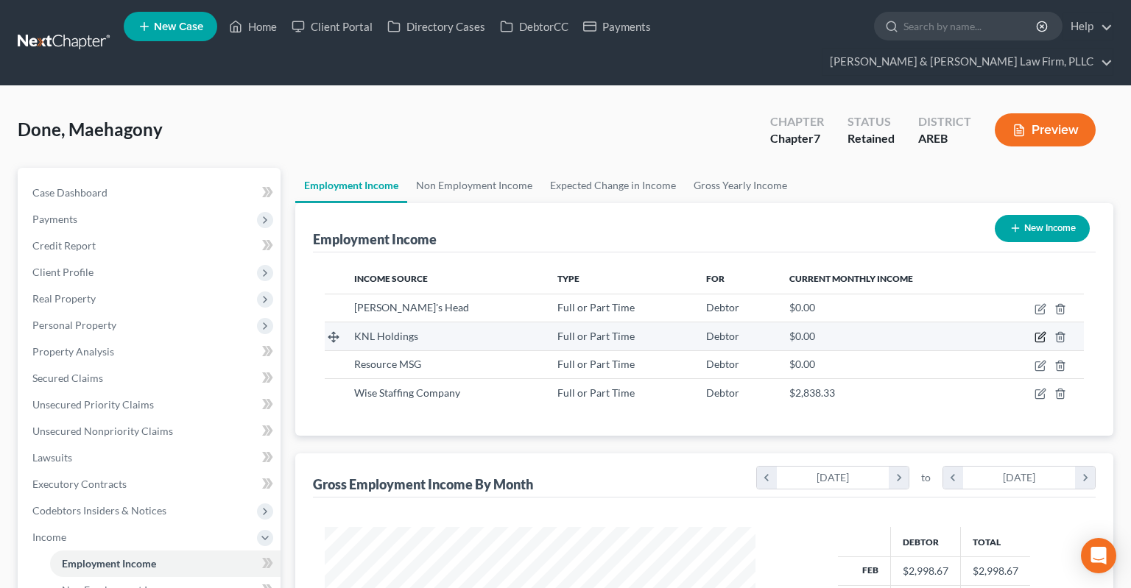
click at [1046, 331] on icon "button" at bounding box center [1040, 337] width 12 height 12
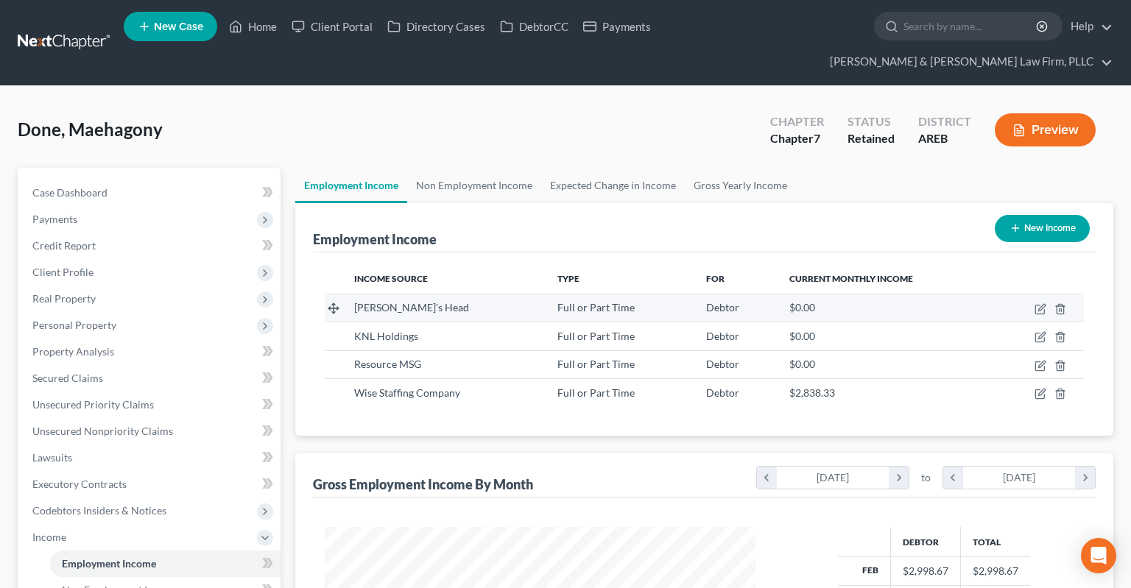
select select "0"
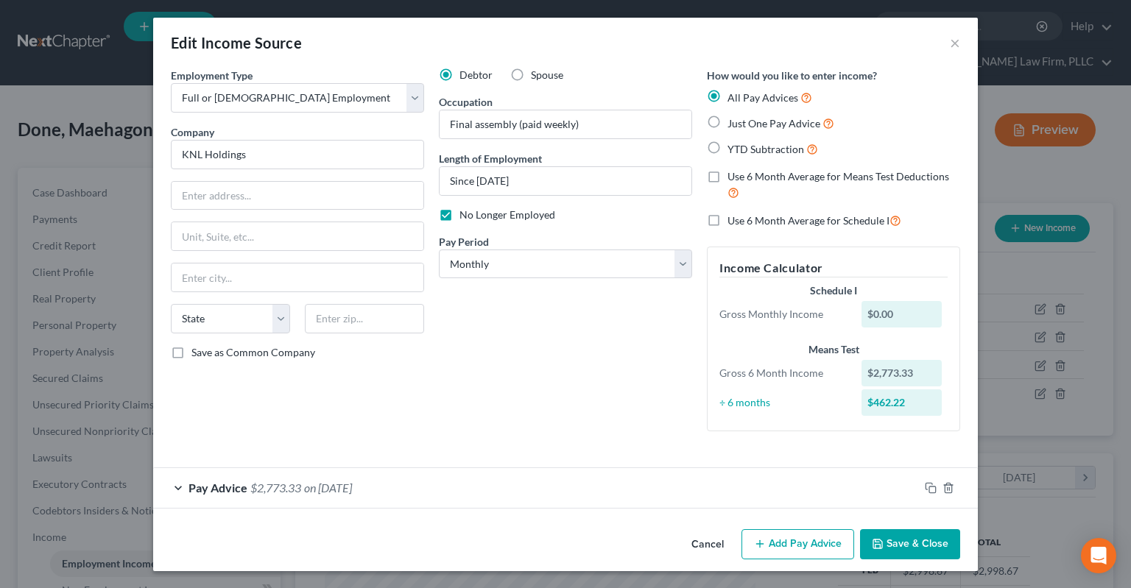
click at [712, 545] on button "Cancel" at bounding box center [708, 545] width 56 height 29
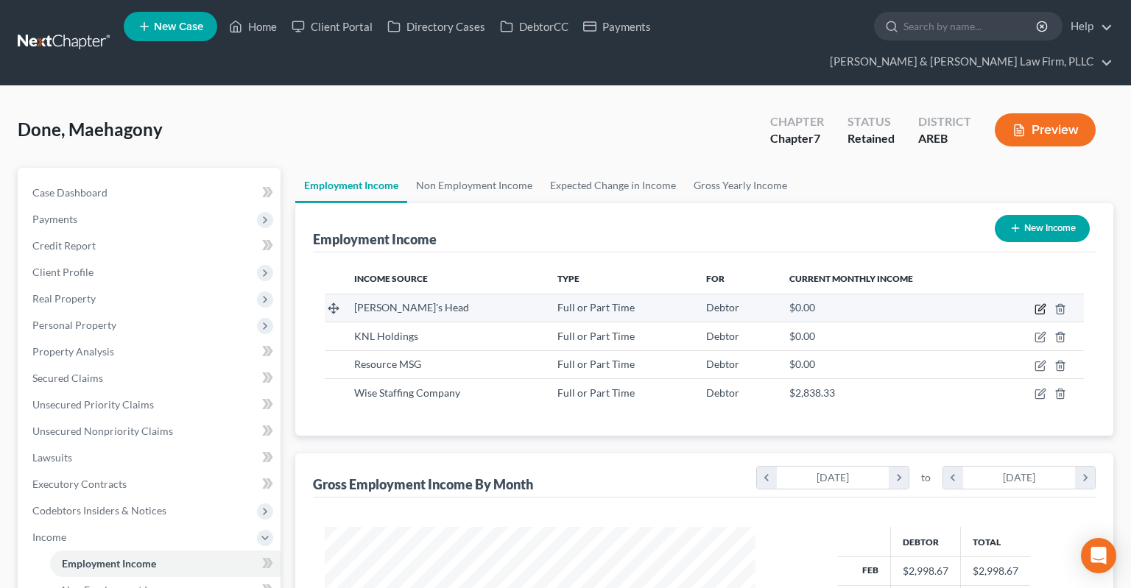
click at [1041, 303] on icon "button" at bounding box center [1040, 309] width 12 height 12
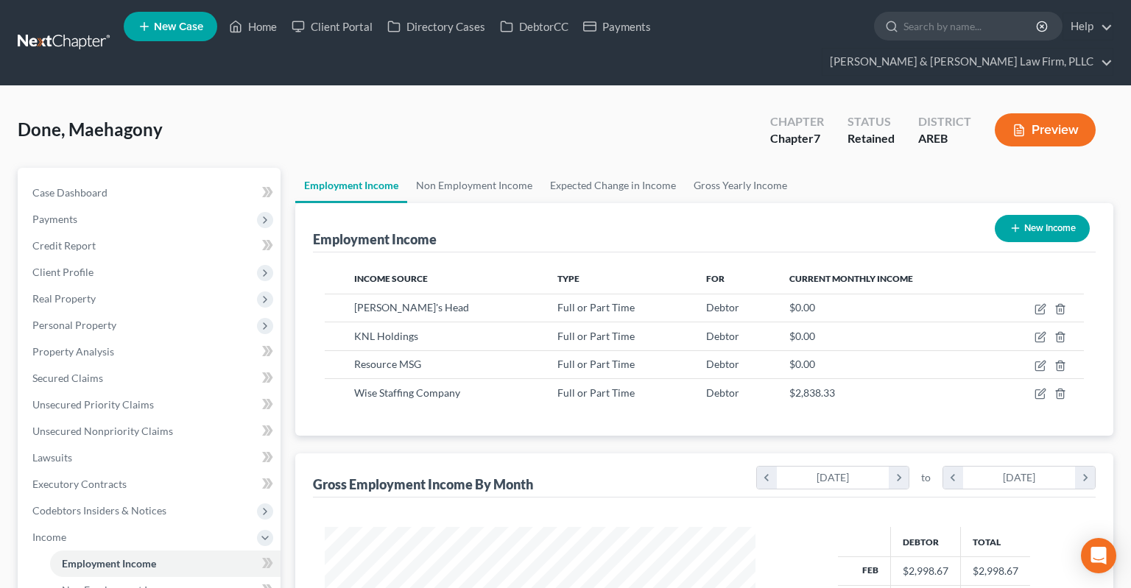
select select "0"
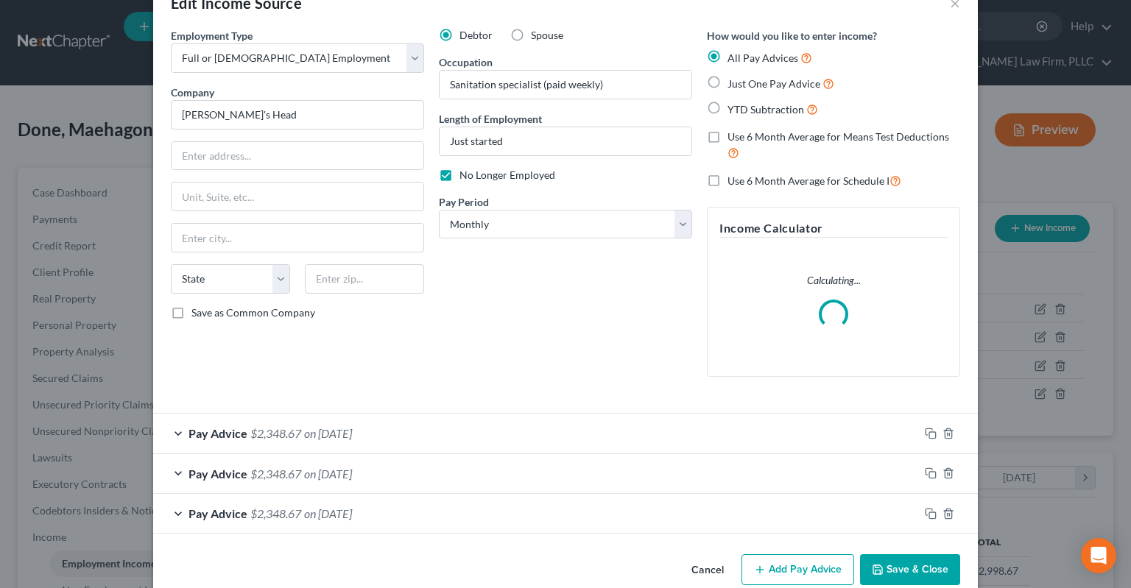
scroll to position [65, 0]
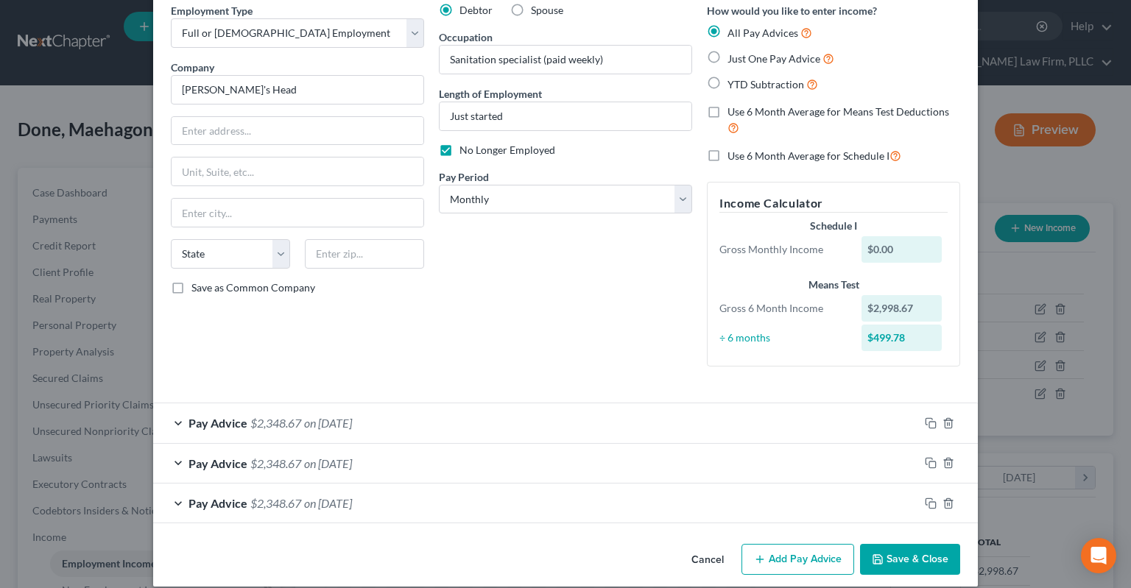
click at [714, 559] on button "Cancel" at bounding box center [708, 560] width 56 height 29
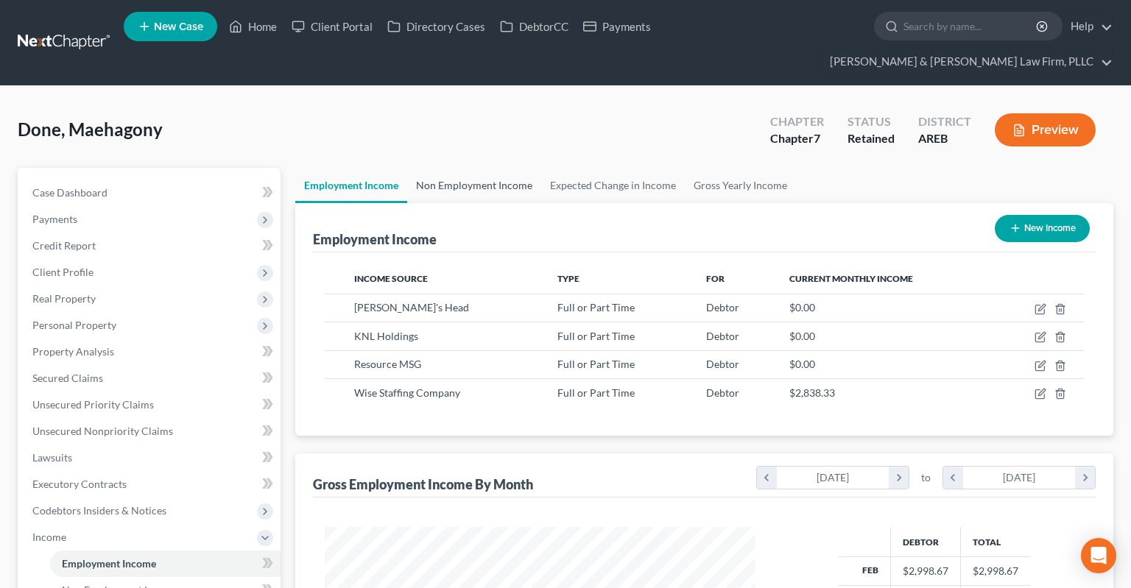
click at [507, 168] on link "Non Employment Income" at bounding box center [474, 185] width 134 height 35
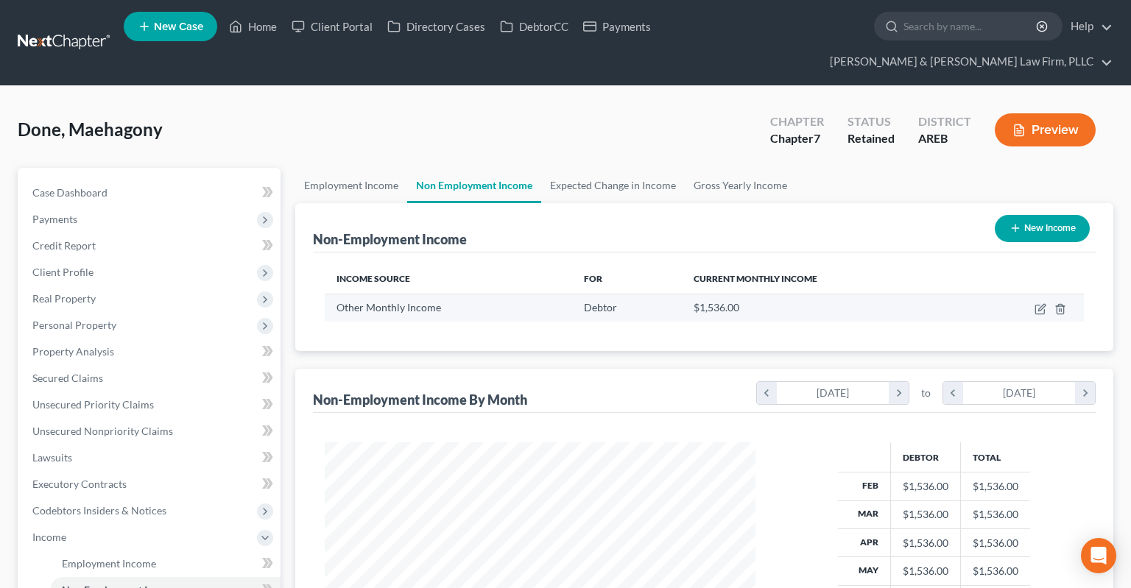
scroll to position [263, 459]
click at [1038, 303] on icon "button" at bounding box center [1040, 309] width 12 height 12
select select "13"
select select "0"
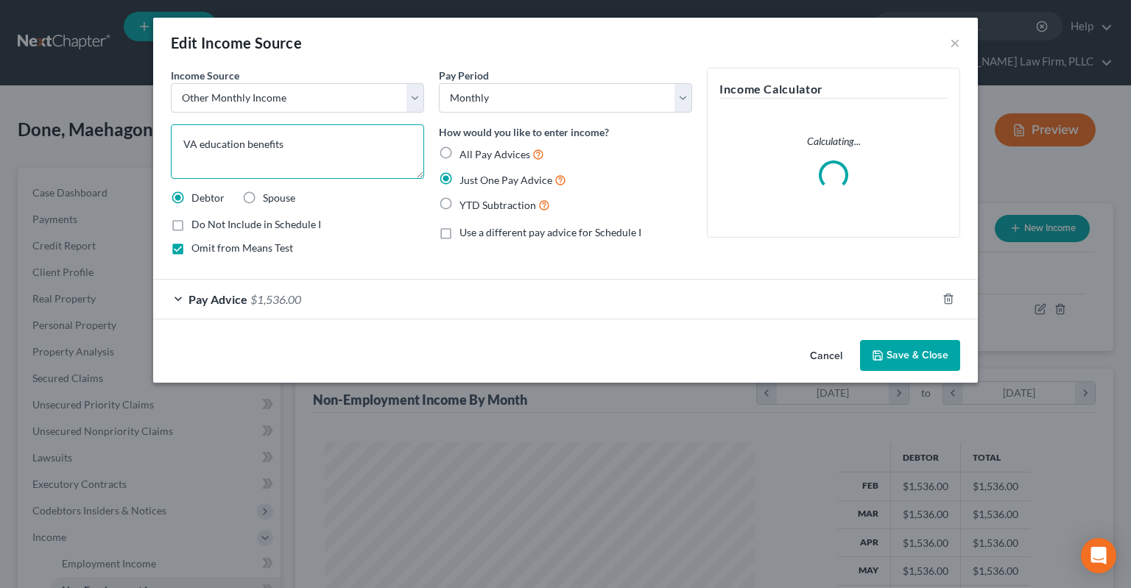
click at [402, 163] on textarea "VA education benefits" at bounding box center [297, 151] width 253 height 54
drag, startPoint x: 412, startPoint y: 156, endPoint x: 172, endPoint y: 147, distance: 239.5
click at [267, 147] on textarea "VA education benefits" at bounding box center [297, 151] width 253 height 54
drag, startPoint x: 322, startPoint y: 145, endPoint x: 107, endPoint y: 146, distance: 215.0
click at [171, 147] on textarea "VA education benefits" at bounding box center [297, 151] width 253 height 54
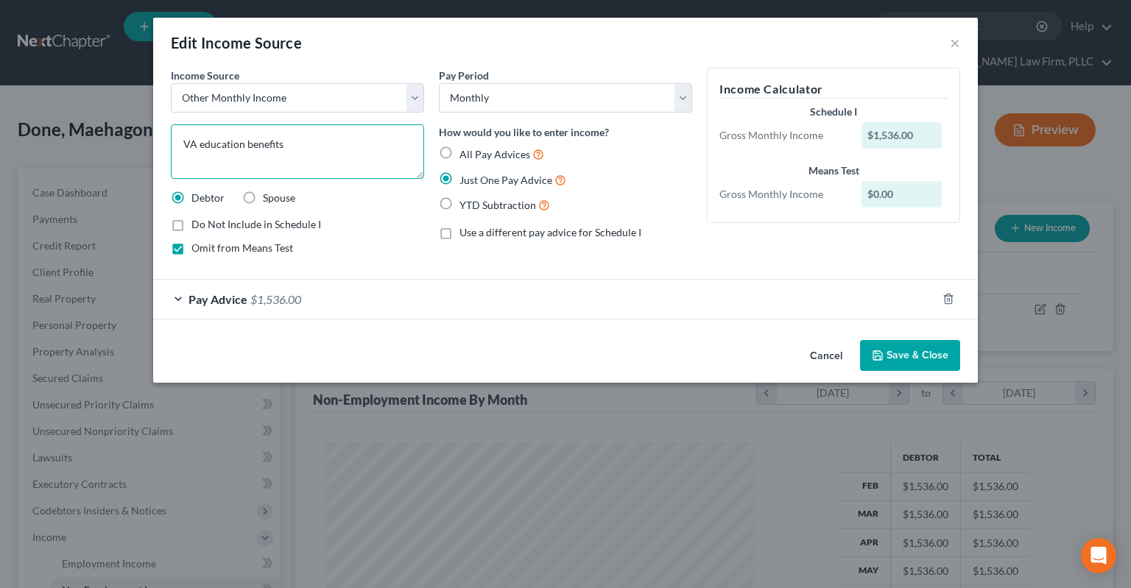
click at [299, 158] on textarea "VA education benefits" at bounding box center [297, 151] width 253 height 54
click at [311, 155] on textarea "VA education benefits" at bounding box center [297, 151] width 253 height 54
click at [276, 290] on div "Pay Advice $1,536.00" at bounding box center [544, 299] width 783 height 39
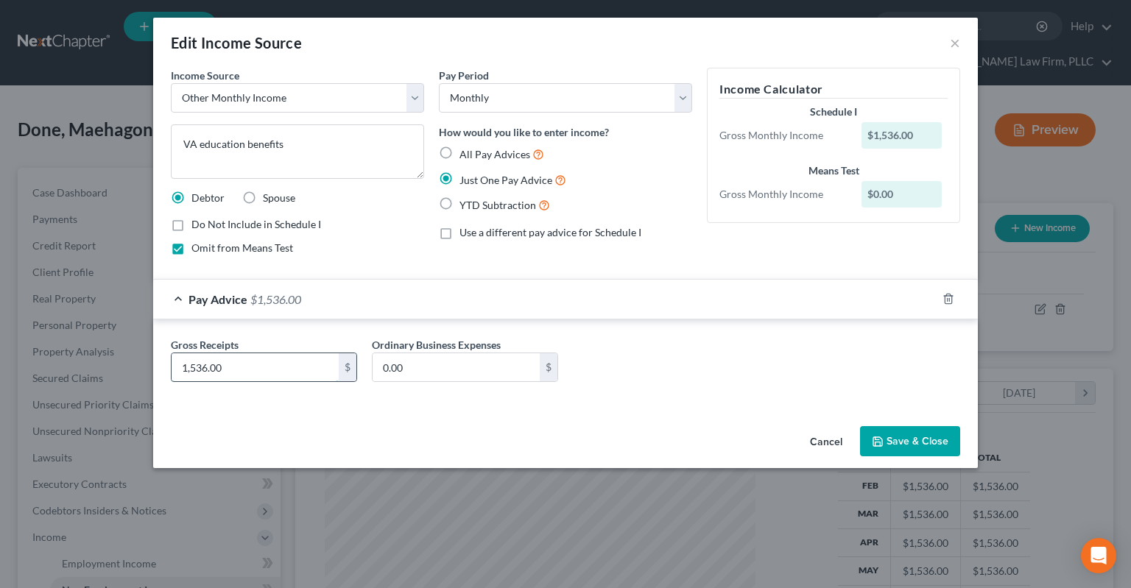
click at [326, 357] on input "1,536.00" at bounding box center [255, 367] width 167 height 28
click at [820, 440] on button "Cancel" at bounding box center [826, 442] width 56 height 29
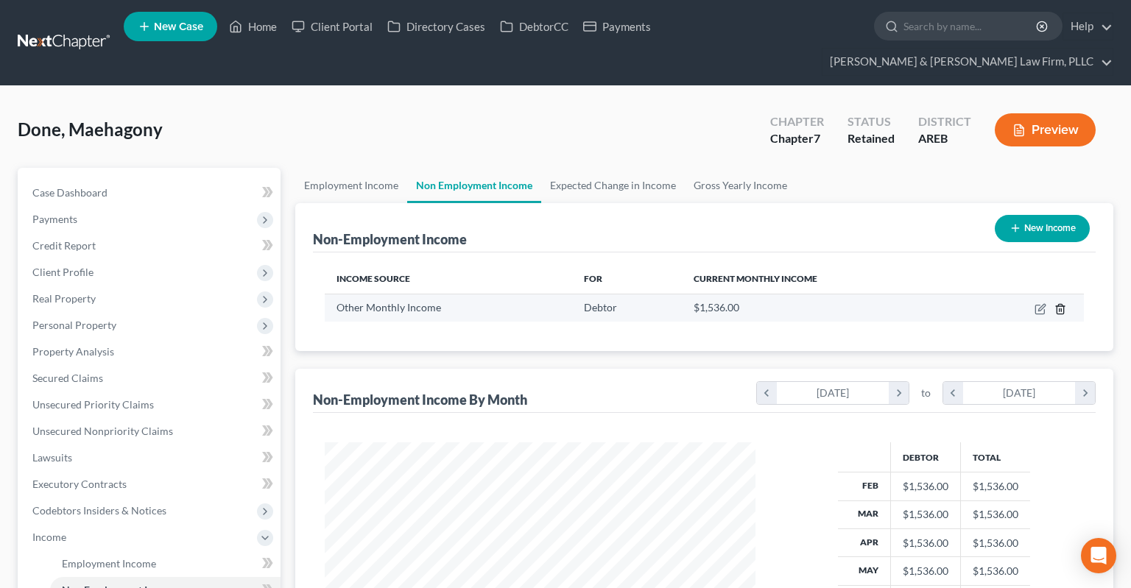
click at [1061, 306] on polyline "button" at bounding box center [1060, 306] width 9 height 0
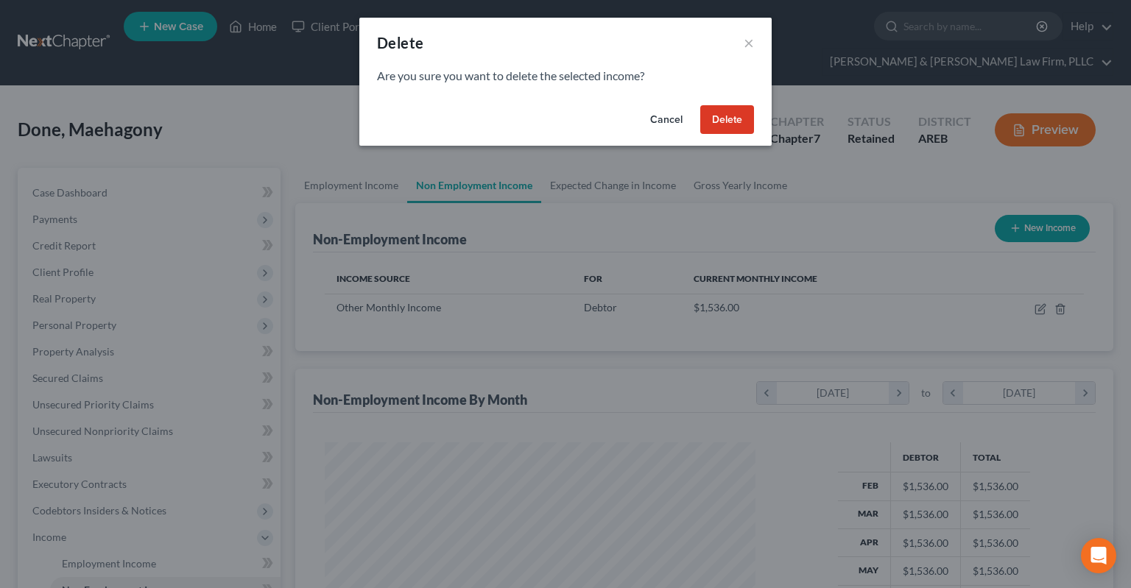
click at [743, 117] on button "Delete" at bounding box center [727, 119] width 54 height 29
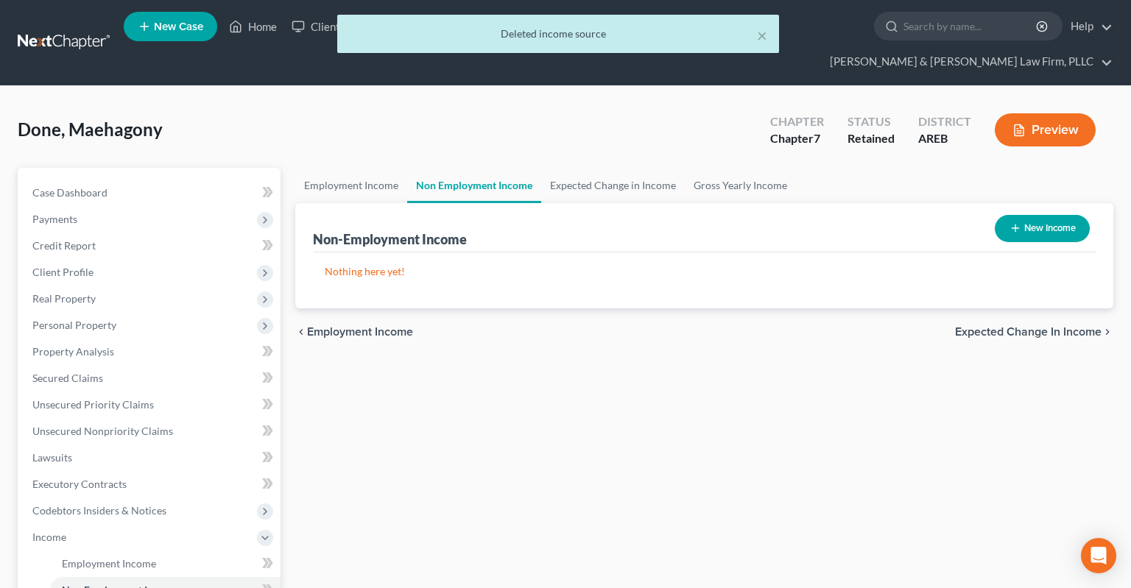
scroll to position [311, 0]
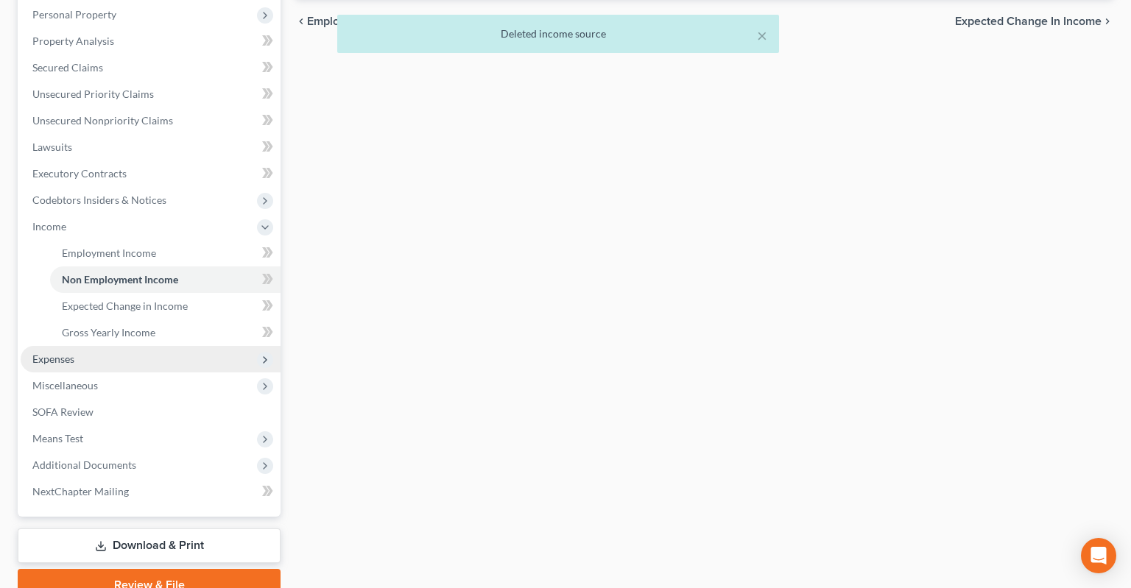
click at [161, 346] on span "Expenses" at bounding box center [151, 359] width 260 height 27
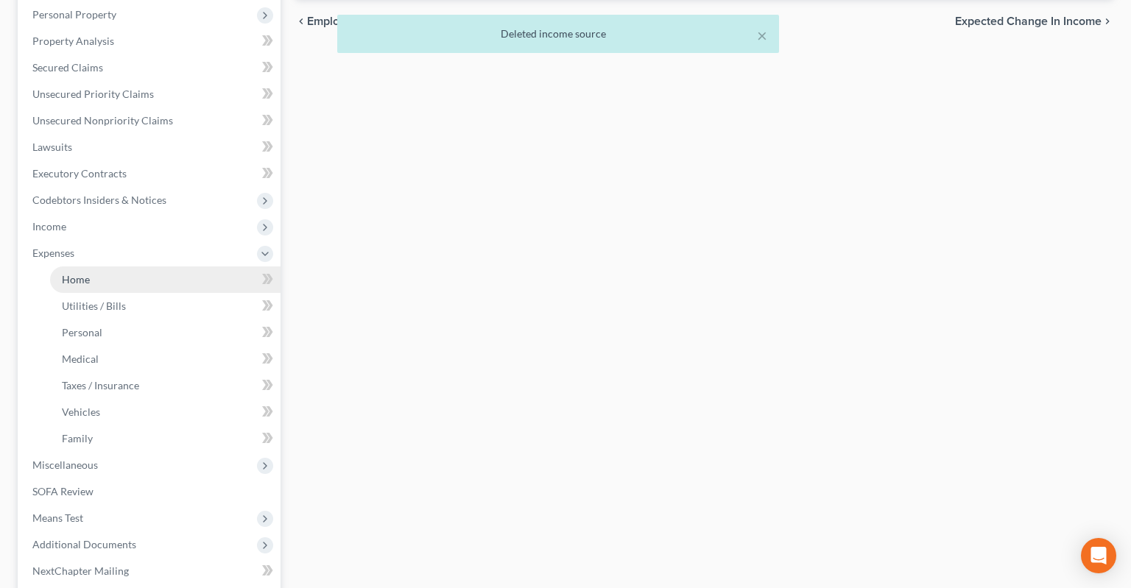
click at [165, 267] on link "Home" at bounding box center [165, 280] width 230 height 27
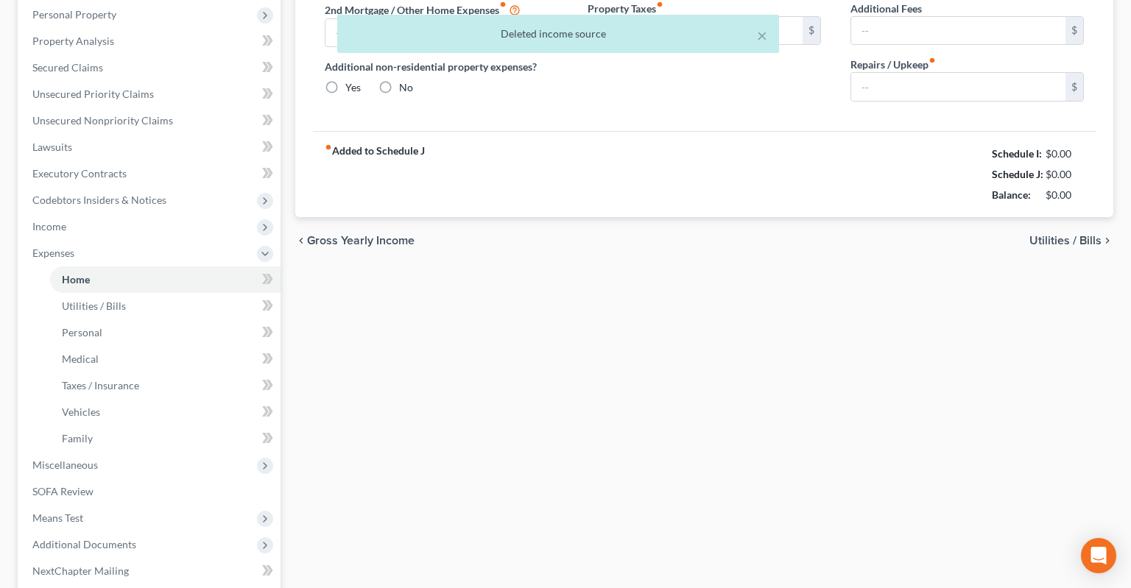
type input "850.00"
type input "0.00"
radio input "true"
type input "0.00"
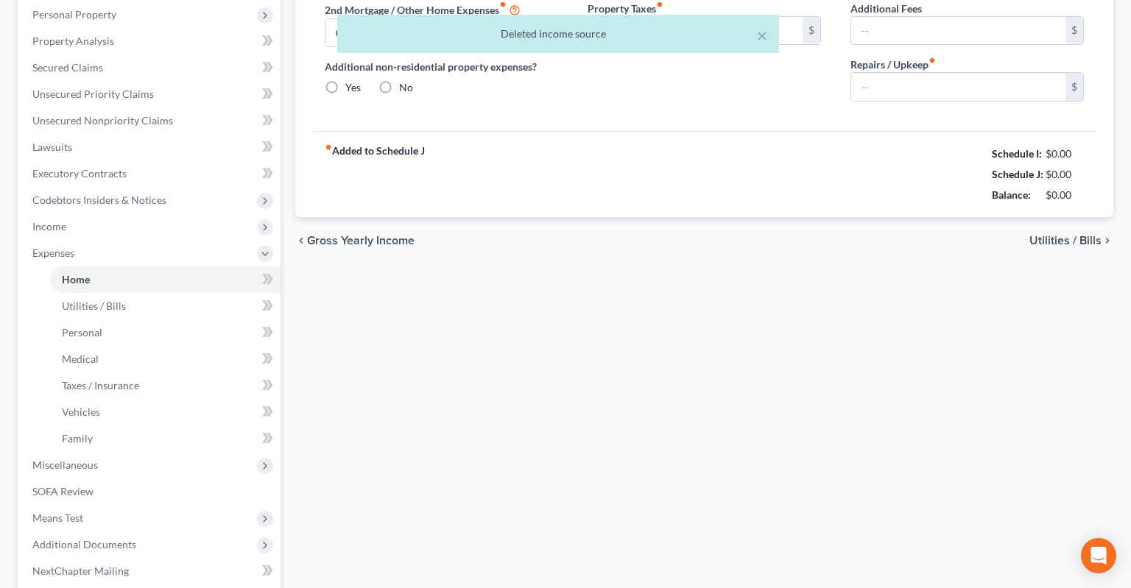
type input "0.00"
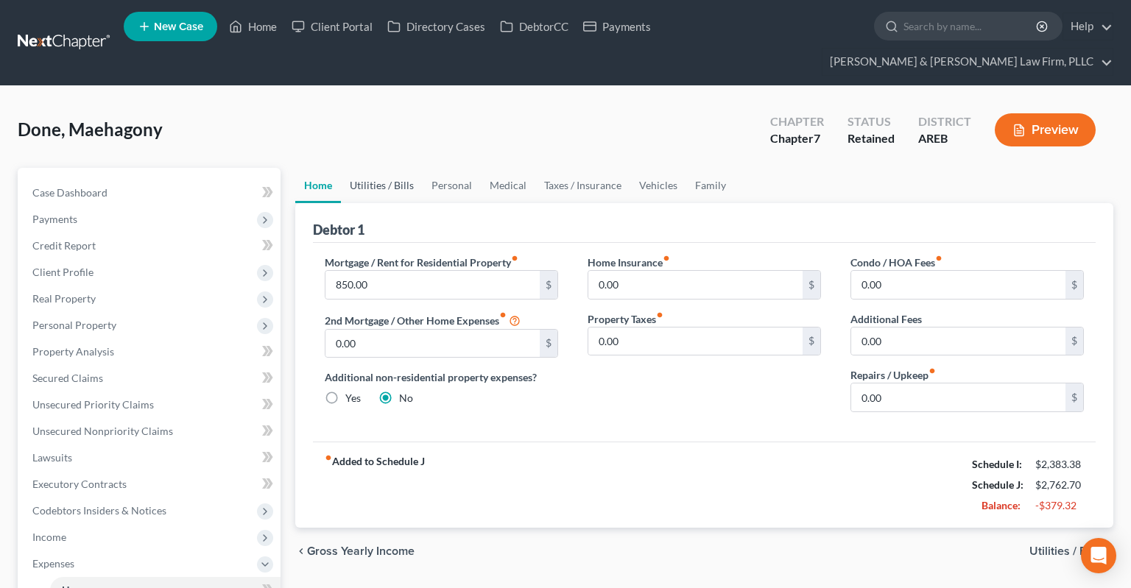
click at [399, 168] on link "Utilities / Bills" at bounding box center [382, 185] width 82 height 35
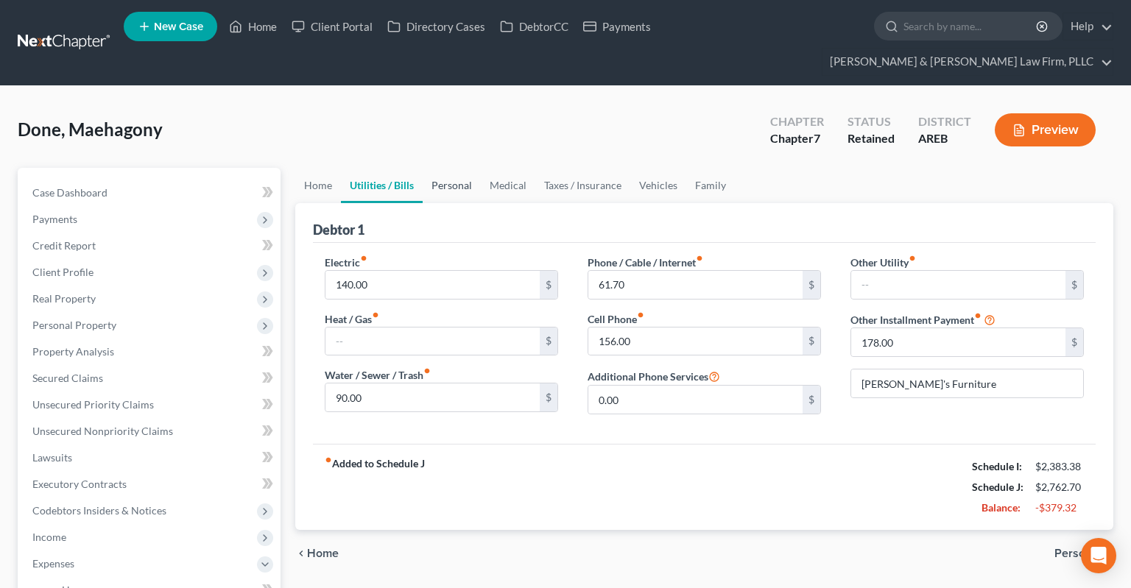
click at [451, 168] on link "Personal" at bounding box center [452, 185] width 58 height 35
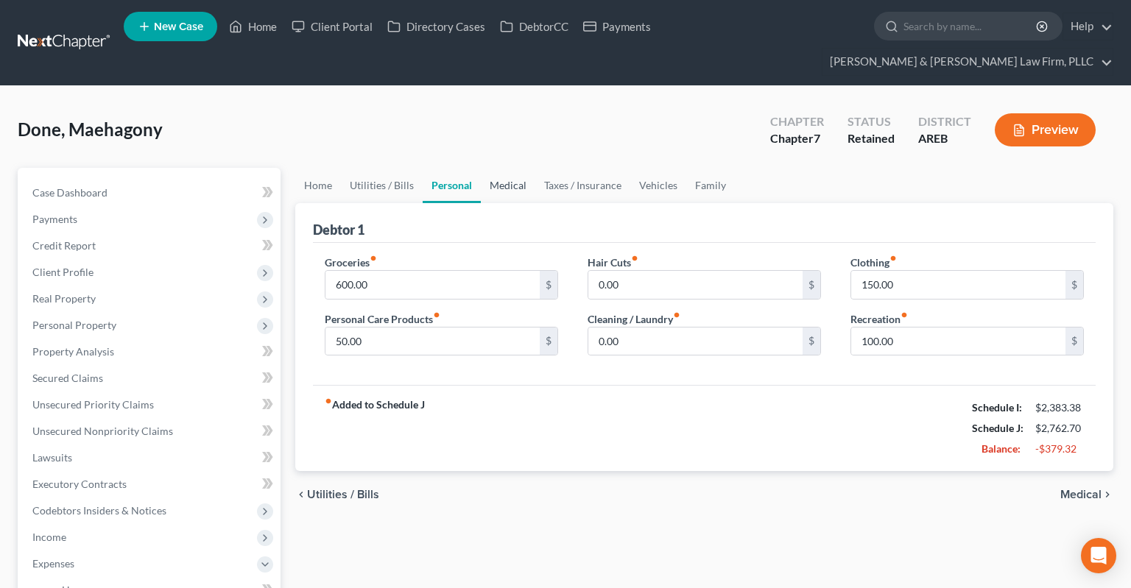
click at [506, 168] on link "Medical" at bounding box center [508, 185] width 54 height 35
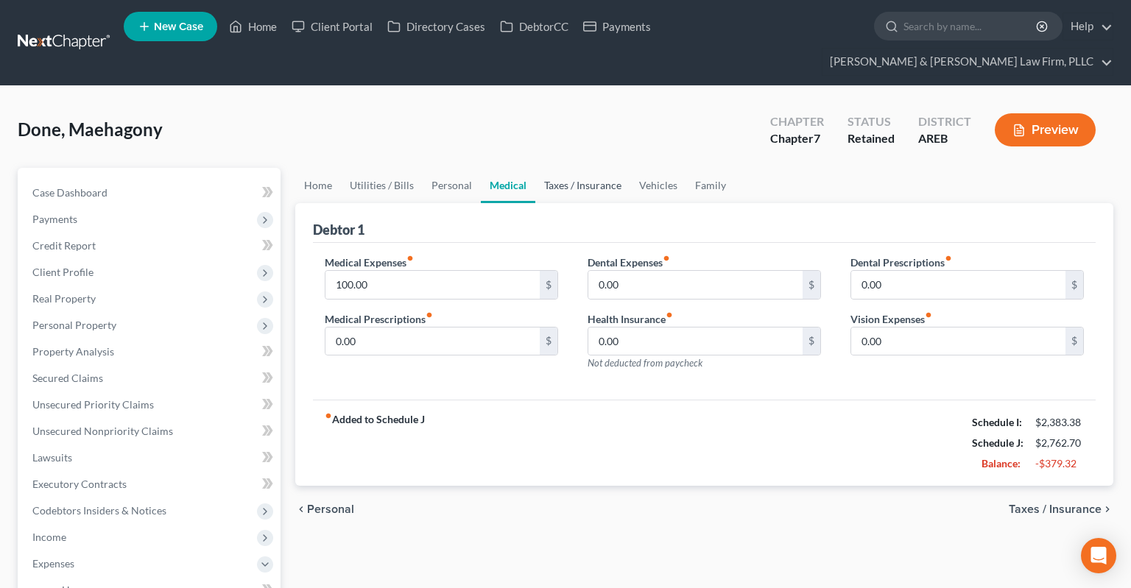
click at [547, 168] on link "Taxes / Insurance" at bounding box center [582, 185] width 95 height 35
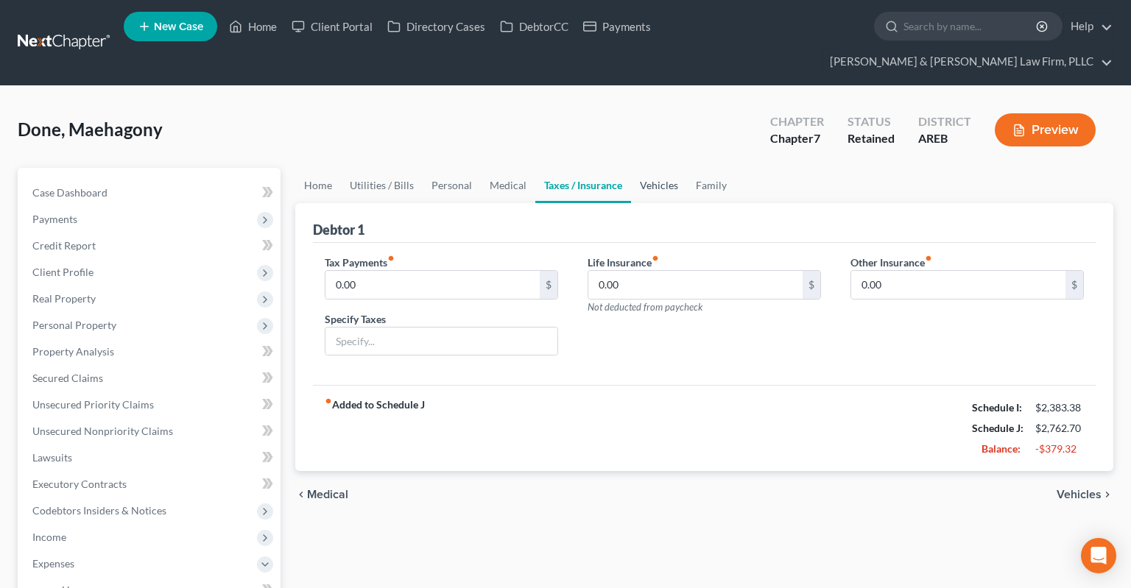
click at [664, 168] on link "Vehicles" at bounding box center [659, 185] width 56 height 35
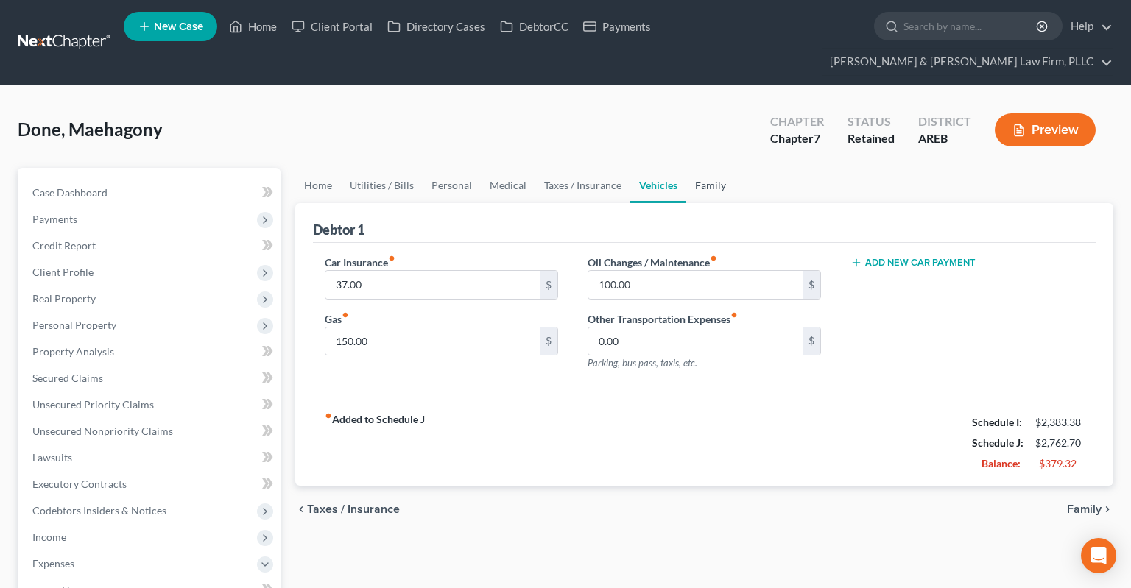
click at [713, 168] on link "Family" at bounding box center [710, 185] width 49 height 35
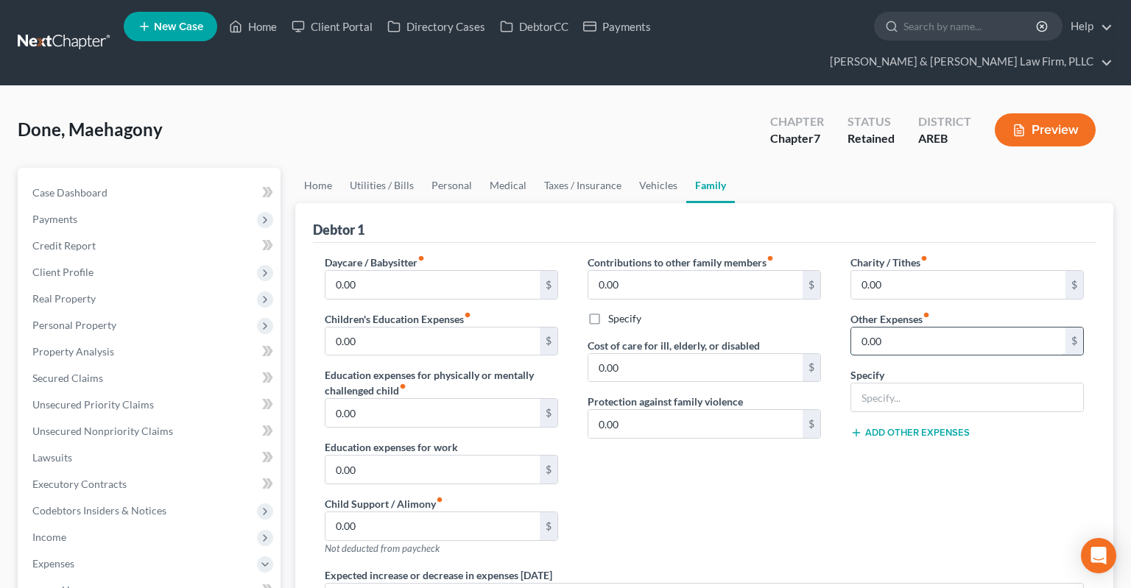
click at [885, 328] on input "0.00" at bounding box center [958, 342] width 214 height 28
click at [937, 328] on input "0.00" at bounding box center [958, 342] width 214 height 28
drag, startPoint x: 833, startPoint y: 341, endPoint x: 850, endPoint y: 334, distance: 17.5
click at [851, 342] on input "0.00" at bounding box center [958, 342] width 214 height 28
type input "866.67"
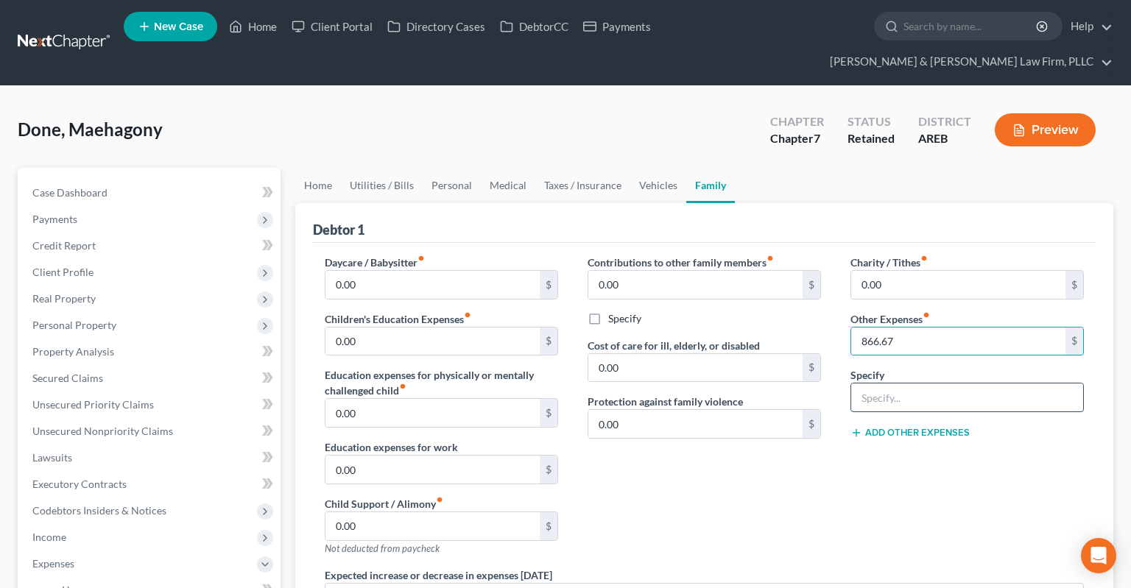
click at [903, 384] on input "text" at bounding box center [967, 398] width 232 height 28
type input "R"
type input "p"
type input "Paying family member for cash vehicle"
click at [840, 469] on div "Charity / Tithes fiber_manual_record 0.00 $ Other Expenses fiber_manual_record …" at bounding box center [967, 411] width 263 height 313
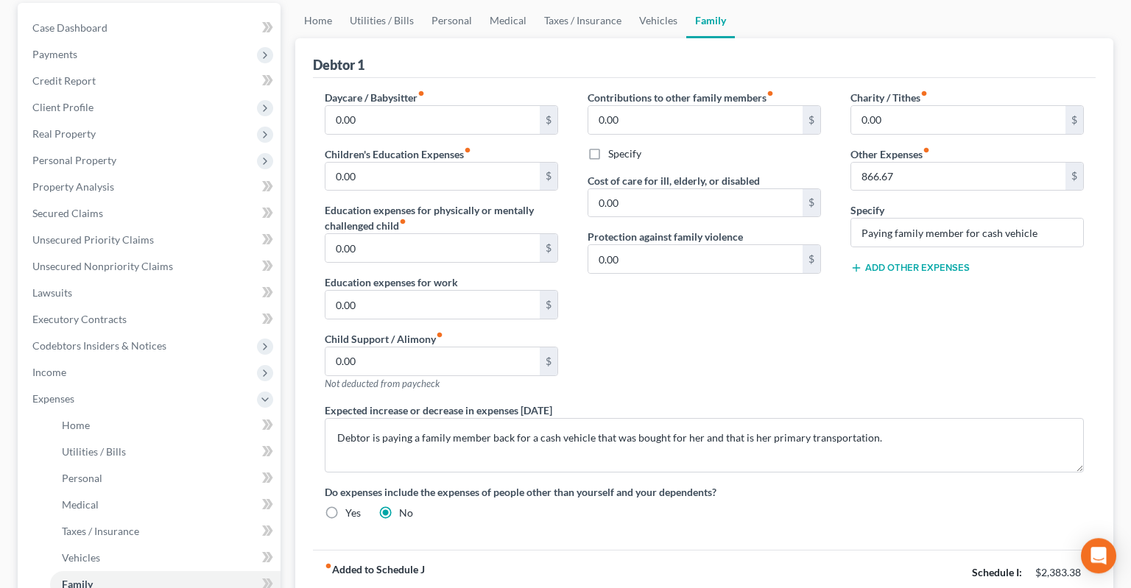
scroll to position [233, 0]
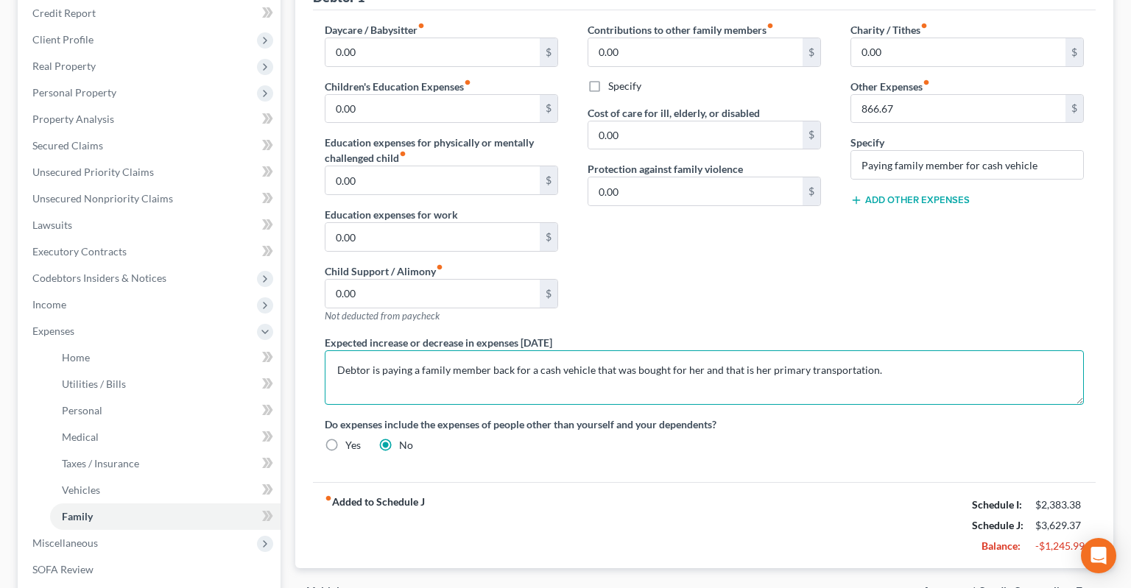
click at [885, 350] on textarea "Debtor is paying a family member back for a cash vehicle that was bought for he…" at bounding box center [704, 377] width 759 height 54
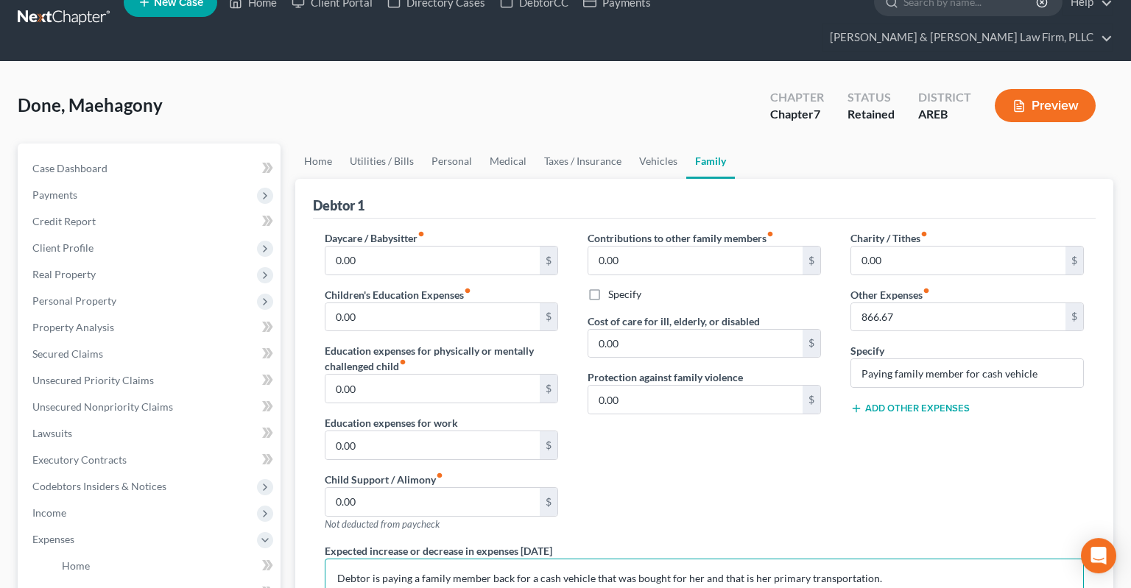
scroll to position [0, 0]
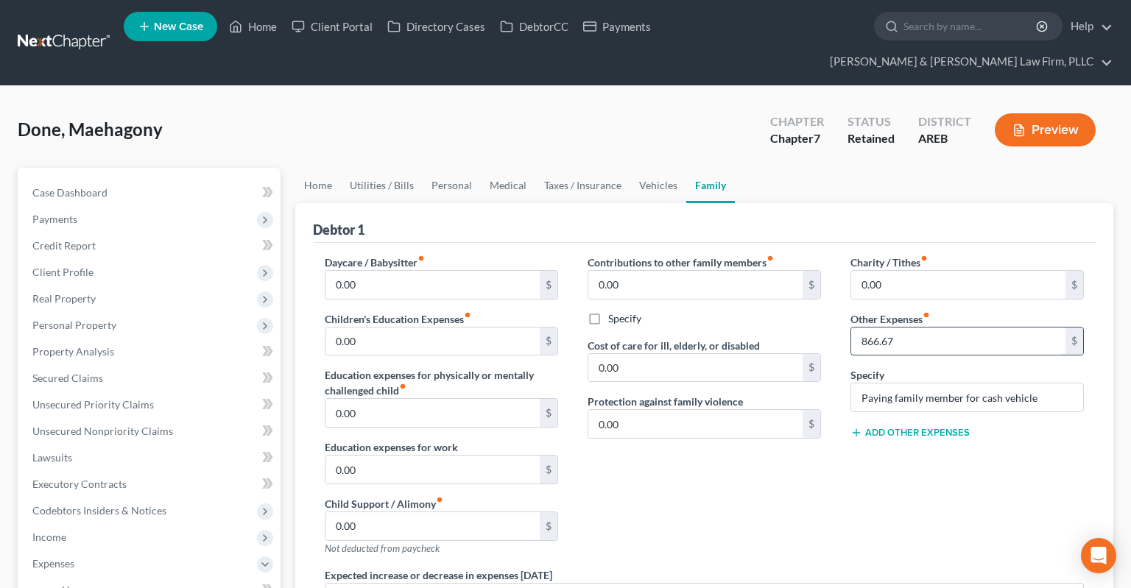
drag, startPoint x: 912, startPoint y: 324, endPoint x: 915, endPoint y: 314, distance: 10.3
click at [915, 328] on input "866.67" at bounding box center [958, 342] width 214 height 28
click at [803, 458] on div "Contributions to other family members fiber_manual_record 0.00 $ Specify Cost o…" at bounding box center [704, 411] width 263 height 313
click at [662, 168] on link "Vehicles" at bounding box center [658, 185] width 56 height 35
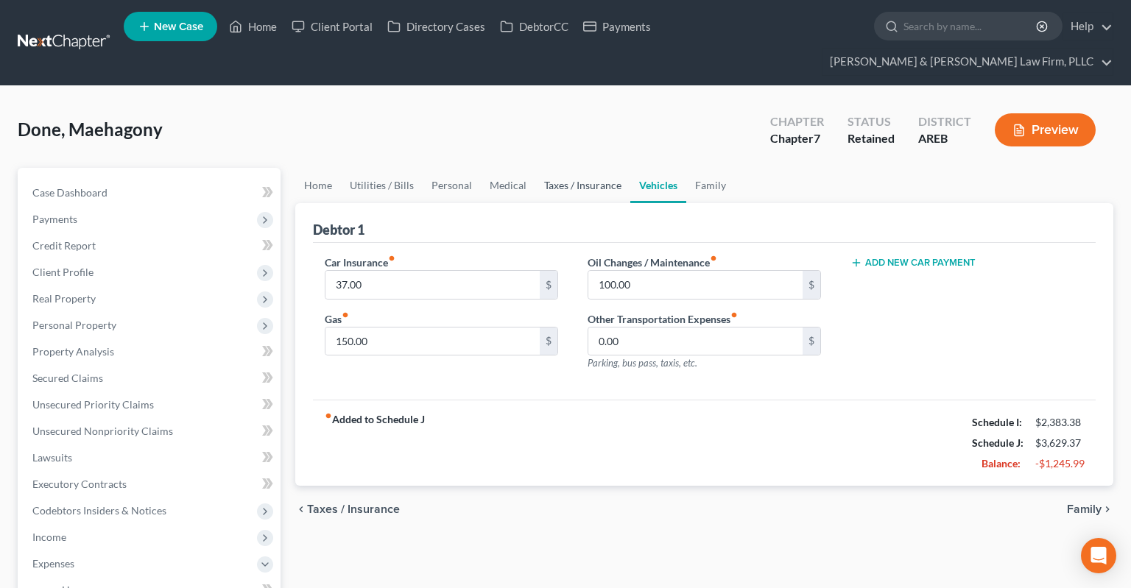
click at [557, 168] on link "Taxes / Insurance" at bounding box center [582, 185] width 95 height 35
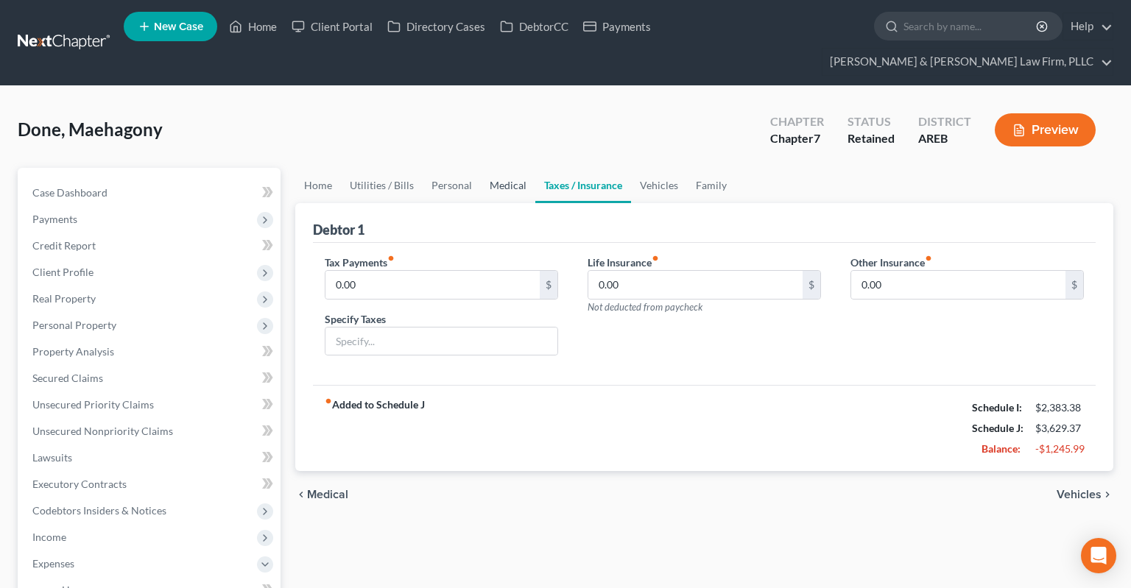
click at [517, 168] on link "Medical" at bounding box center [508, 185] width 54 height 35
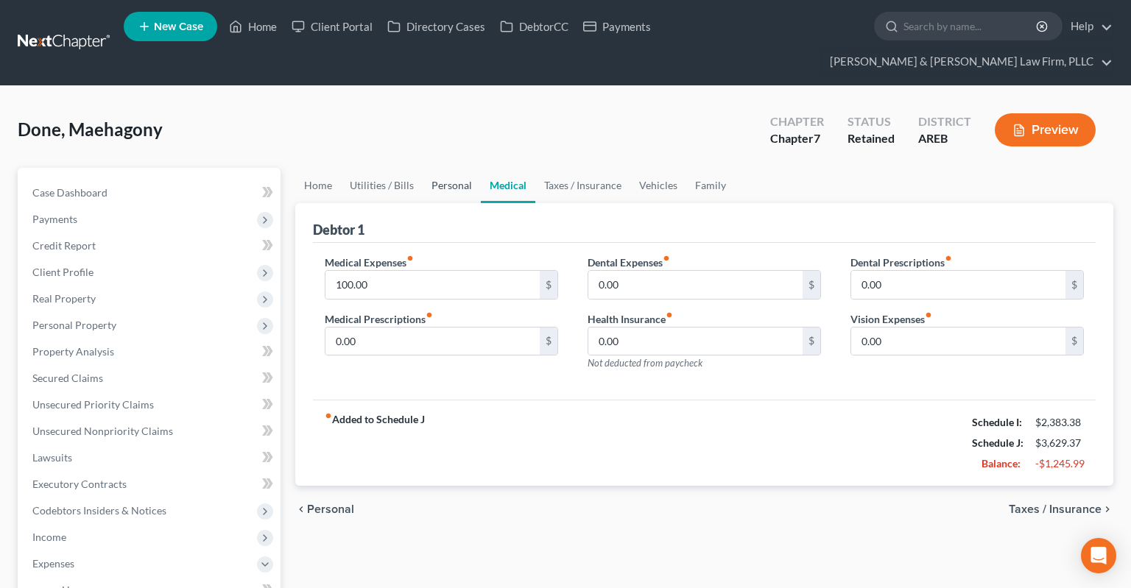
click at [462, 168] on link "Personal" at bounding box center [452, 185] width 58 height 35
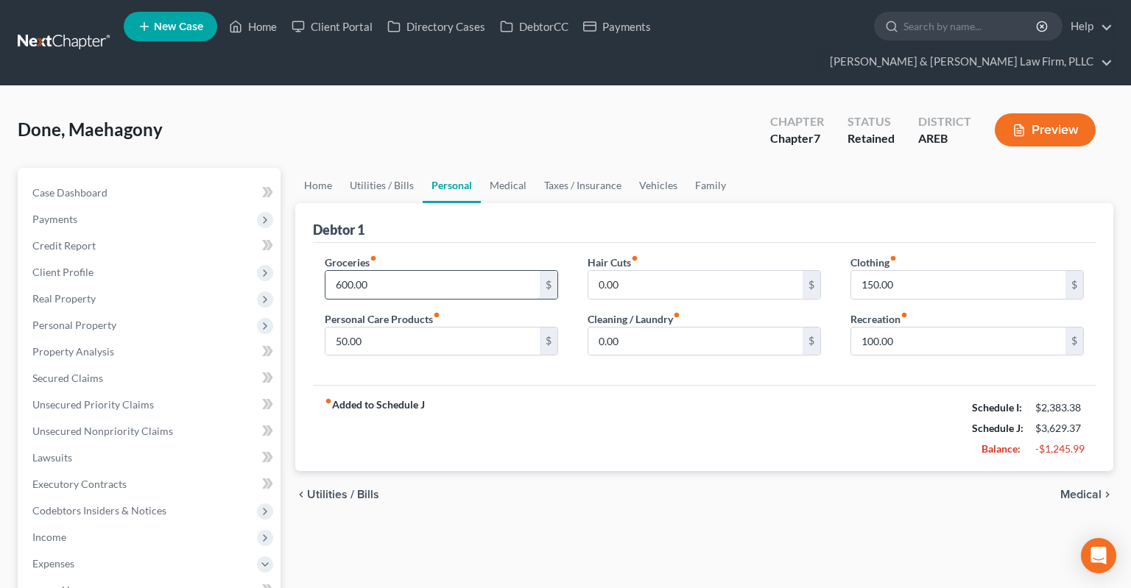
click at [426, 271] on input "600.00" at bounding box center [432, 285] width 214 height 28
type input "500"
click at [912, 271] on input "150.00" at bounding box center [958, 285] width 214 height 28
type input "100"
click at [894, 328] on input "100.00" at bounding box center [958, 342] width 214 height 28
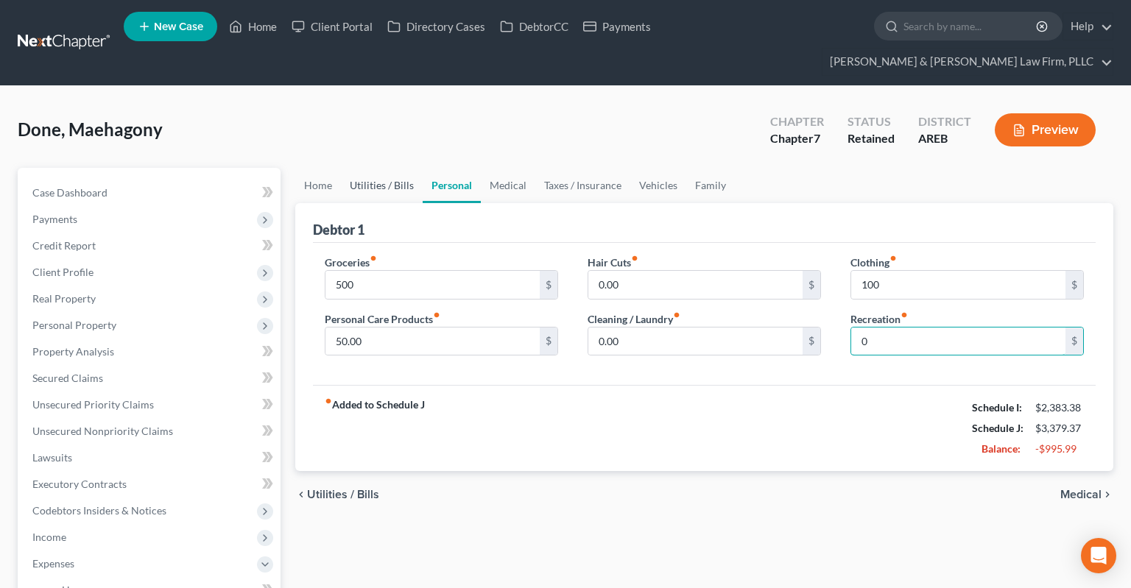
type input "0"
click at [404, 168] on link "Utilities / Bills" at bounding box center [382, 185] width 82 height 35
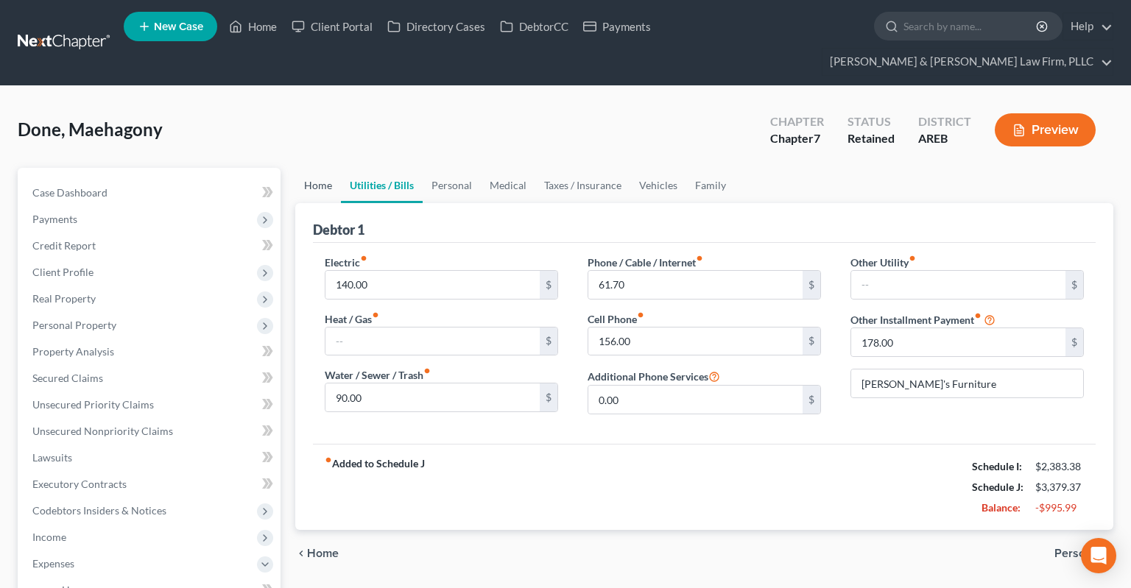
click at [320, 168] on link "Home" at bounding box center [318, 185] width 46 height 35
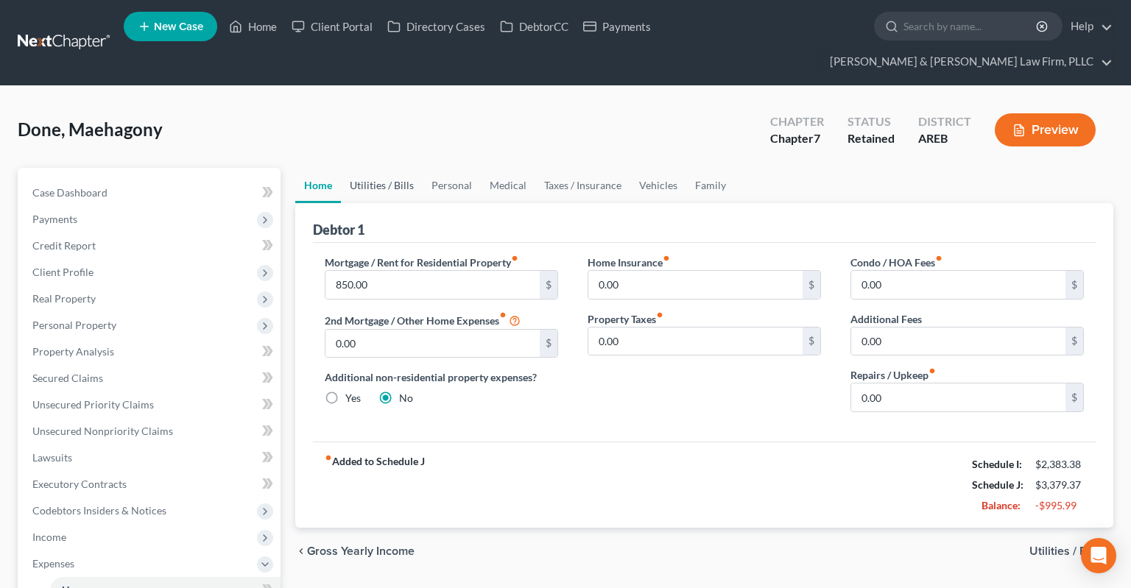
click at [379, 168] on link "Utilities / Bills" at bounding box center [382, 185] width 82 height 35
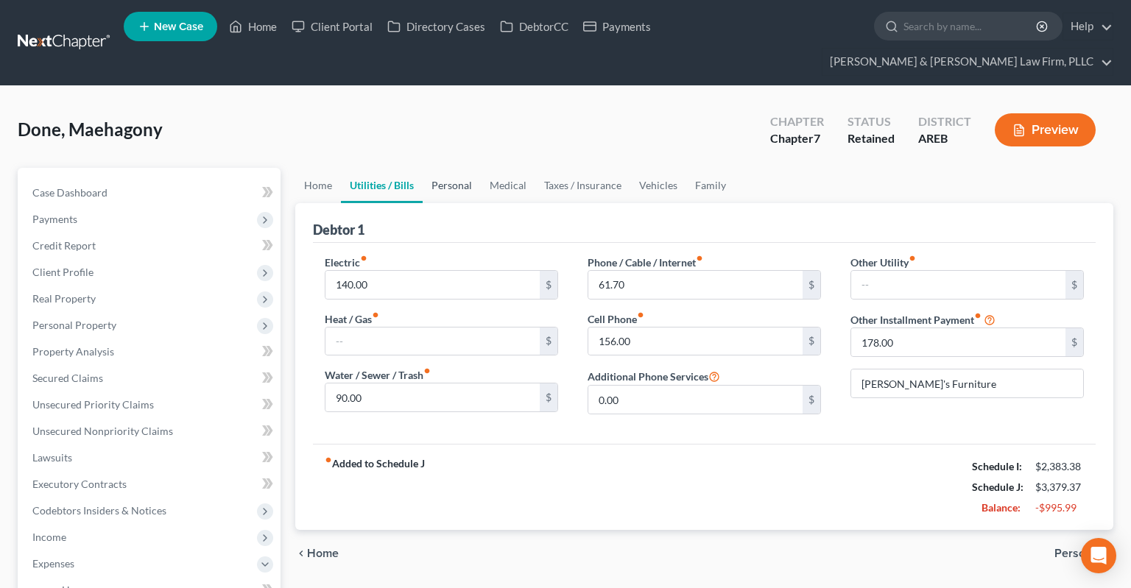
click at [420, 168] on link "Utilities / Bills" at bounding box center [382, 185] width 82 height 35
drag, startPoint x: 443, startPoint y: 163, endPoint x: 459, endPoint y: 163, distance: 15.5
click at [444, 168] on link "Personal" at bounding box center [452, 185] width 58 height 35
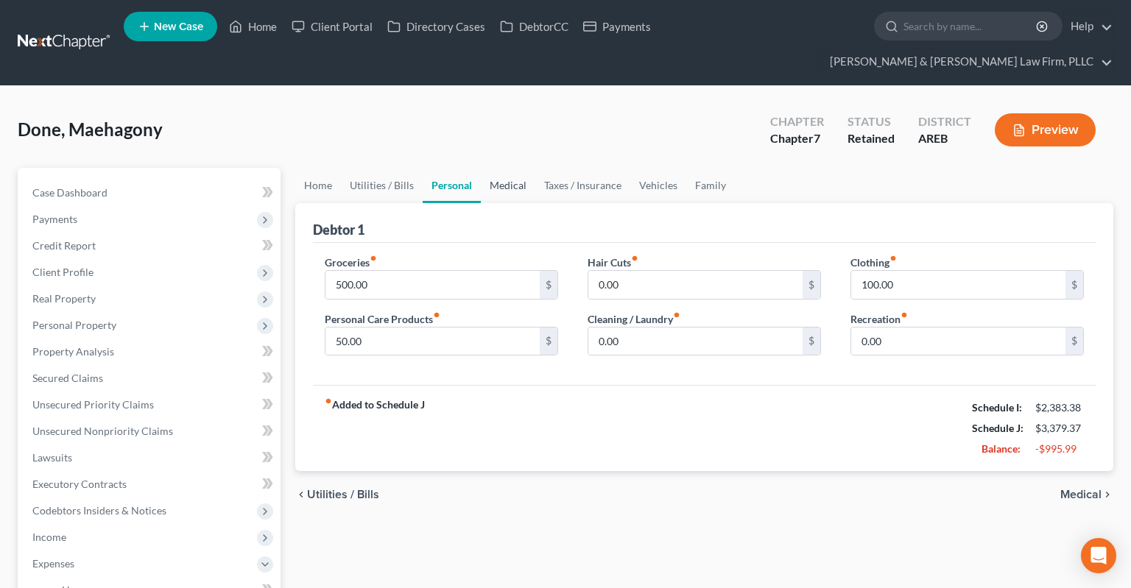
click at [509, 168] on link "Medical" at bounding box center [508, 185] width 54 height 35
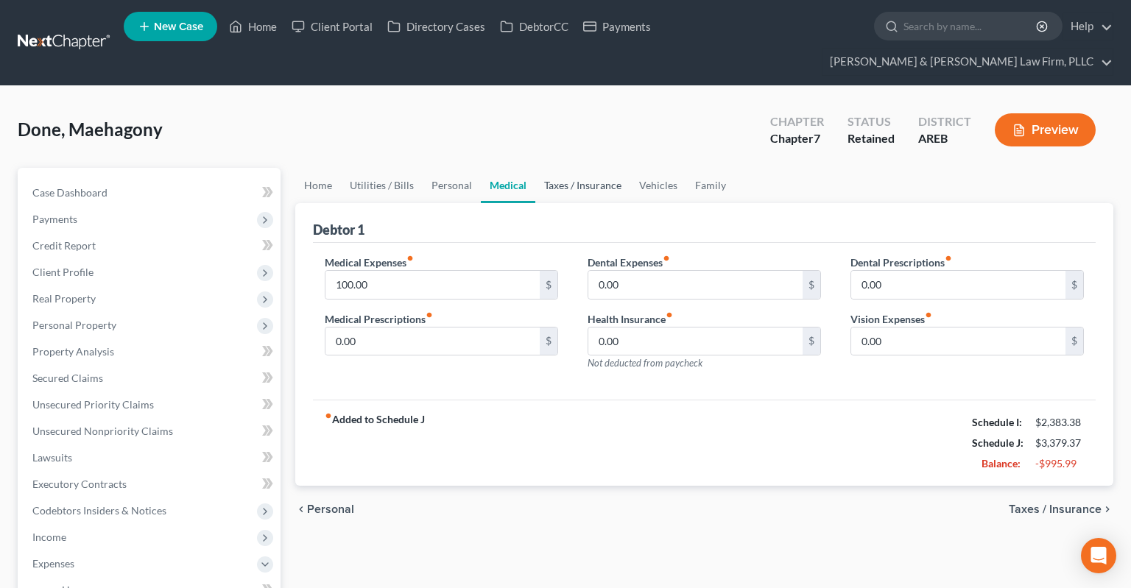
drag, startPoint x: 564, startPoint y: 160, endPoint x: 592, endPoint y: 166, distance: 28.8
click at [565, 168] on link "Taxes / Insurance" at bounding box center [582, 185] width 95 height 35
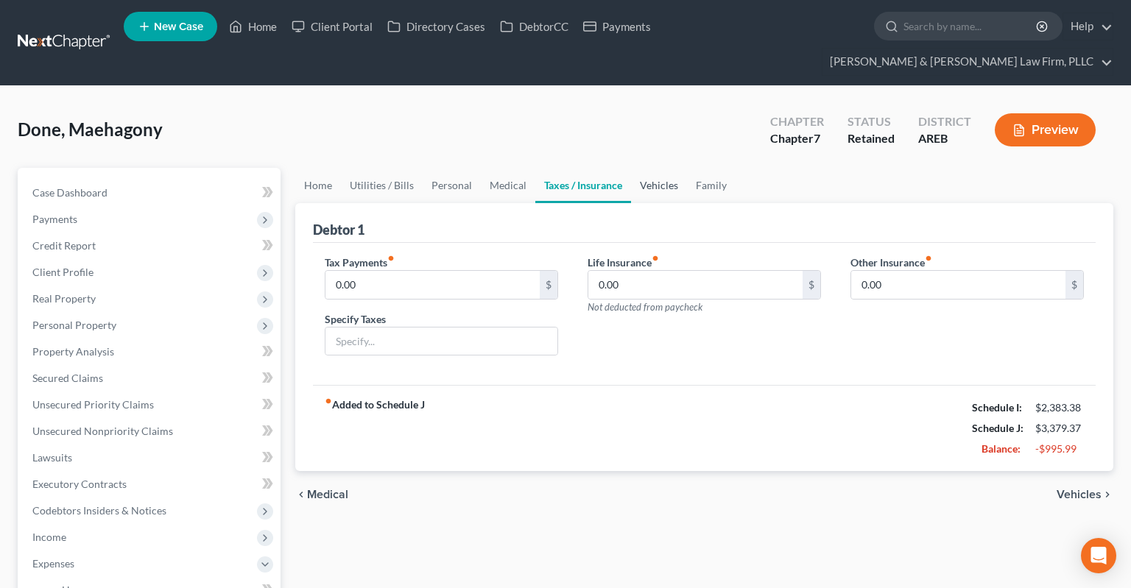
click at [658, 168] on link "Vehicles" at bounding box center [659, 185] width 56 height 35
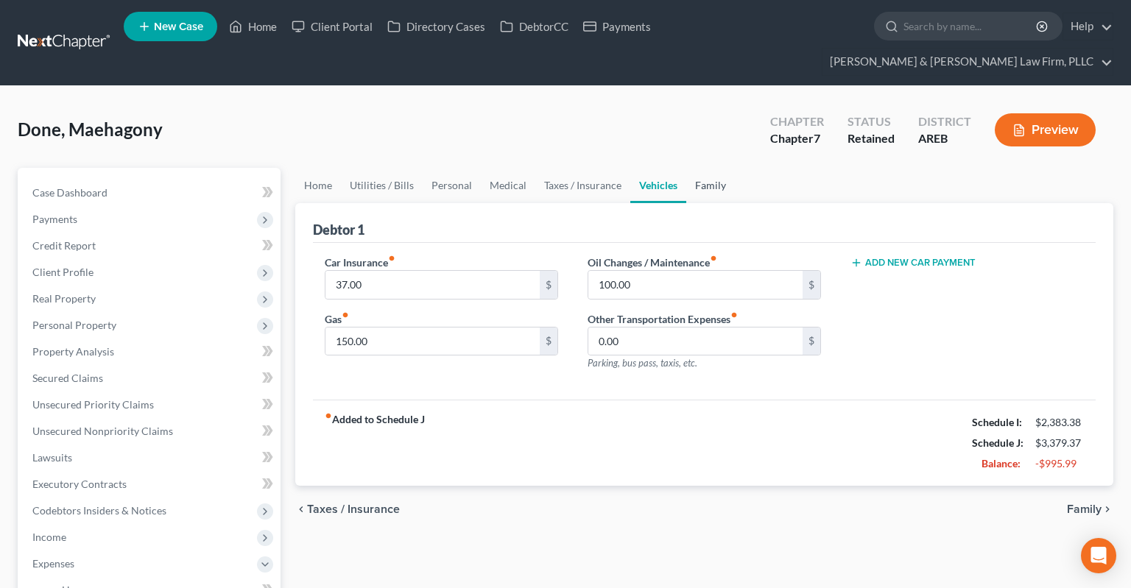
click at [728, 168] on link "Family" at bounding box center [710, 185] width 49 height 35
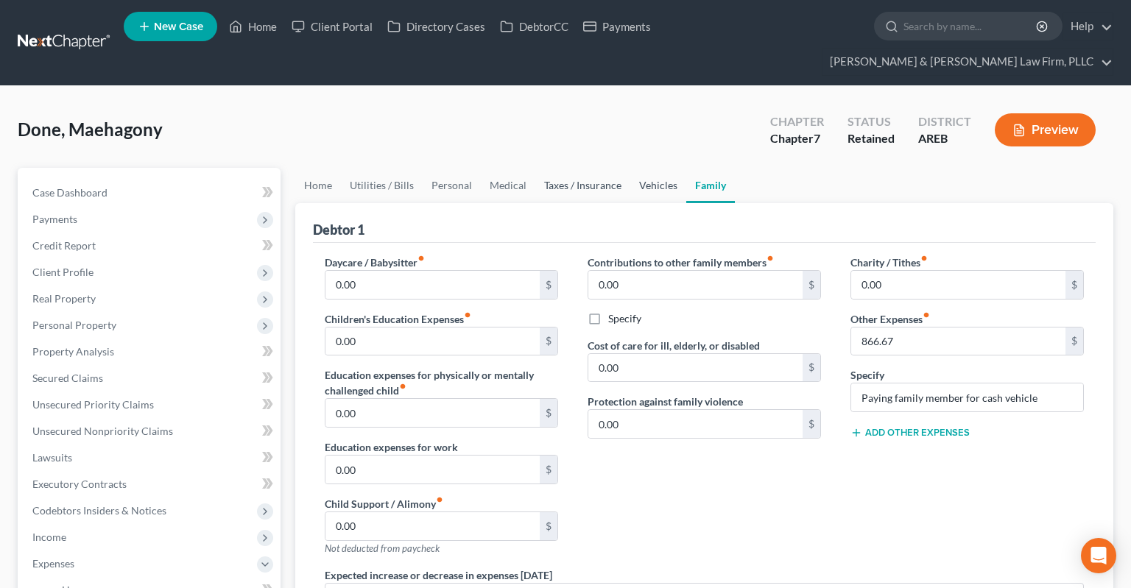
click at [650, 168] on link "Vehicles" at bounding box center [658, 185] width 56 height 35
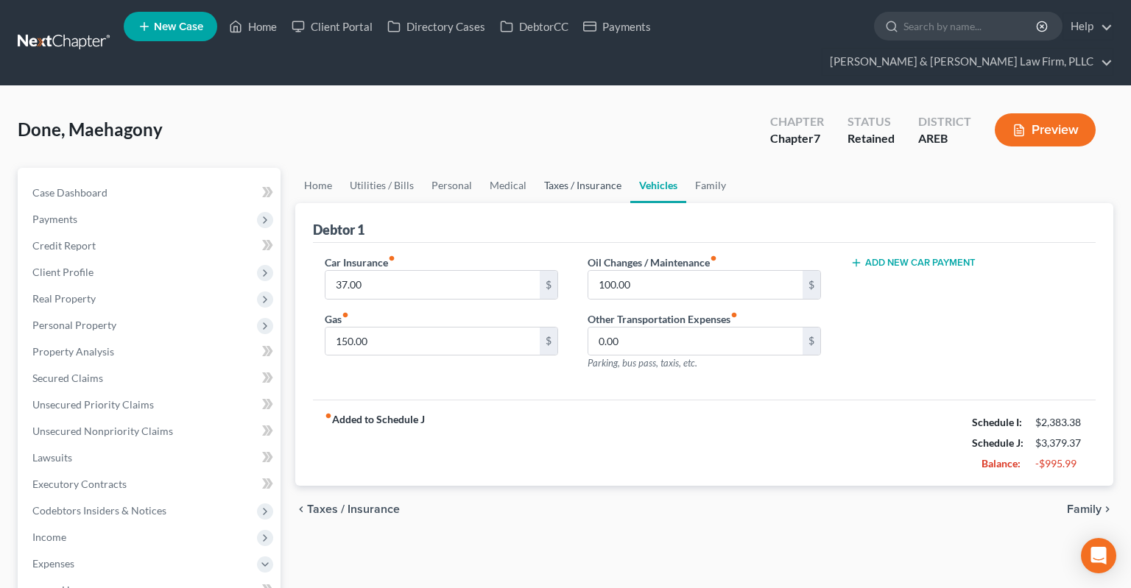
click at [610, 168] on link "Taxes / Insurance" at bounding box center [582, 185] width 95 height 35
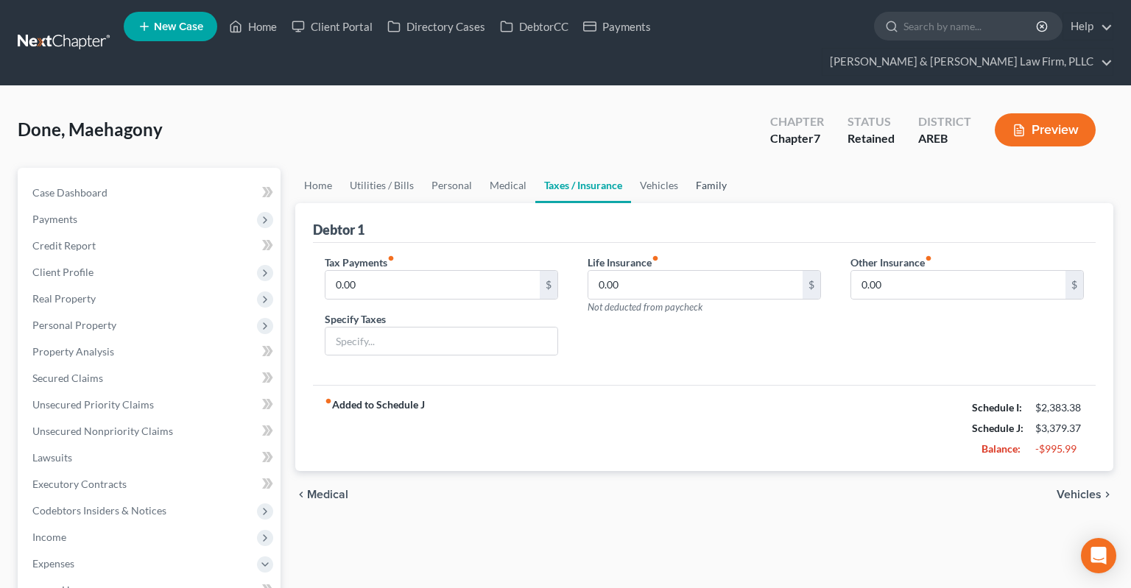
click at [710, 168] on link "Family" at bounding box center [711, 185] width 49 height 35
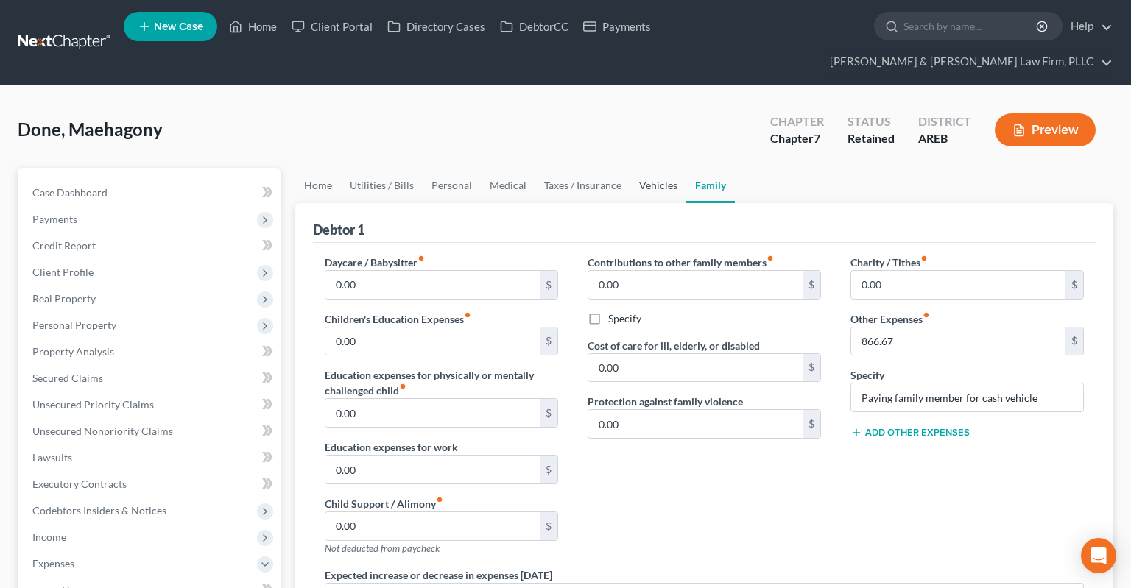
click at [646, 171] on link "Vehicles" at bounding box center [658, 185] width 56 height 35
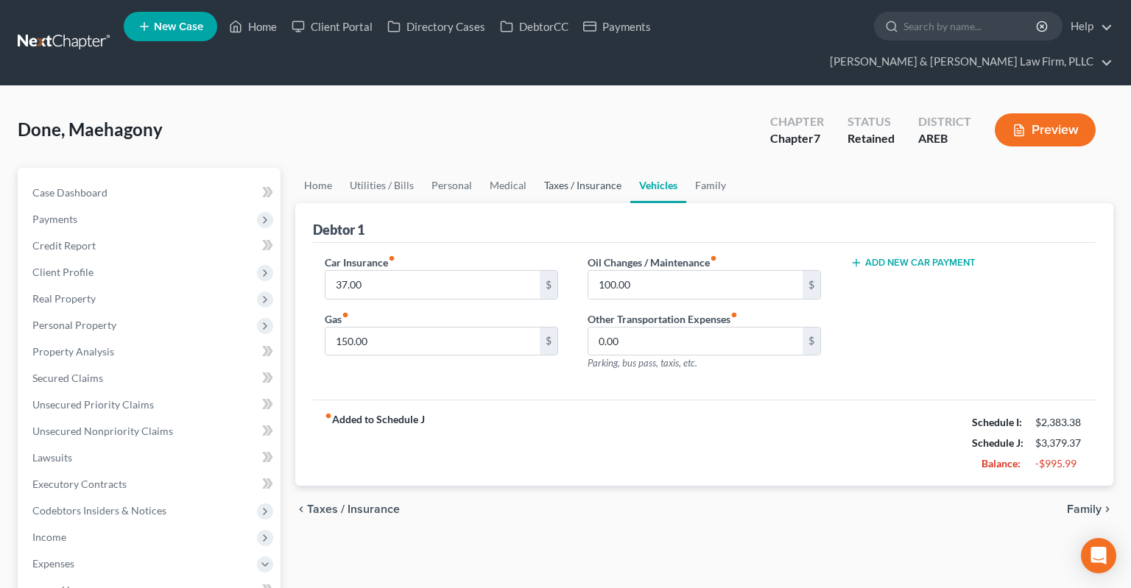
click at [614, 168] on link "Taxes / Insurance" at bounding box center [582, 185] width 95 height 35
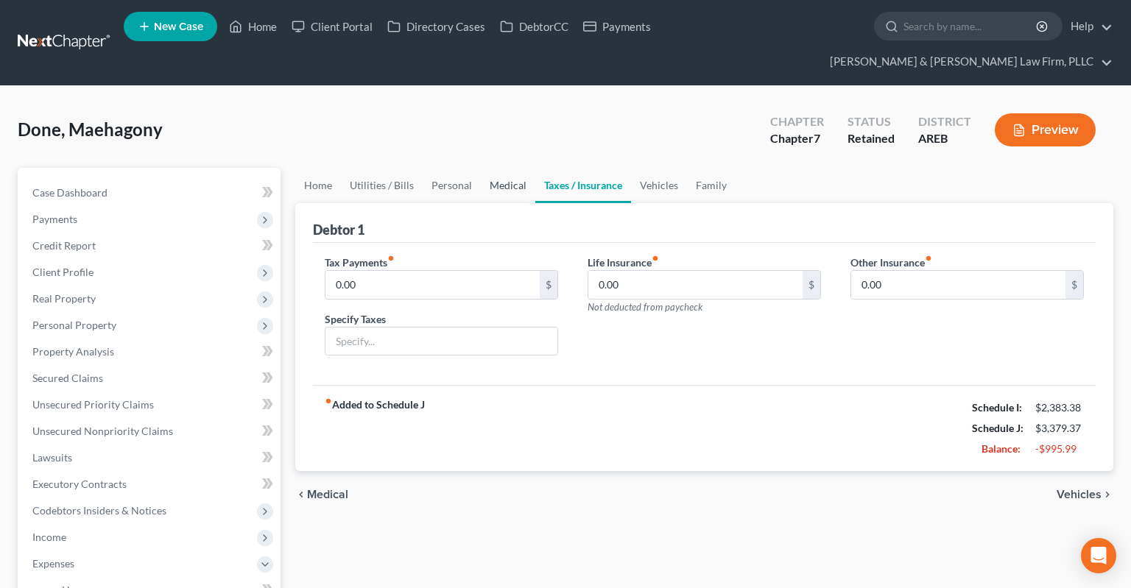
click at [492, 171] on link "Medical" at bounding box center [508, 185] width 54 height 35
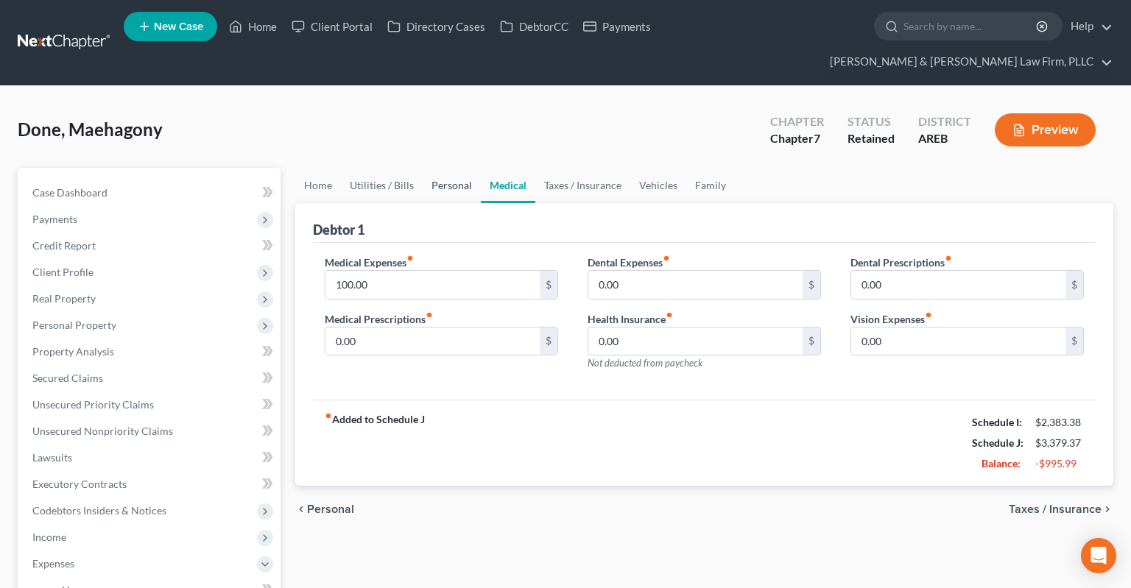
click at [454, 168] on link "Personal" at bounding box center [452, 185] width 58 height 35
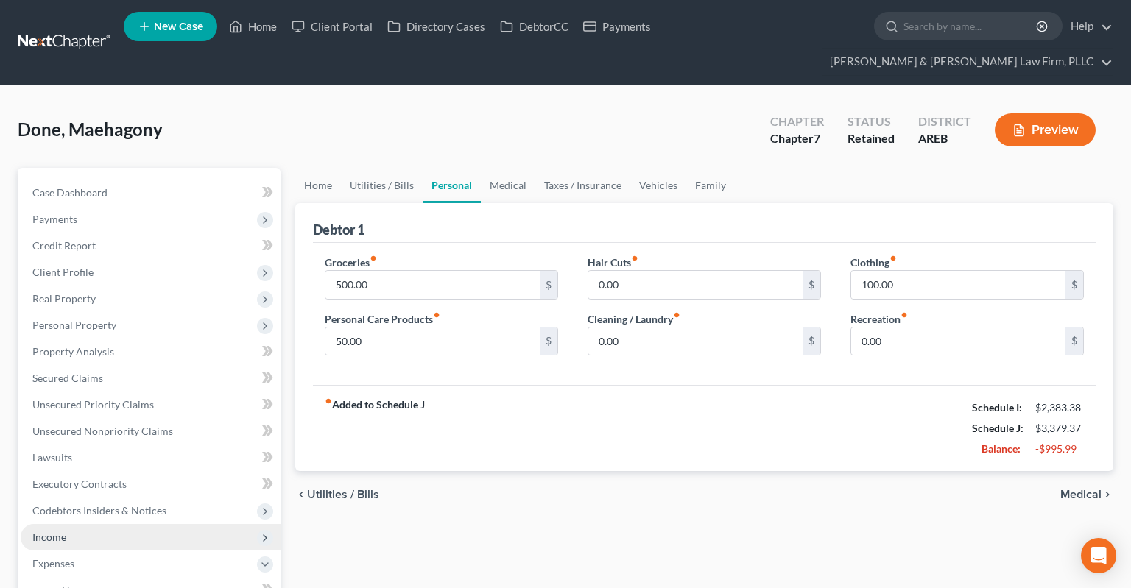
click at [102, 524] on span "Income" at bounding box center [151, 537] width 260 height 27
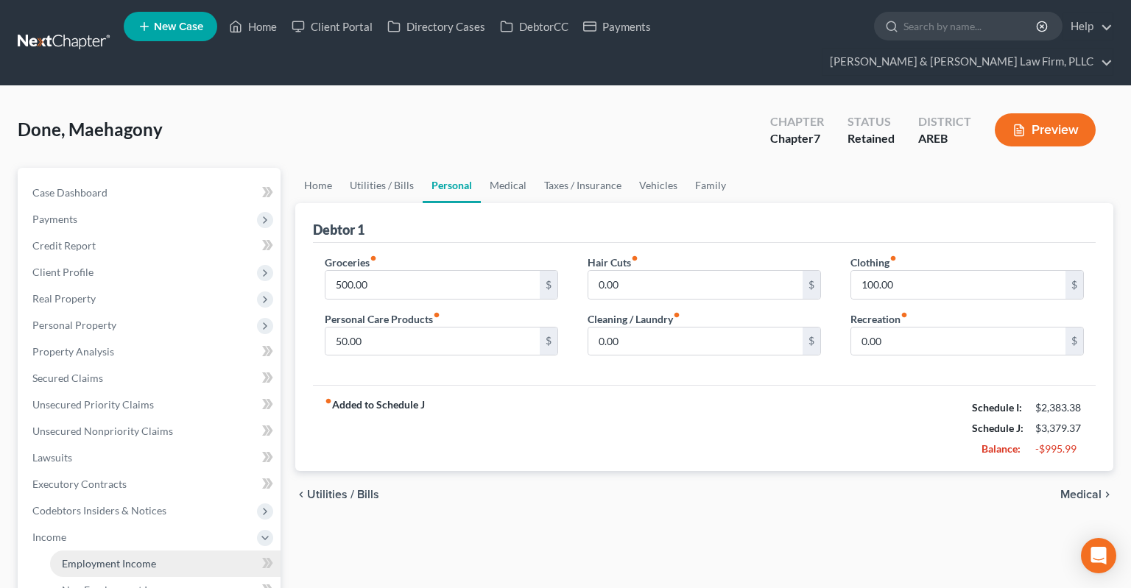
click at [116, 557] on span "Employment Income" at bounding box center [109, 563] width 94 height 13
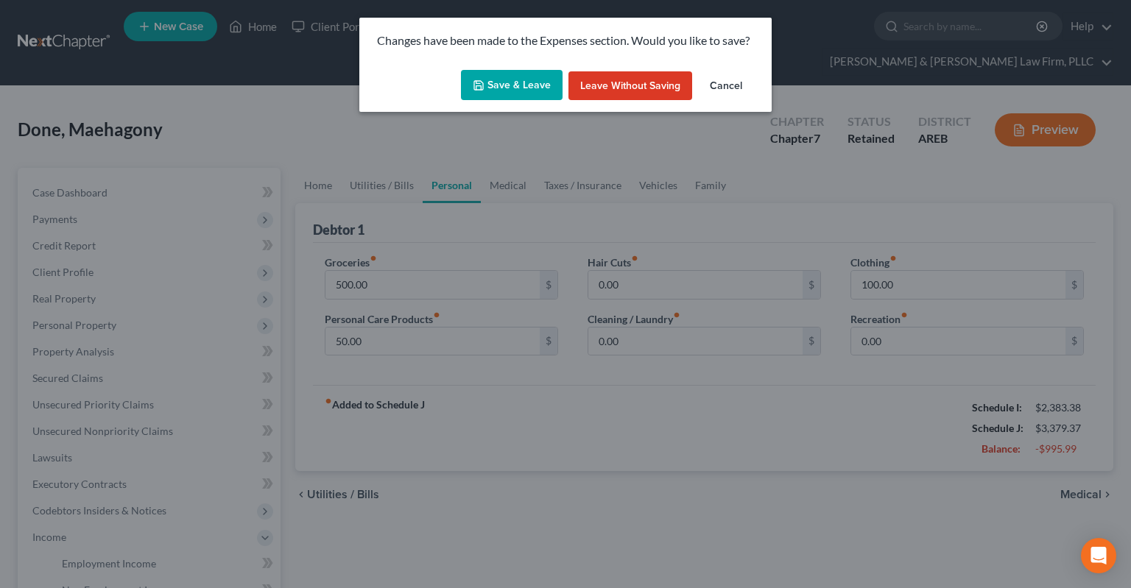
click at [556, 88] on button "Save & Leave" at bounding box center [512, 85] width 102 height 31
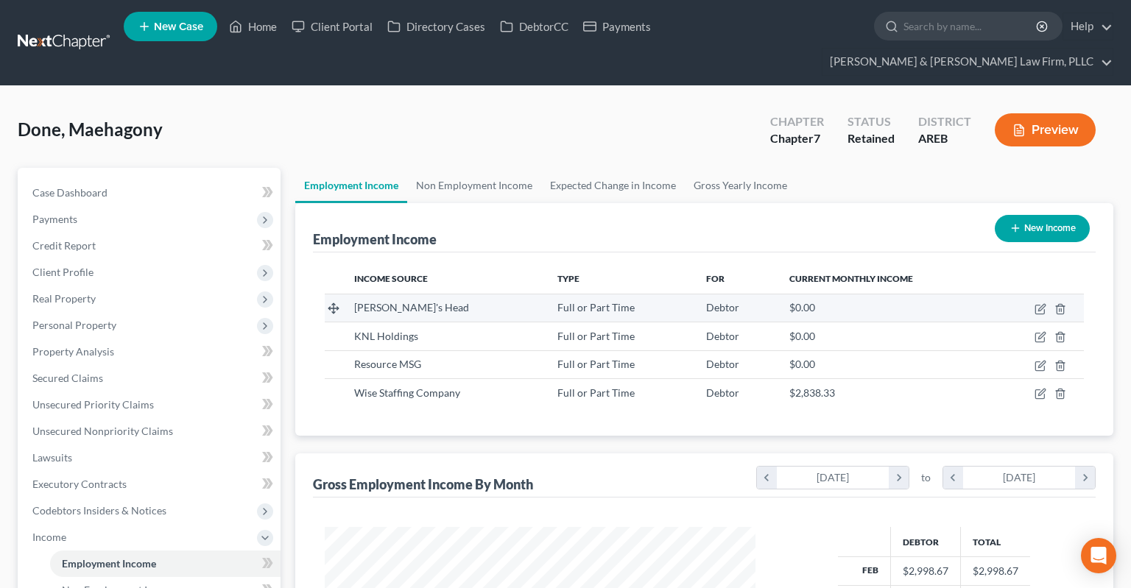
scroll to position [262, 459]
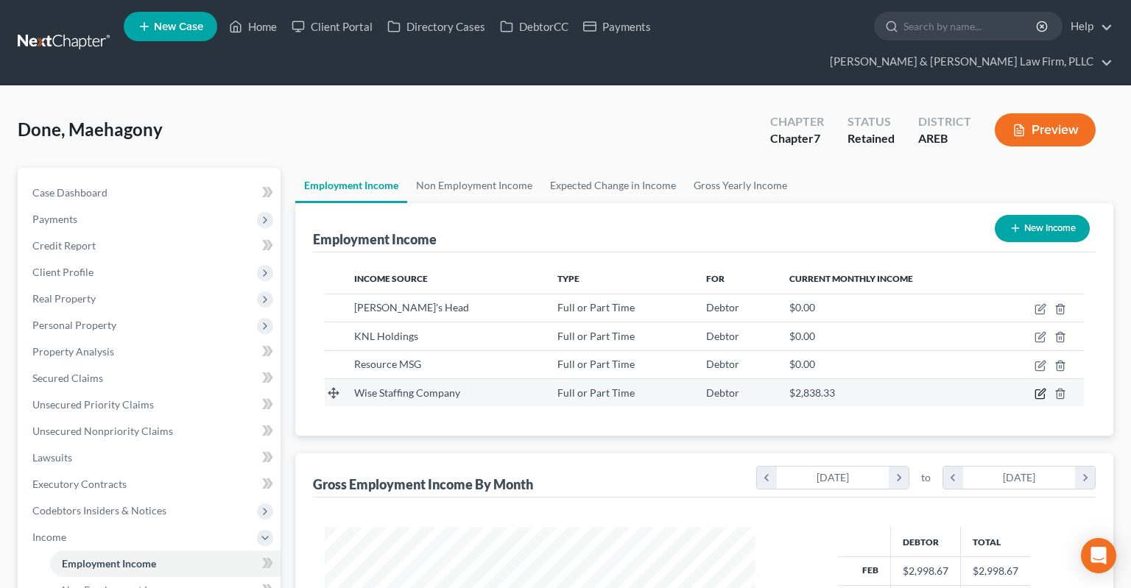
click at [1043, 390] on icon "button" at bounding box center [1039, 394] width 9 height 9
select select "0"
select select "3"
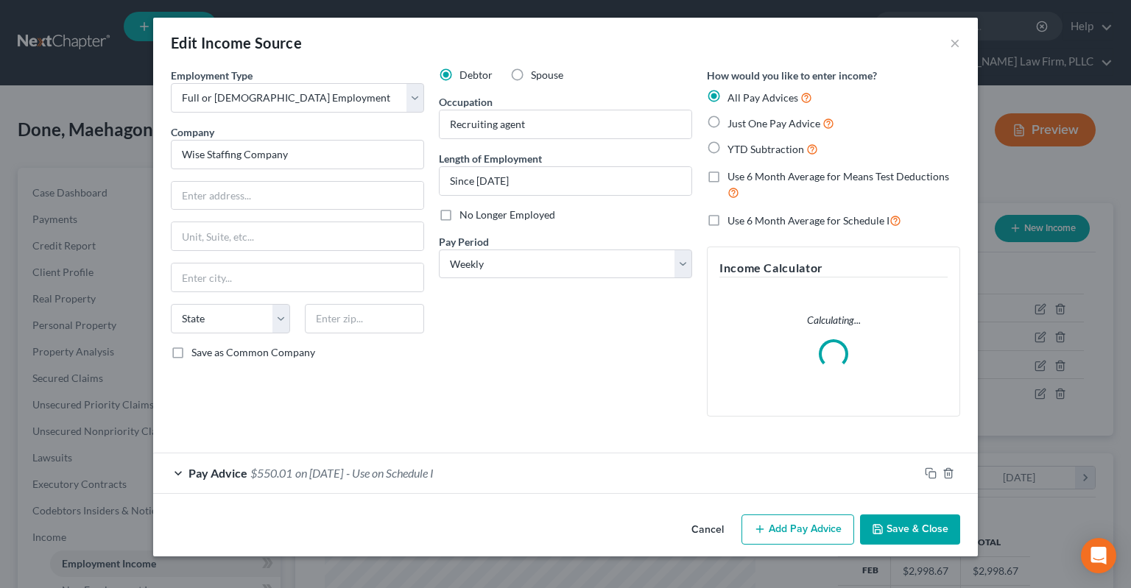
click at [413, 485] on div "Pay Advice $550.01 on [DATE] - Use on Schedule I" at bounding box center [536, 473] width 766 height 39
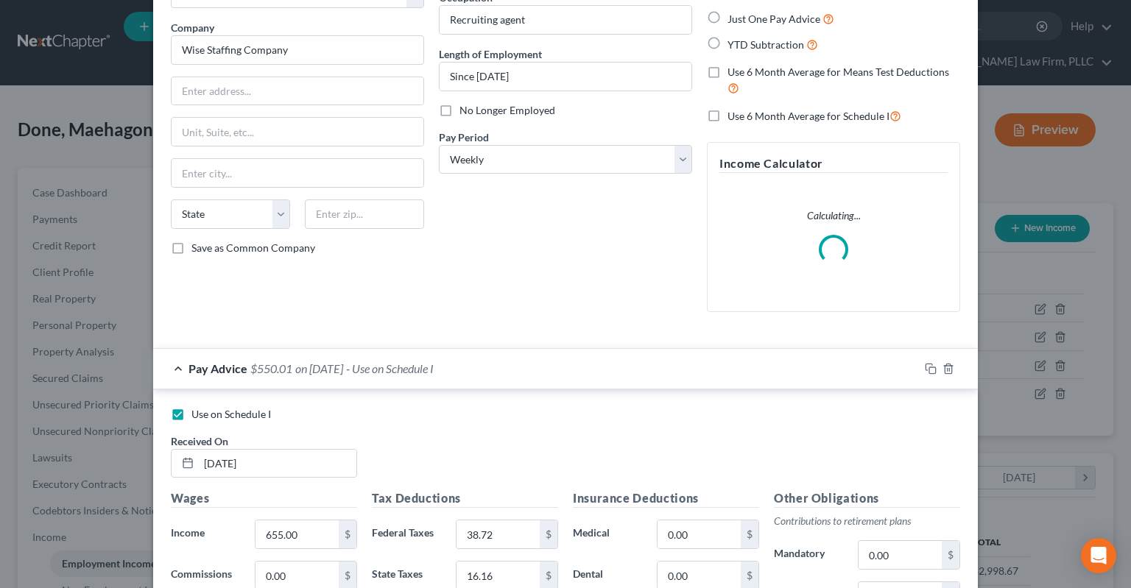
scroll to position [222, 0]
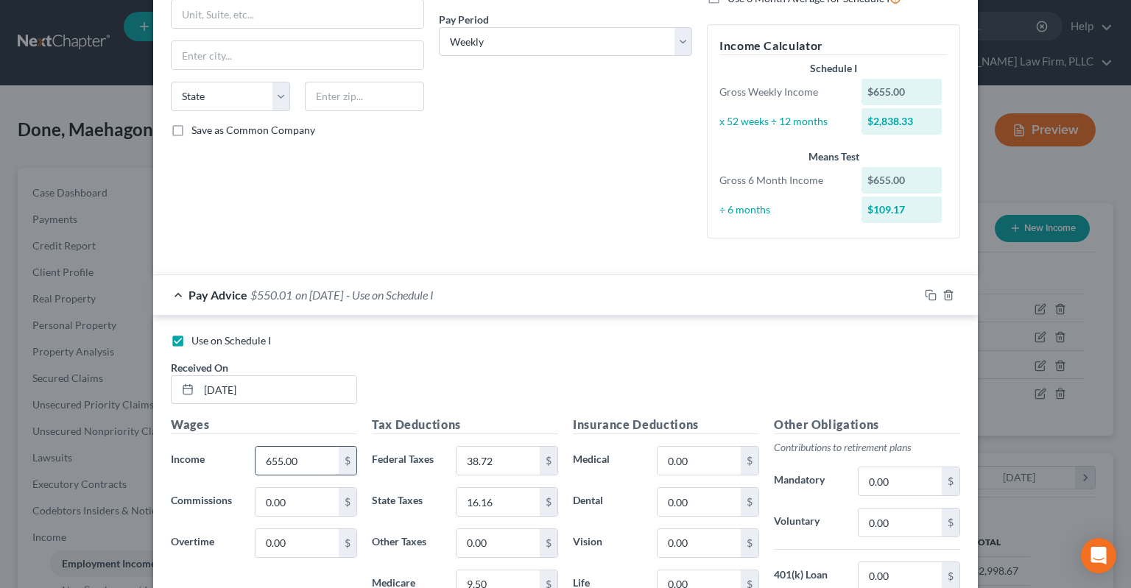
click at [311, 459] on input "655.00" at bounding box center [296, 461] width 83 height 28
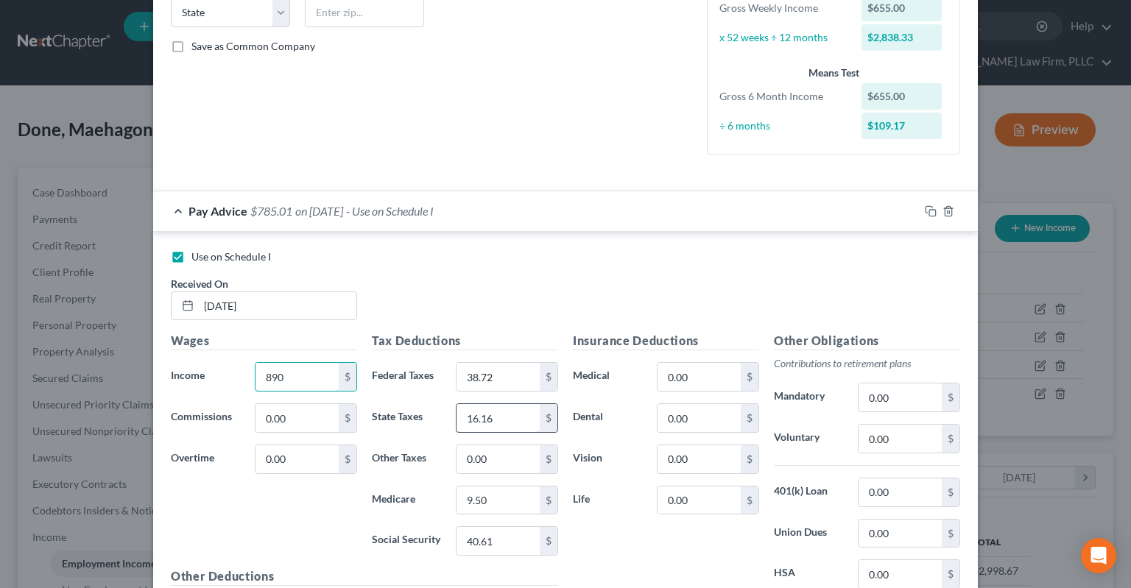
scroll to position [371, 0]
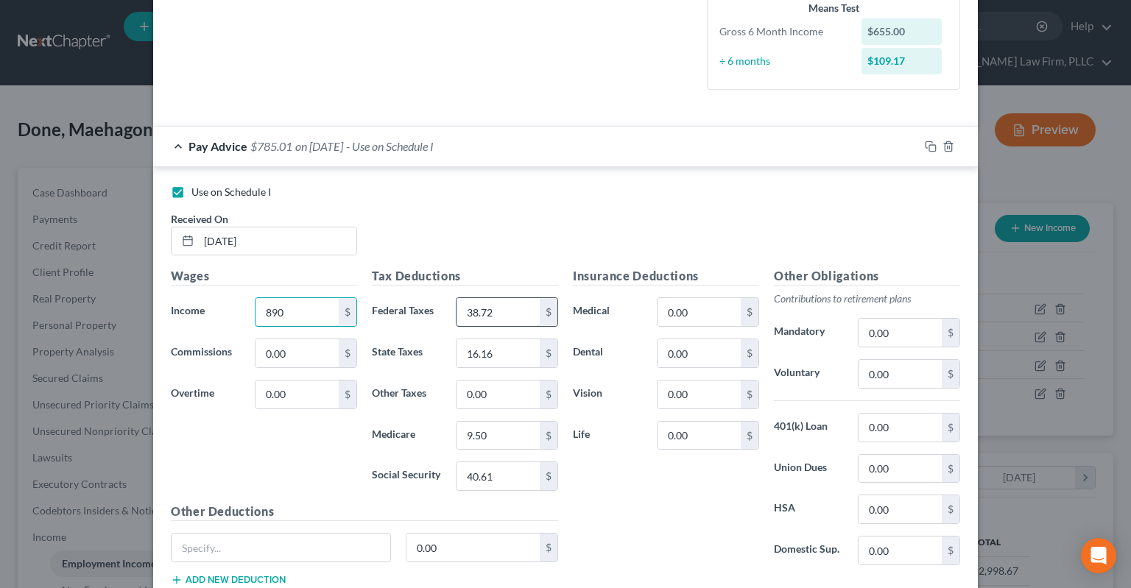
type input "890"
click at [514, 314] on input "38.72" at bounding box center [498, 312] width 83 height 28
type input "8"
type input "38.72"
type input "25"
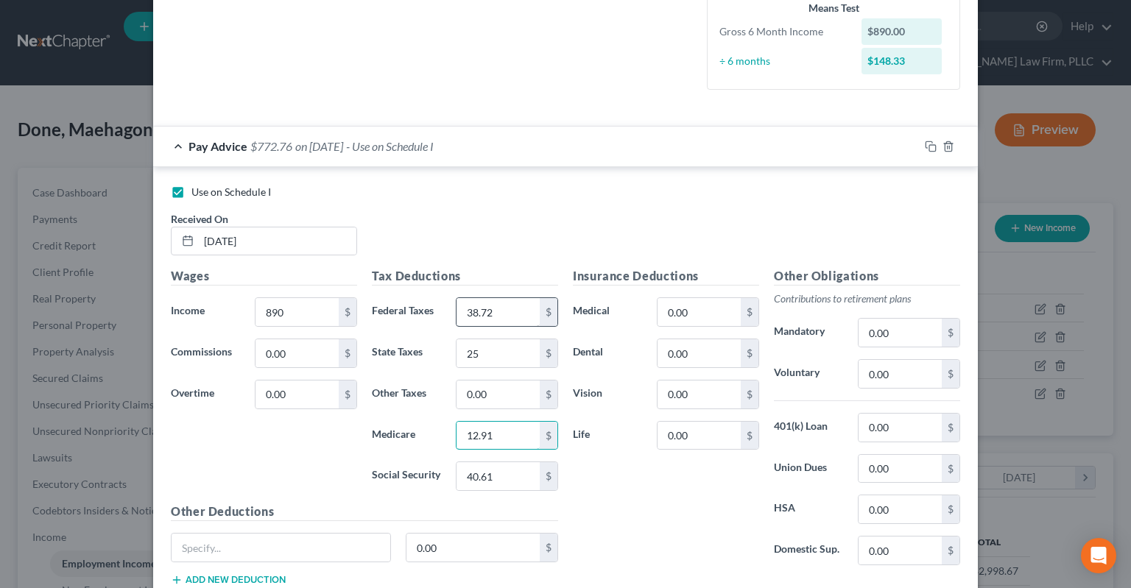
type input "12.91"
type input "55.18"
click at [657, 473] on div "Insurance Deductions Medical 0.00 $ Dental 0.00 $ Vision 0.00 $ Life 0.00 $" at bounding box center [665, 422] width 201 height 310
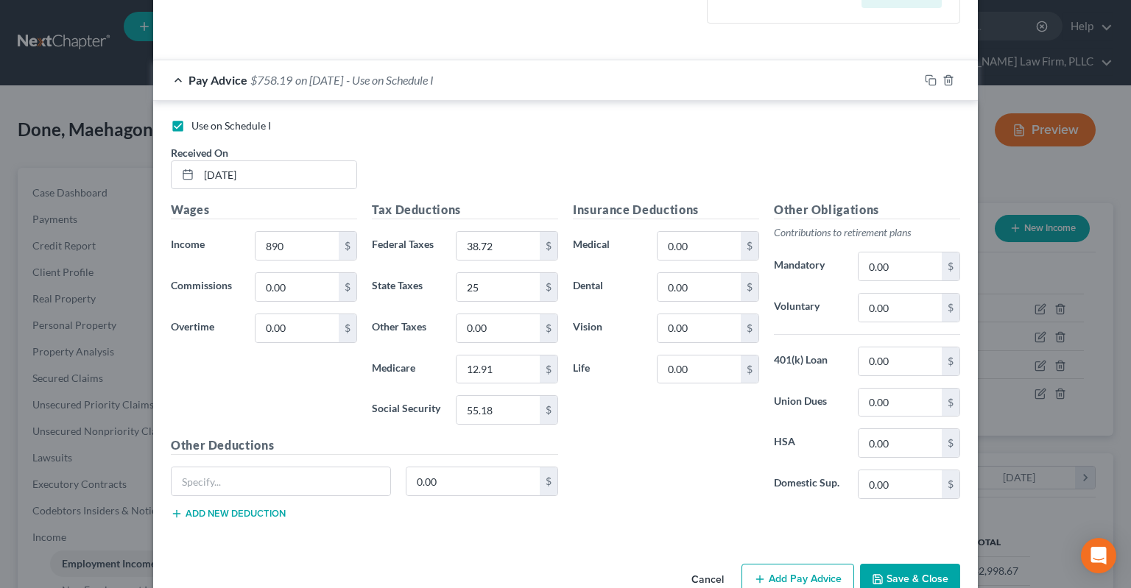
scroll to position [470, 0]
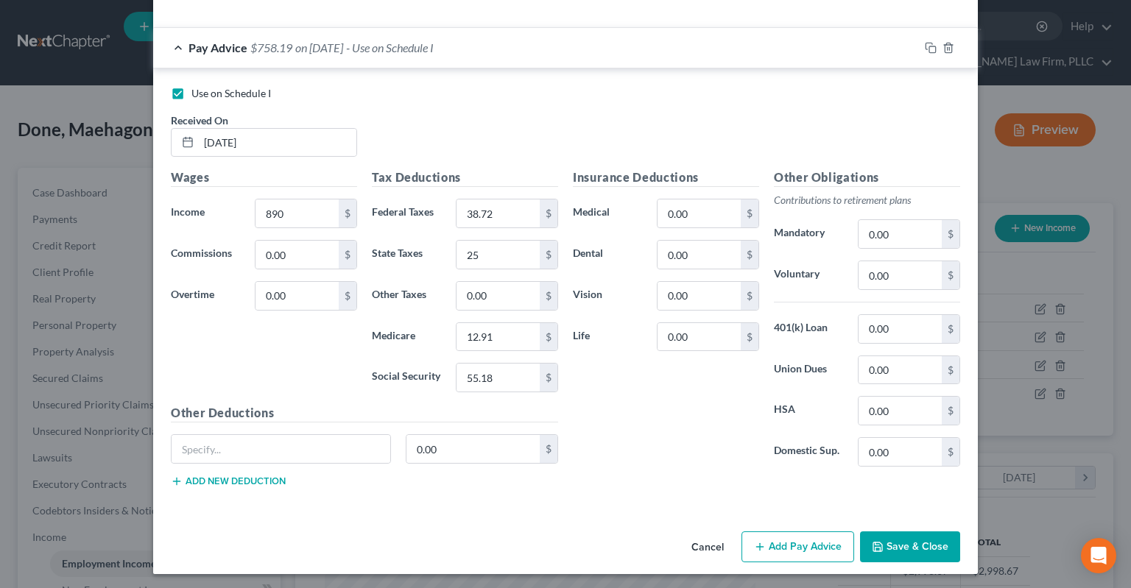
click at [935, 544] on button "Save & Close" at bounding box center [910, 547] width 100 height 31
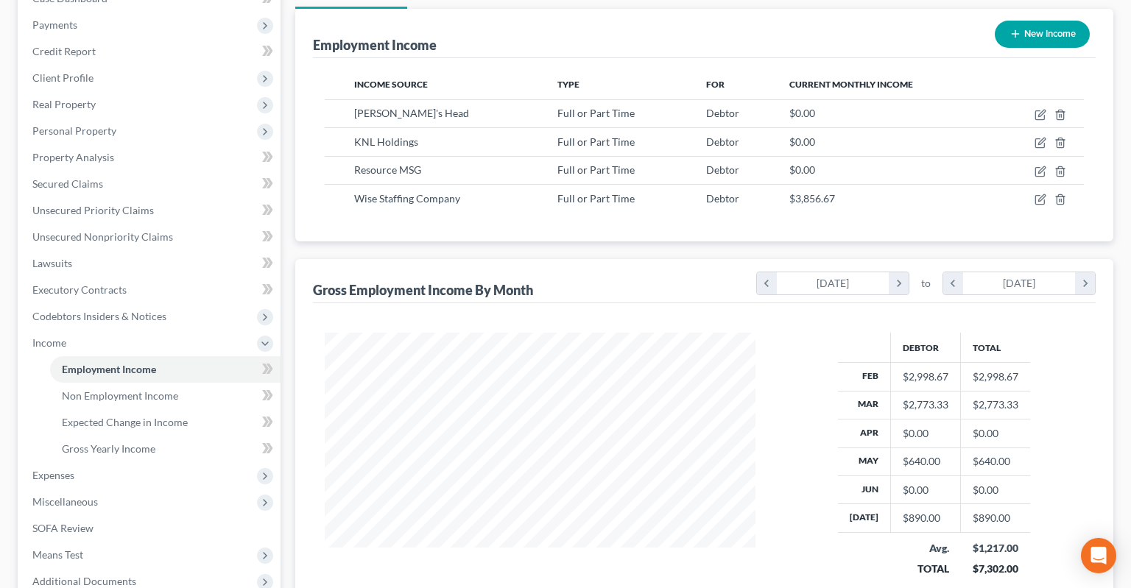
scroll to position [233, 0]
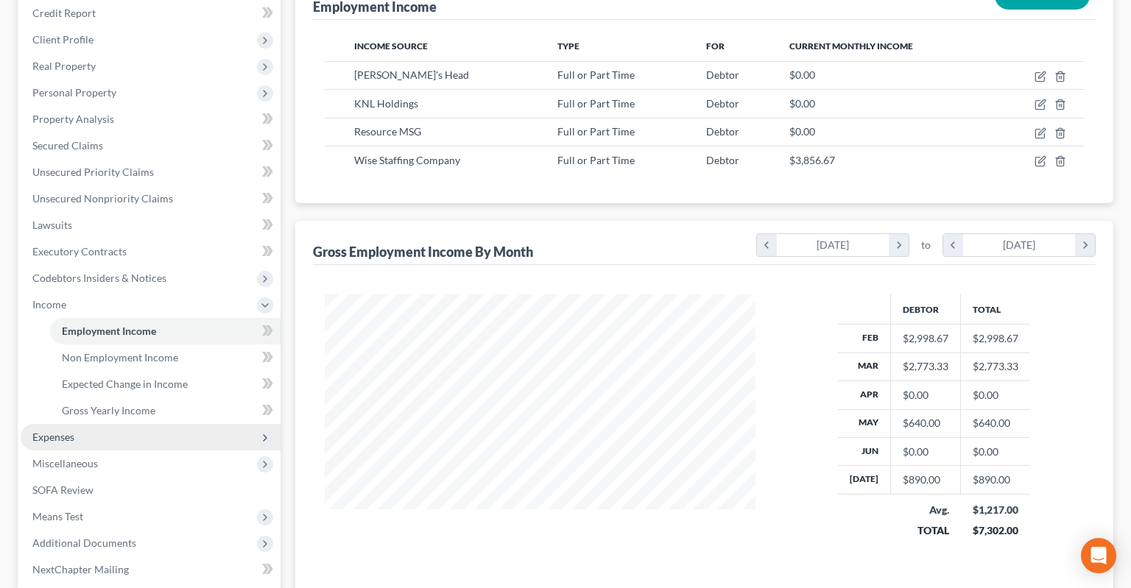
click at [152, 424] on span "Expenses" at bounding box center [151, 437] width 260 height 27
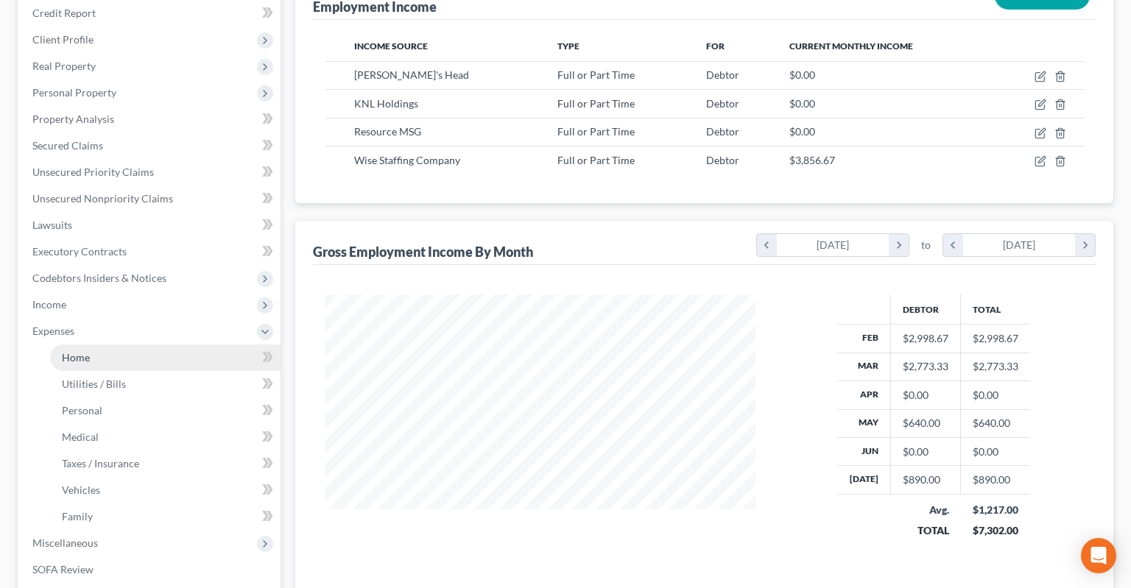
click at [149, 345] on link "Home" at bounding box center [165, 358] width 230 height 27
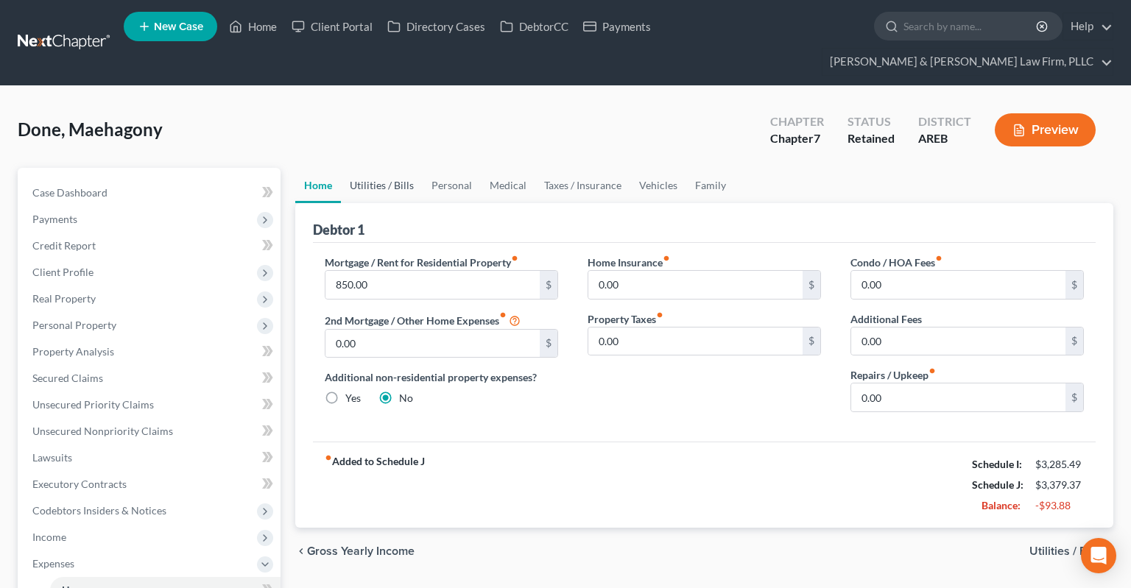
click at [388, 169] on link "Utilities / Bills" at bounding box center [382, 185] width 82 height 35
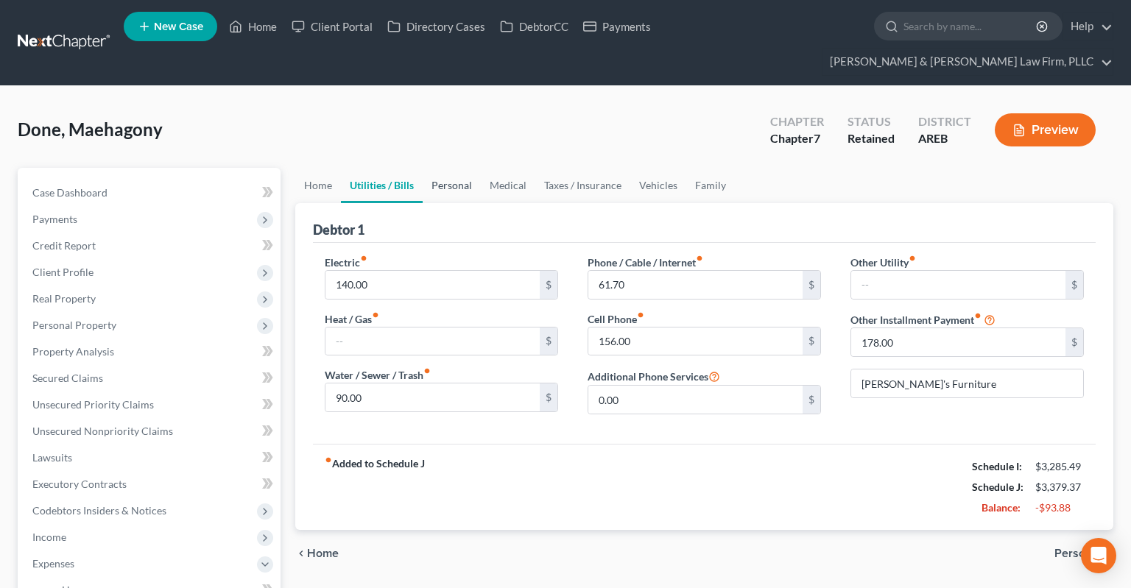
click at [435, 168] on link "Personal" at bounding box center [452, 185] width 58 height 35
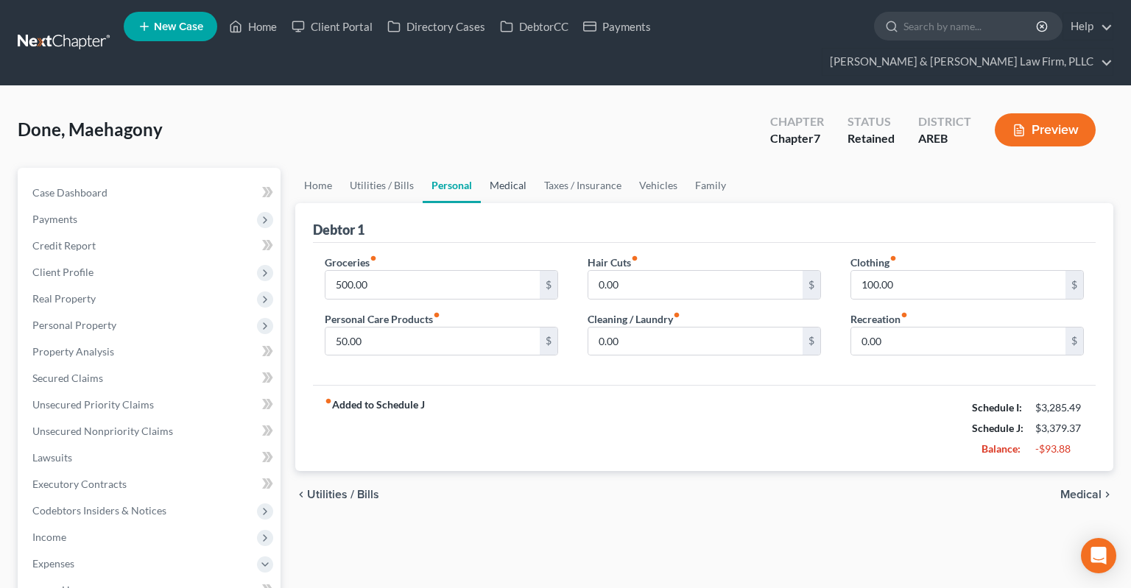
click at [514, 168] on link "Medical" at bounding box center [508, 185] width 54 height 35
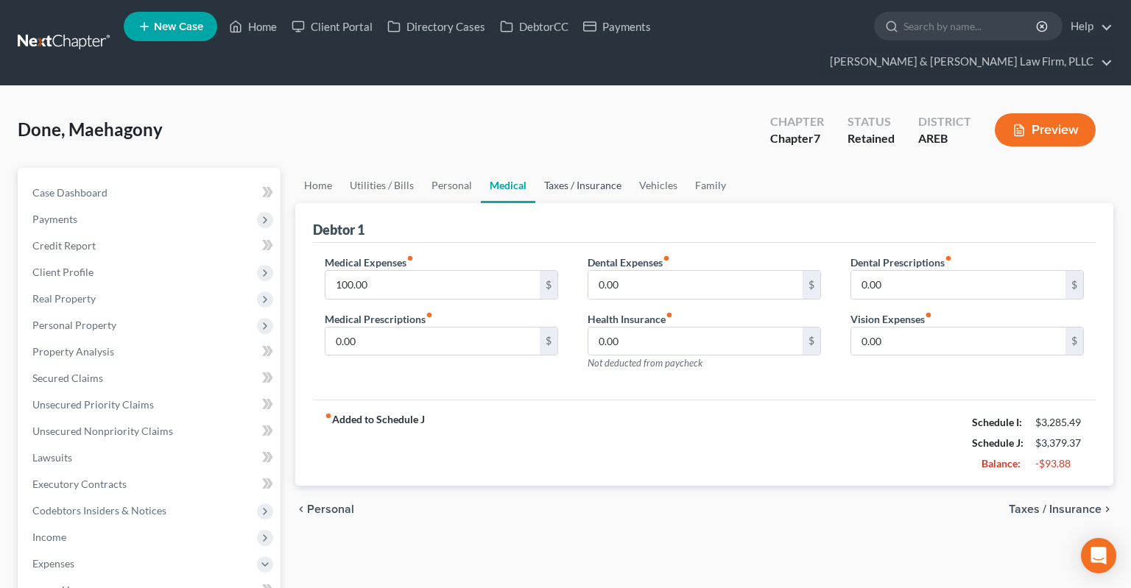
click at [575, 168] on link "Taxes / Insurance" at bounding box center [582, 185] width 95 height 35
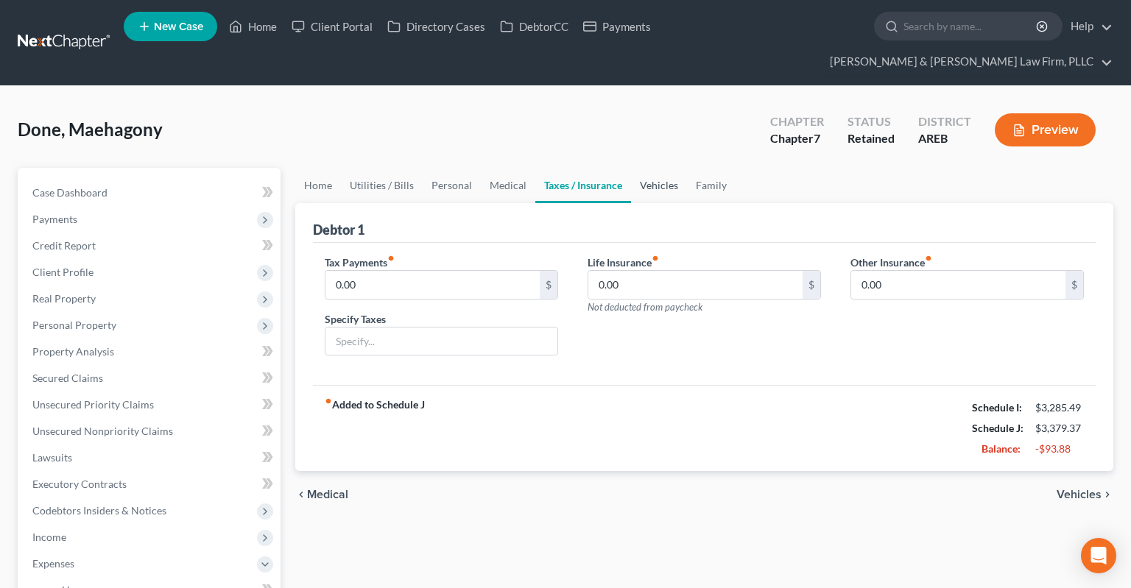
click at [646, 168] on link "Vehicles" at bounding box center [659, 185] width 56 height 35
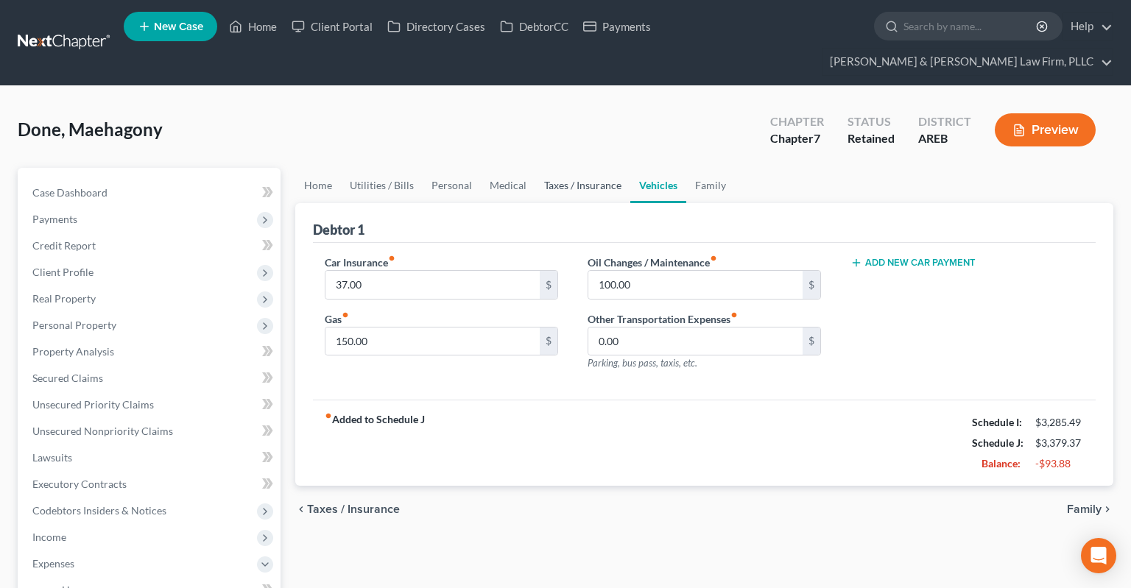
drag, startPoint x: 598, startPoint y: 152, endPoint x: 666, endPoint y: 172, distance: 71.3
click at [598, 168] on link "Taxes / Insurance" at bounding box center [582, 185] width 95 height 35
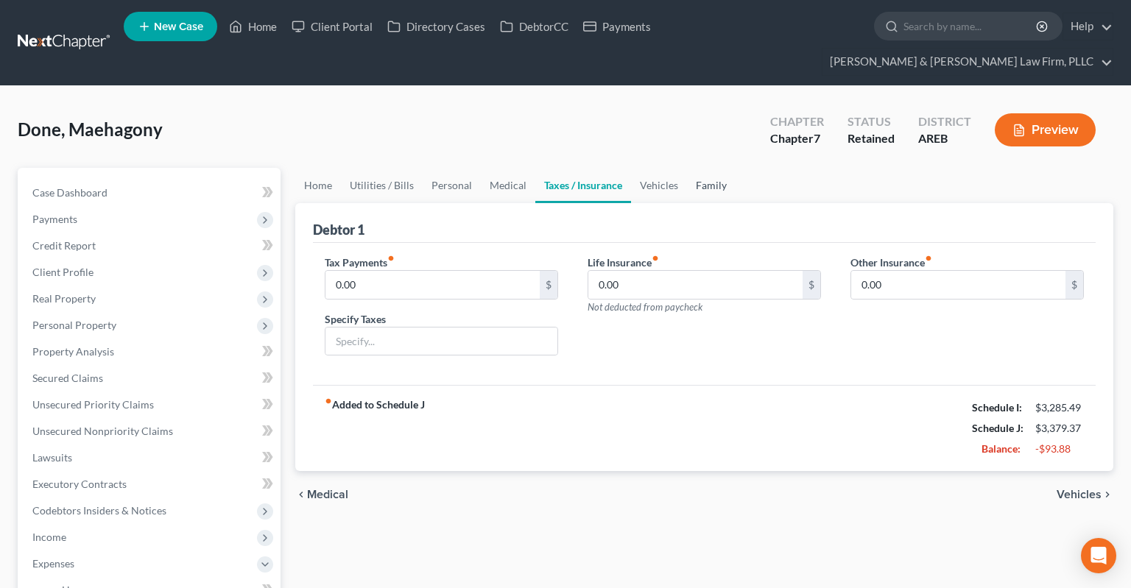
click at [727, 168] on link "Family" at bounding box center [711, 185] width 49 height 35
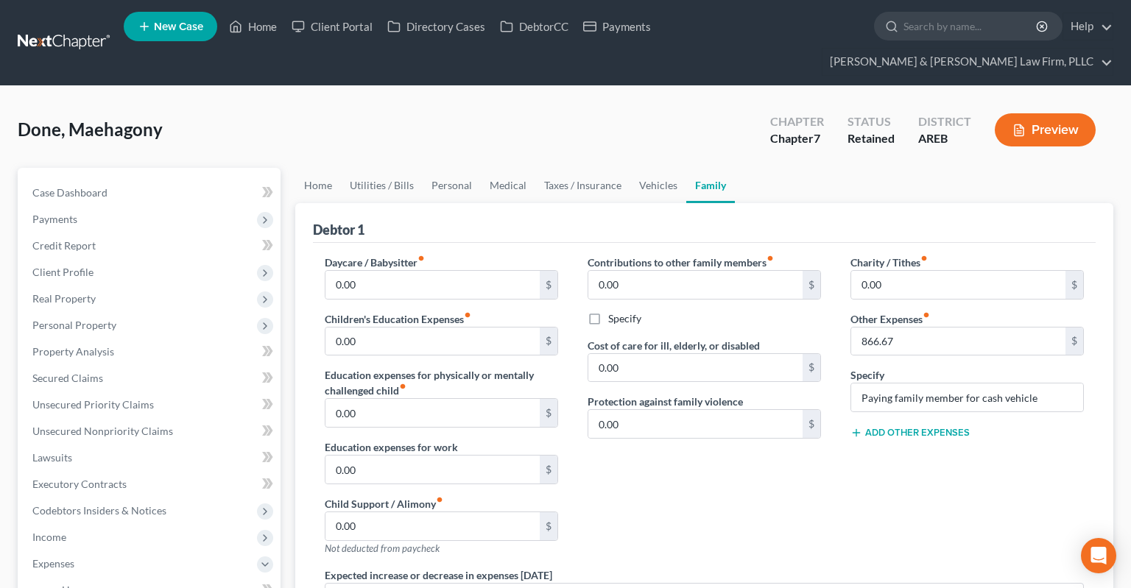
click at [699, 168] on link "Family" at bounding box center [710, 185] width 49 height 35
click at [490, 168] on link "Medical" at bounding box center [508, 185] width 54 height 35
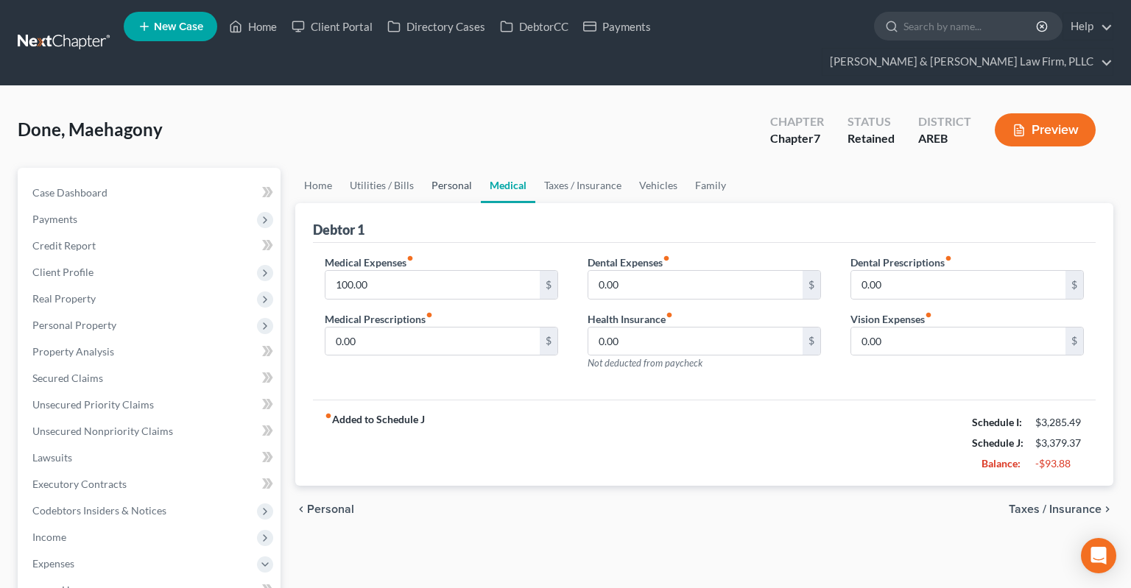
click at [434, 169] on link "Personal" at bounding box center [452, 185] width 58 height 35
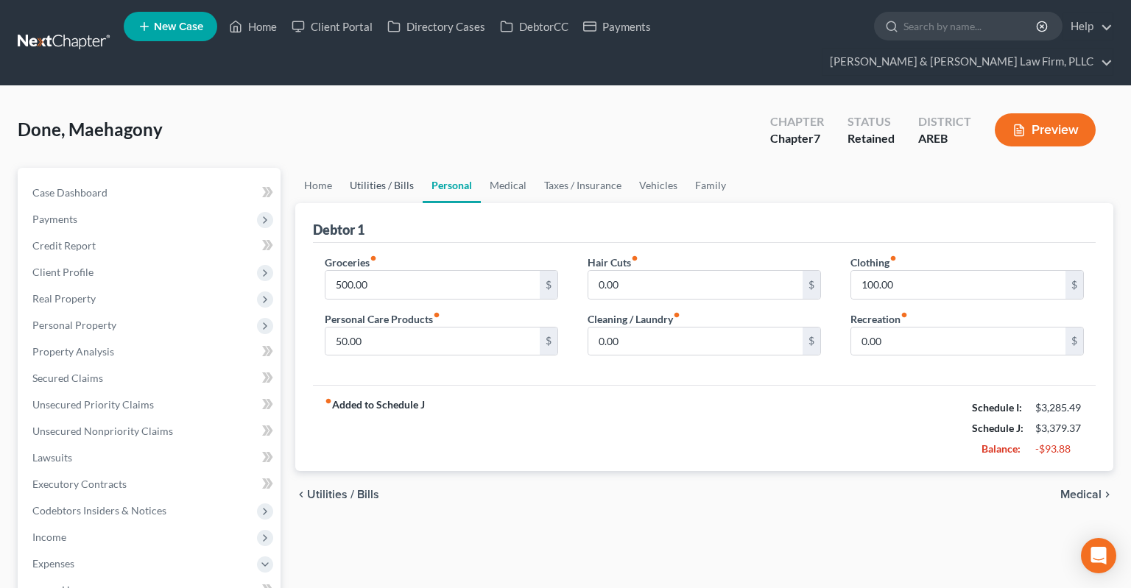
click at [393, 168] on link "Utilities / Bills" at bounding box center [382, 185] width 82 height 35
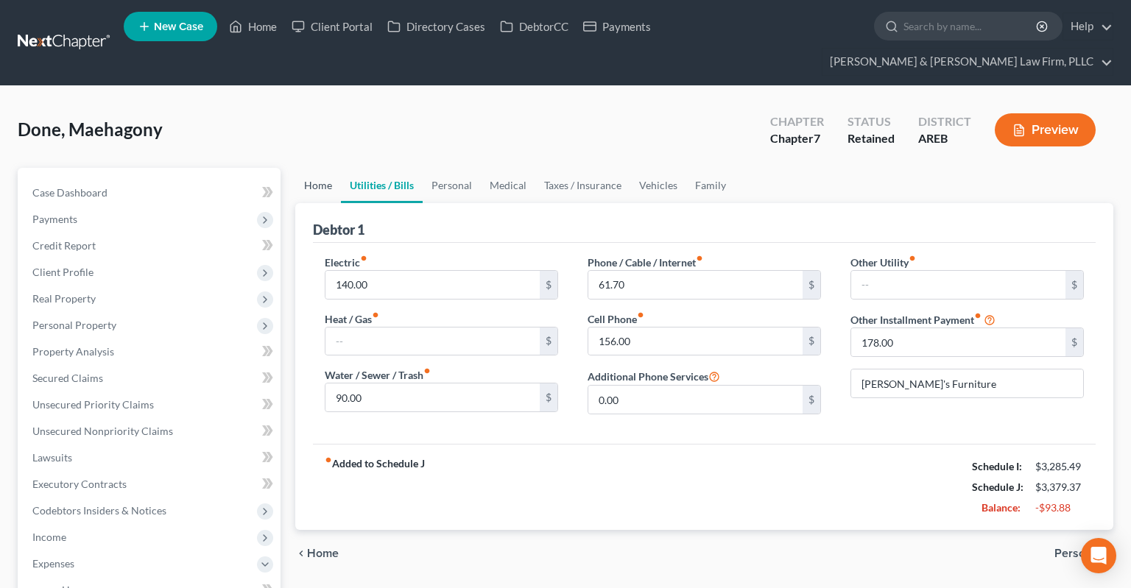
drag, startPoint x: 328, startPoint y: 172, endPoint x: 340, endPoint y: 172, distance: 11.8
click at [328, 172] on link "Home" at bounding box center [318, 185] width 46 height 35
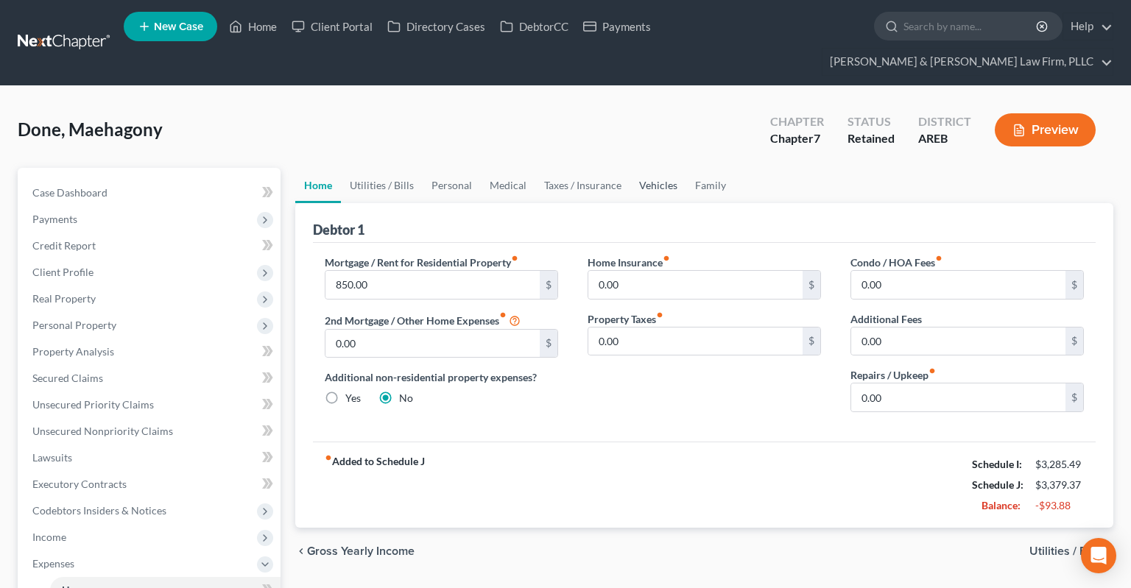
click at [630, 168] on link "Vehicles" at bounding box center [658, 185] width 56 height 35
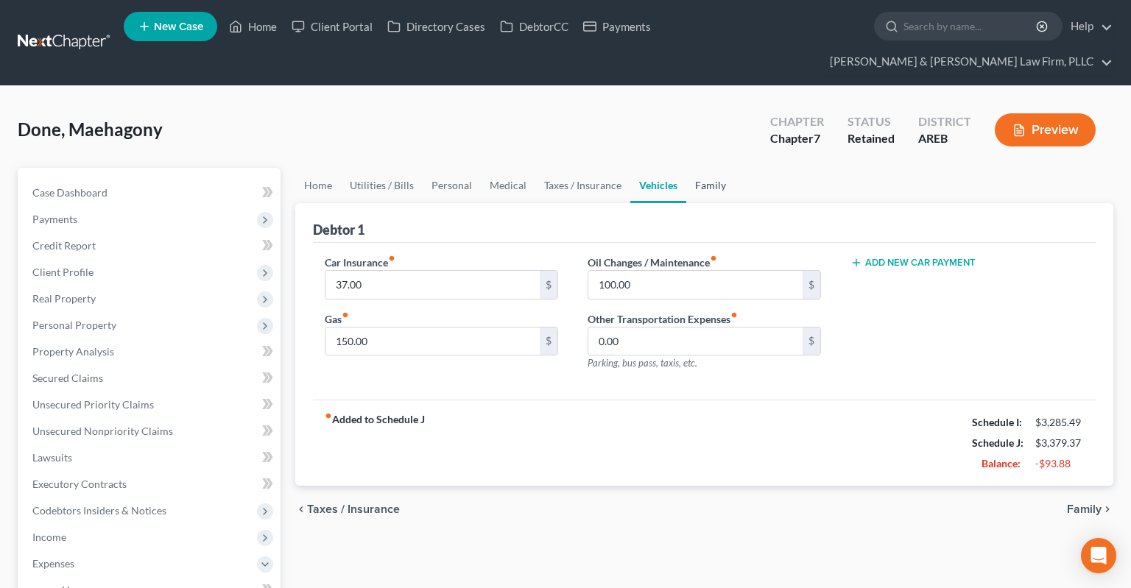
drag, startPoint x: 690, startPoint y: 163, endPoint x: 711, endPoint y: 172, distance: 22.2
click at [691, 168] on link "Family" at bounding box center [710, 185] width 49 height 35
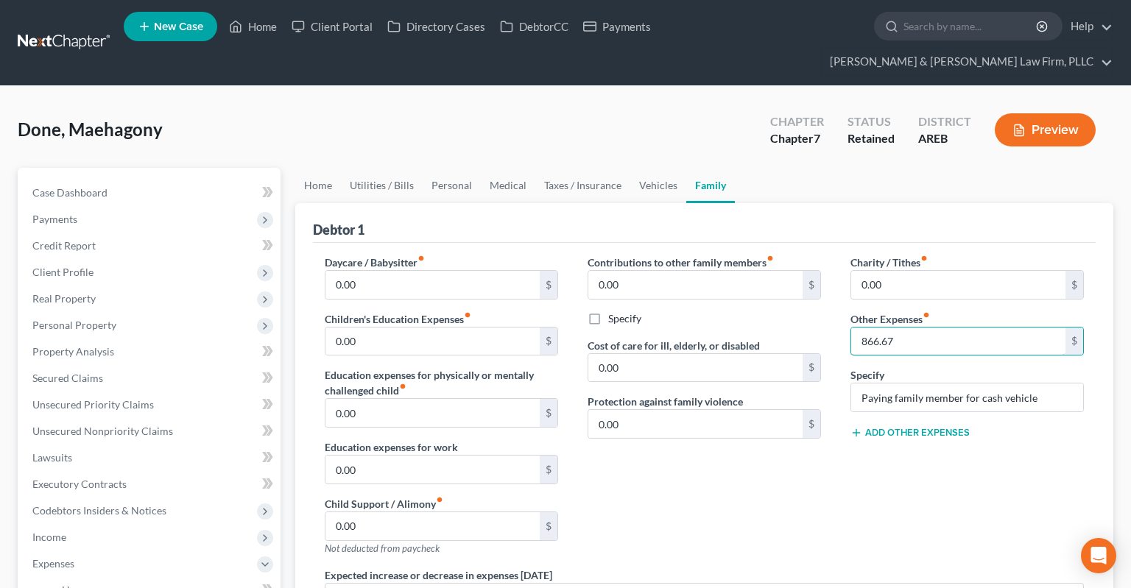
drag, startPoint x: 909, startPoint y: 308, endPoint x: 836, endPoint y: 308, distance: 72.9
click at [851, 328] on input "866.67" at bounding box center [958, 342] width 214 height 28
drag, startPoint x: 916, startPoint y: 299, endPoint x: 856, endPoint y: 311, distance: 60.8
click at [855, 311] on div "Other Expenses fiber_manual_record 866.67 $" at bounding box center [966, 333] width 233 height 45
drag, startPoint x: 912, startPoint y: 308, endPoint x: 789, endPoint y: 317, distance: 123.3
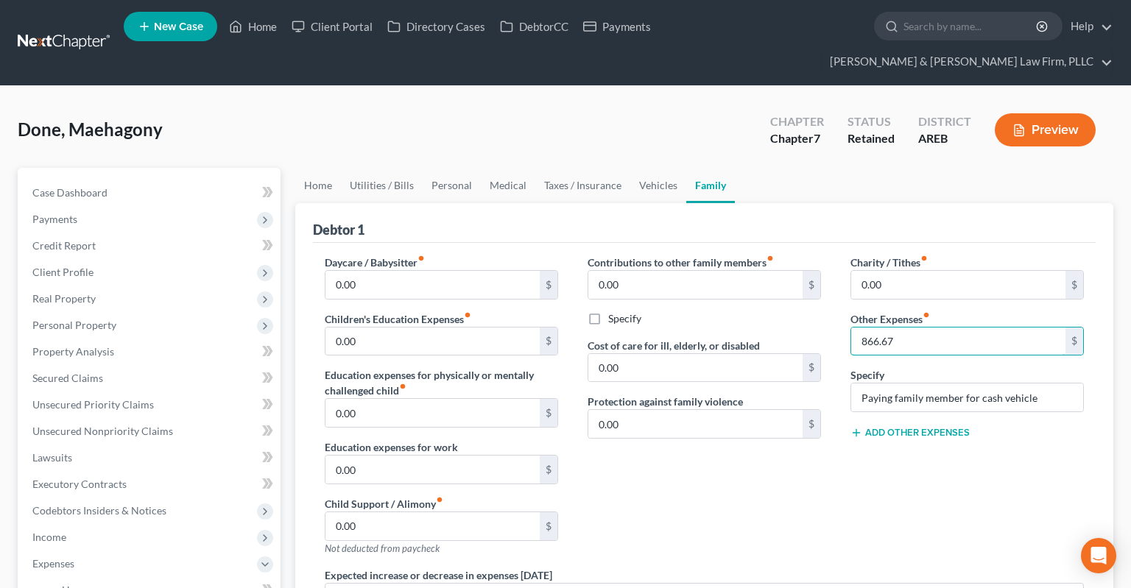
click at [851, 328] on input "866.67" at bounding box center [958, 342] width 214 height 28
drag, startPoint x: 897, startPoint y: 322, endPoint x: 819, endPoint y: 316, distance: 77.6
click at [851, 328] on input "866.67" at bounding box center [958, 342] width 214 height 28
drag, startPoint x: 903, startPoint y: 314, endPoint x: 796, endPoint y: 320, distance: 106.9
click at [851, 328] on input "866.67" at bounding box center [958, 342] width 214 height 28
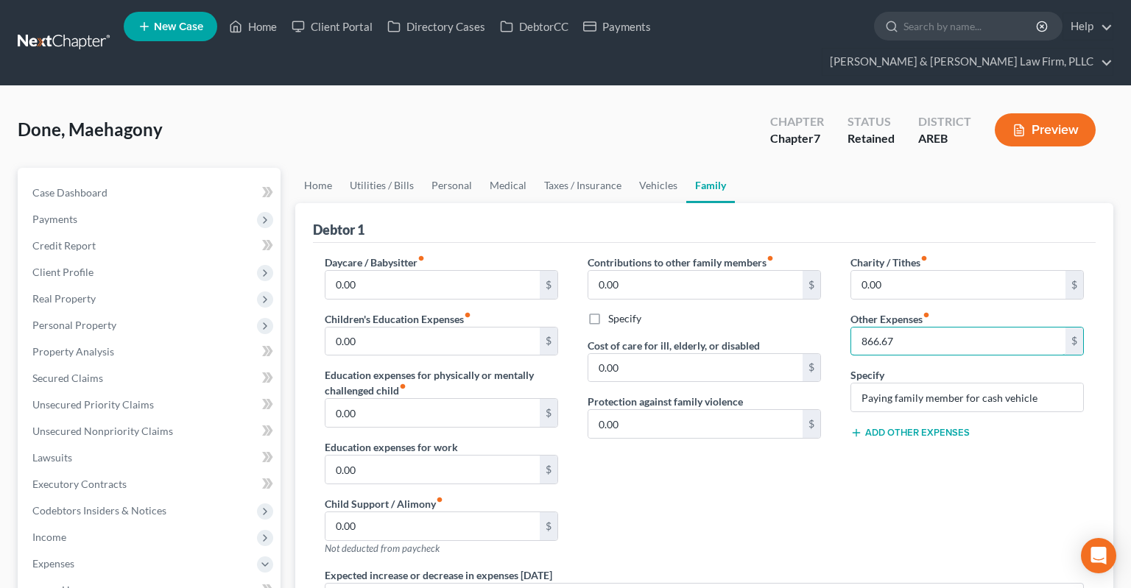
drag, startPoint x: 889, startPoint y: 313, endPoint x: 800, endPoint y: 319, distance: 89.3
click at [851, 328] on input "866.67" at bounding box center [958, 342] width 214 height 28
drag, startPoint x: 821, startPoint y: 340, endPoint x: 764, endPoint y: 336, distance: 56.9
click at [774, 340] on div "Daycare / Babysitter fiber_manual_record 0.00 $ Children's Education Expenses f…" at bounding box center [704, 476] width 789 height 443
drag, startPoint x: 894, startPoint y: 314, endPoint x: 708, endPoint y: 328, distance: 186.9
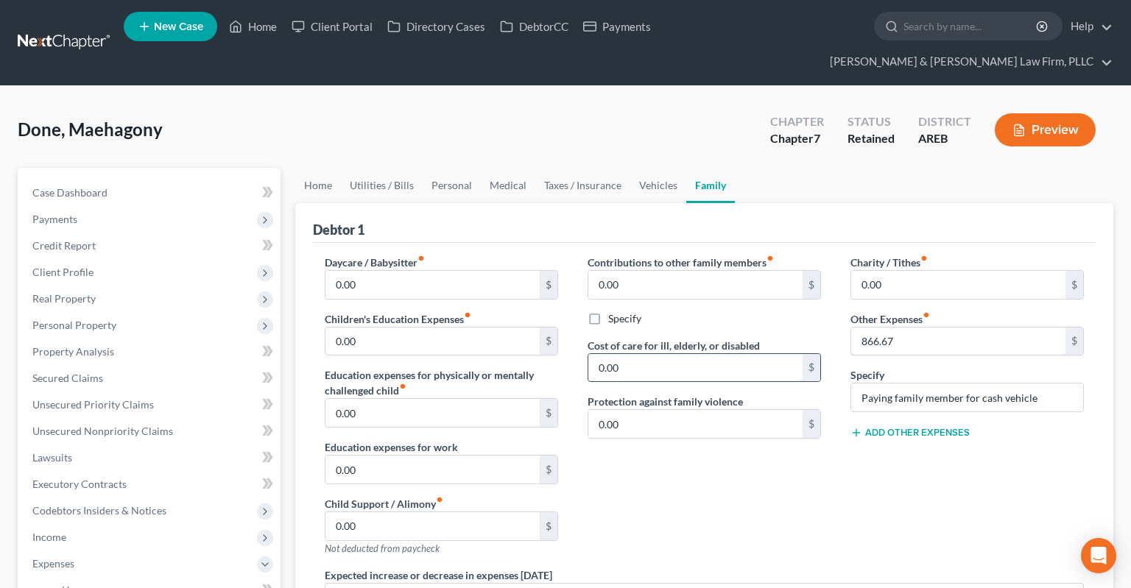
click at [851, 331] on input "866.67" at bounding box center [958, 342] width 214 height 28
drag, startPoint x: 932, startPoint y: 319, endPoint x: 745, endPoint y: 338, distance: 188.0
click at [851, 330] on input "866.67" at bounding box center [958, 342] width 214 height 28
click at [769, 168] on ul "Home Utilities / Bills Personal Medical Taxes / Insurance Vehicles Family" at bounding box center [704, 185] width 818 height 35
click at [674, 107] on div "Done, Maehagony Upgraded Chapter Chapter 7 Status Retained District AREB Preview" at bounding box center [566, 136] width 1096 height 64
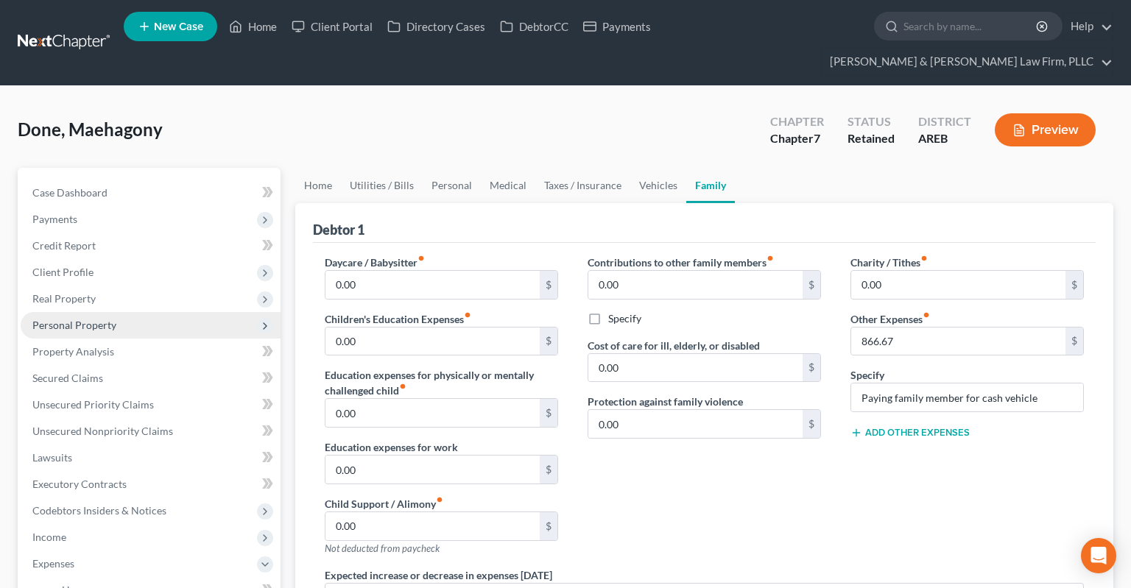
click at [157, 312] on span "Personal Property" at bounding box center [151, 325] width 260 height 27
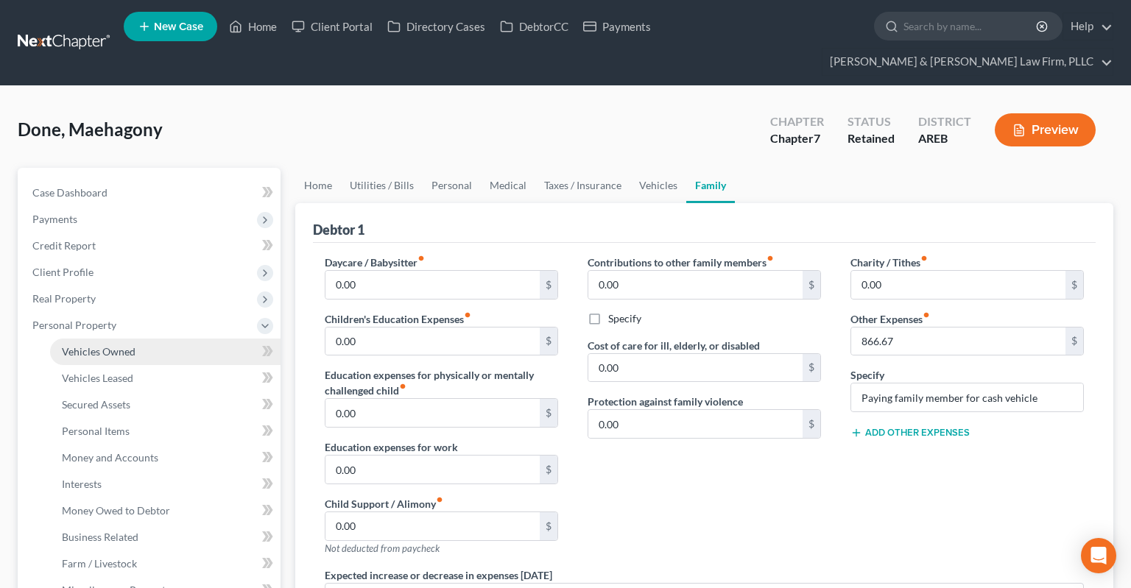
click at [210, 339] on link "Vehicles Owned" at bounding box center [165, 352] width 230 height 27
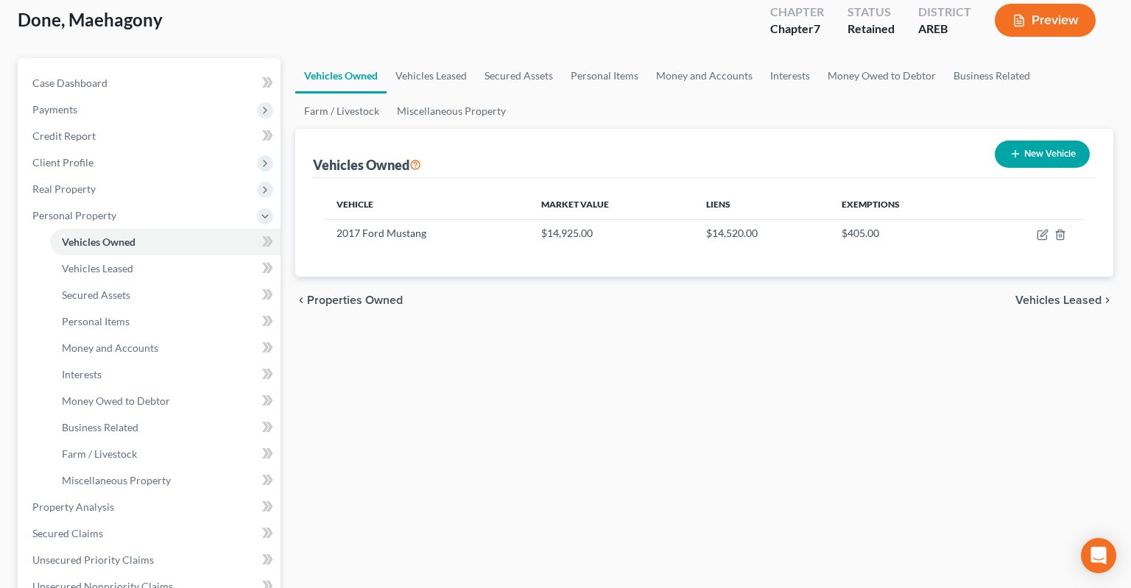
scroll to position [233, 0]
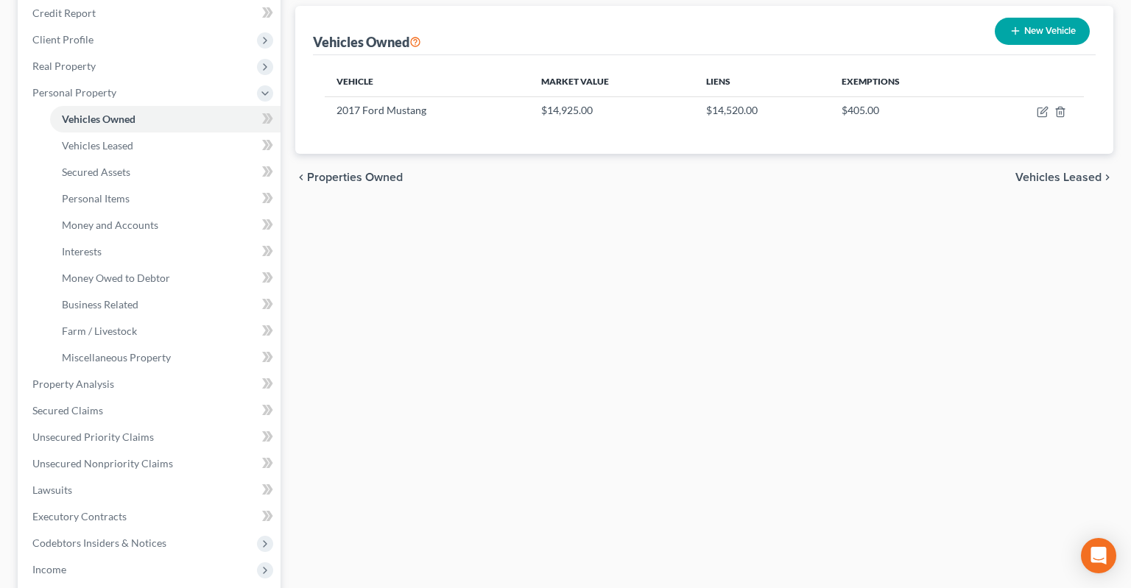
click at [418, 435] on div "Vehicles Owned Vehicles Leased Secured Assets Personal Items Money and Accounts…" at bounding box center [704, 386] width 833 height 903
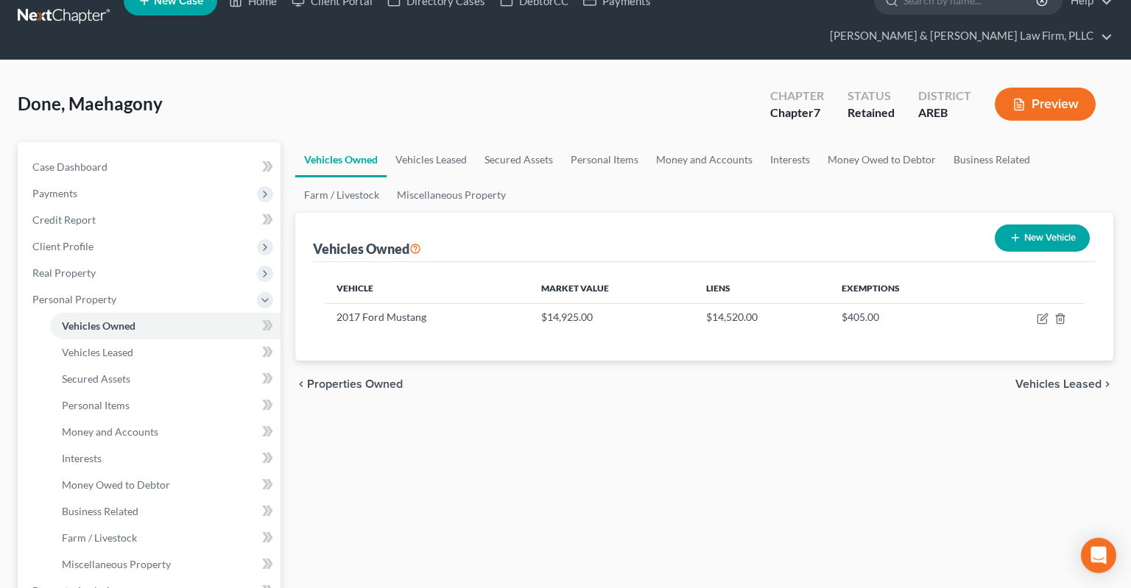
scroll to position [0, 0]
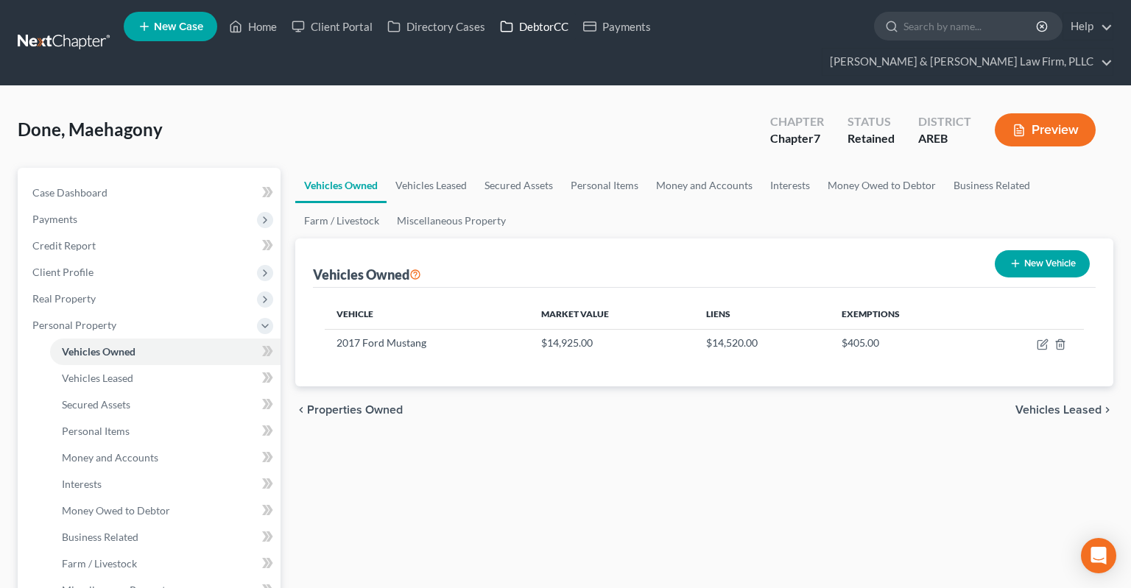
click at [508, 26] on icon at bounding box center [506, 26] width 11 height 10
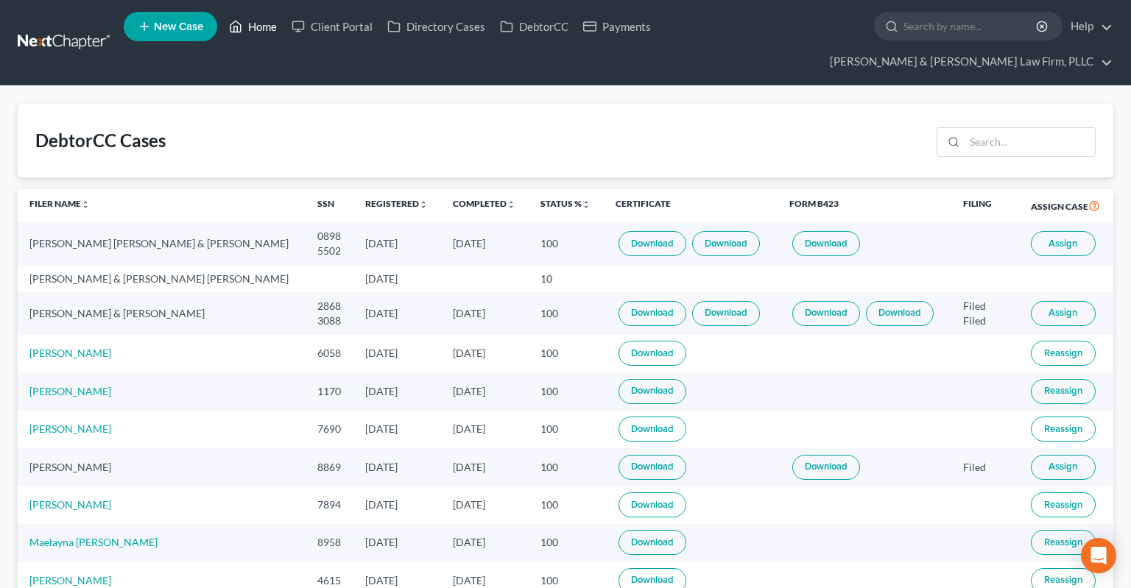
click at [267, 34] on link "Home" at bounding box center [253, 26] width 63 height 27
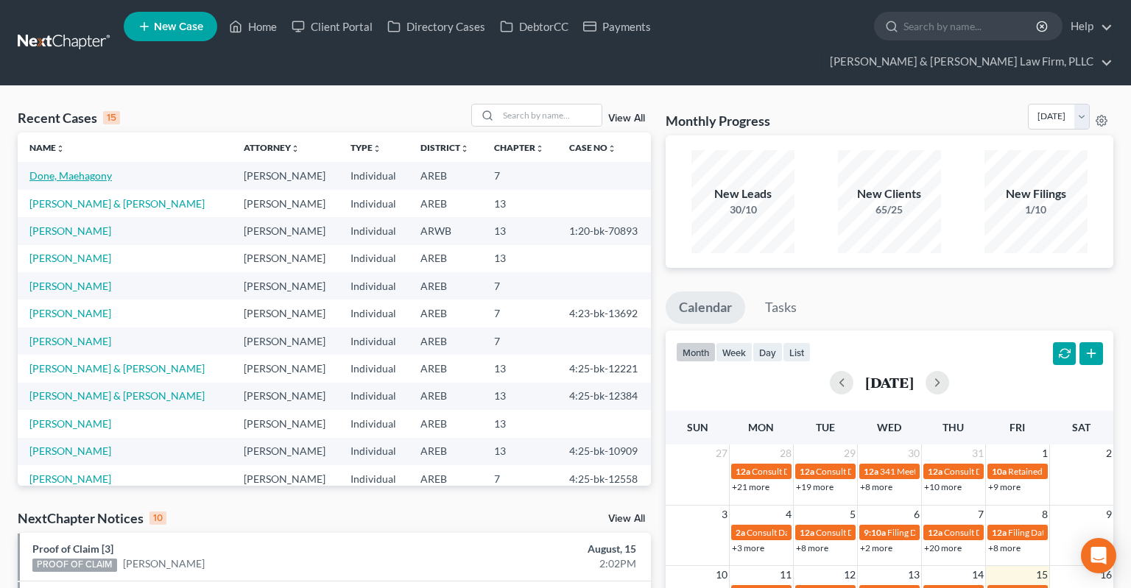
click at [105, 169] on link "Done, Maehagony" at bounding box center [70, 175] width 82 height 13
select select "6"
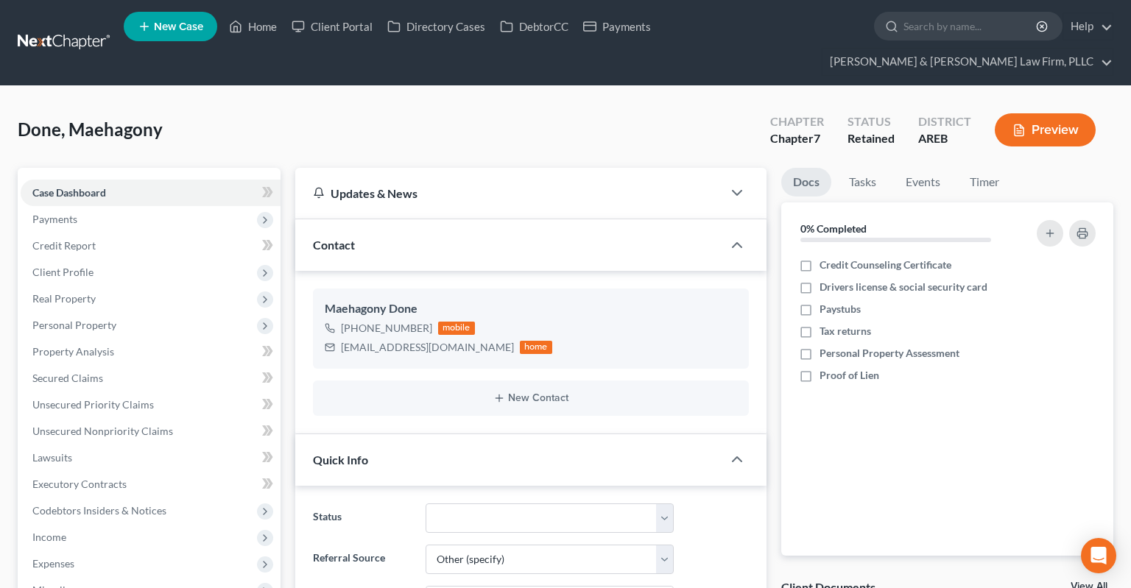
scroll to position [233, 0]
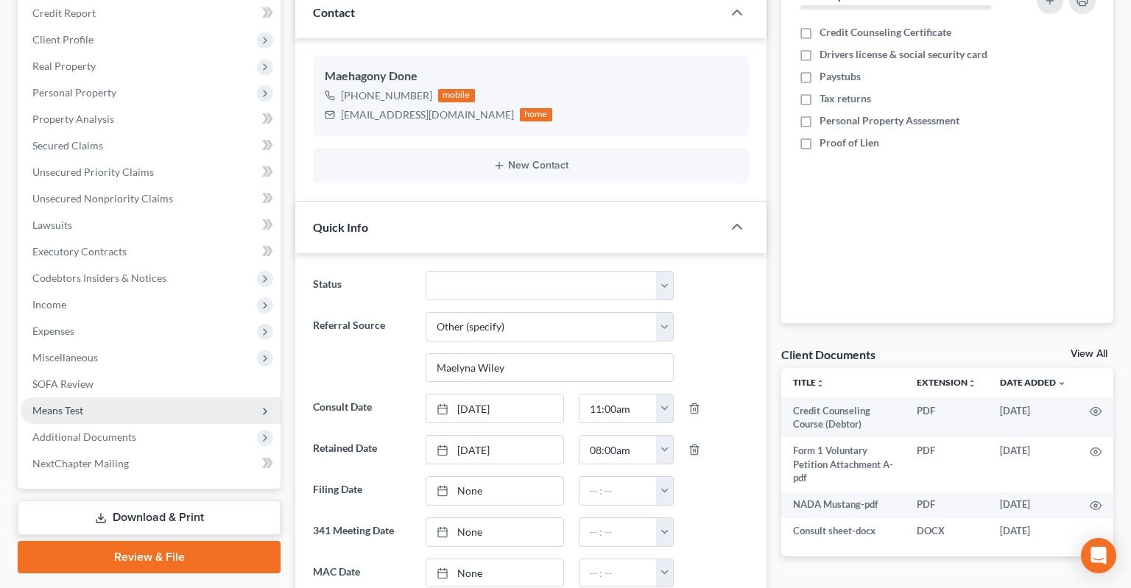
click at [201, 398] on span "Means Test" at bounding box center [151, 411] width 260 height 27
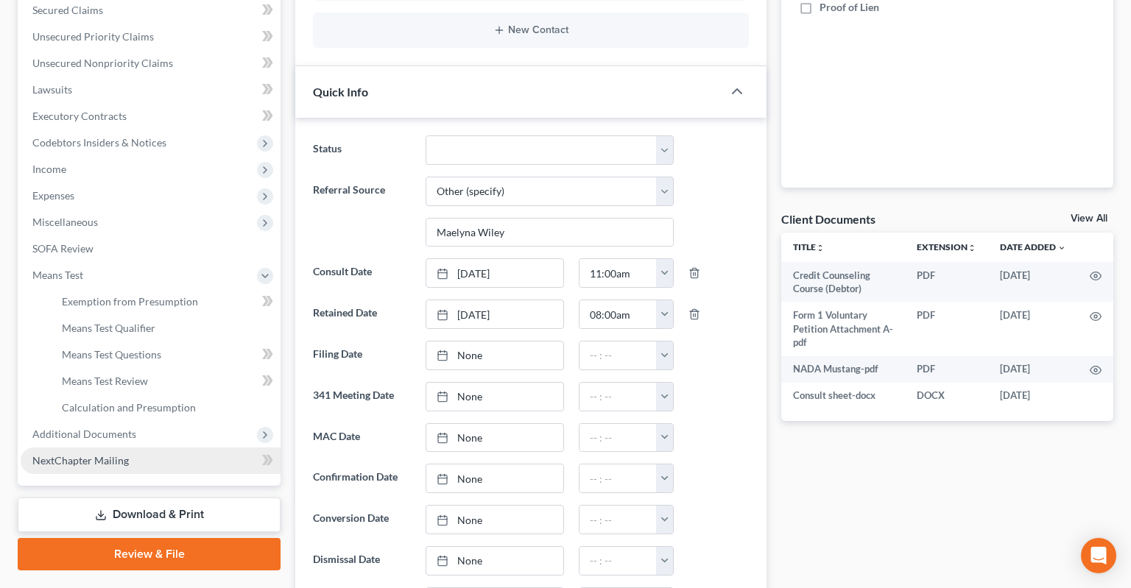
scroll to position [389, 0]
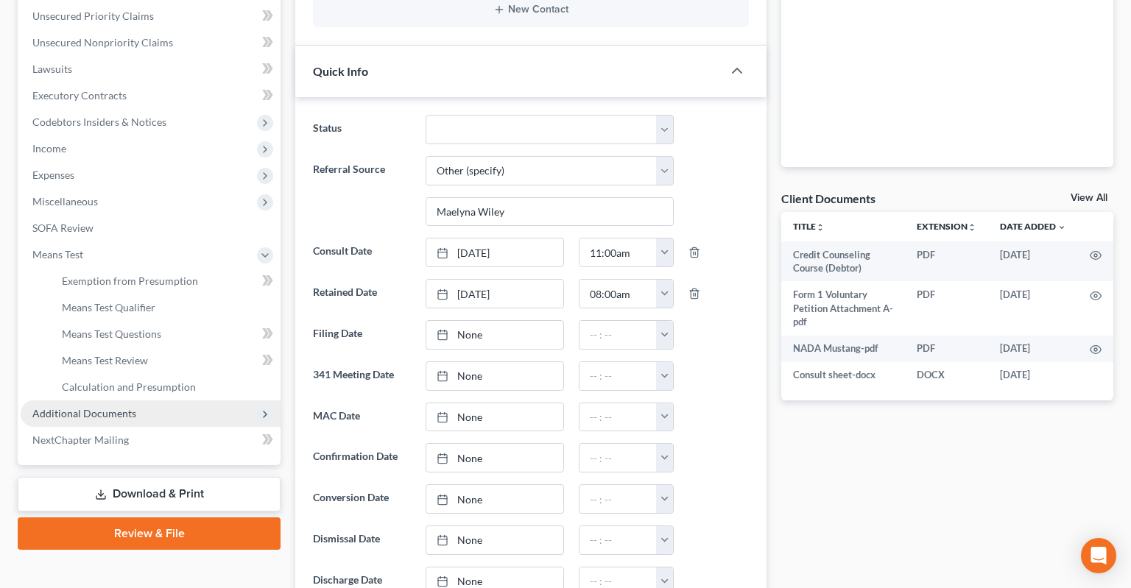
click at [191, 401] on span "Additional Documents" at bounding box center [151, 414] width 260 height 27
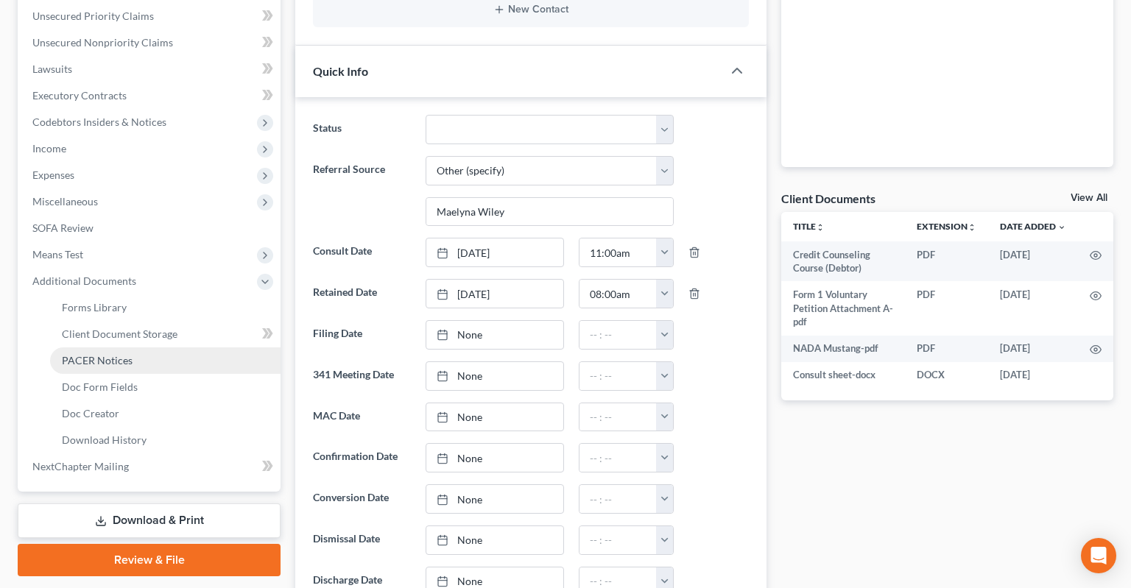
click at [205, 348] on link "PACER Notices" at bounding box center [165, 361] width 230 height 27
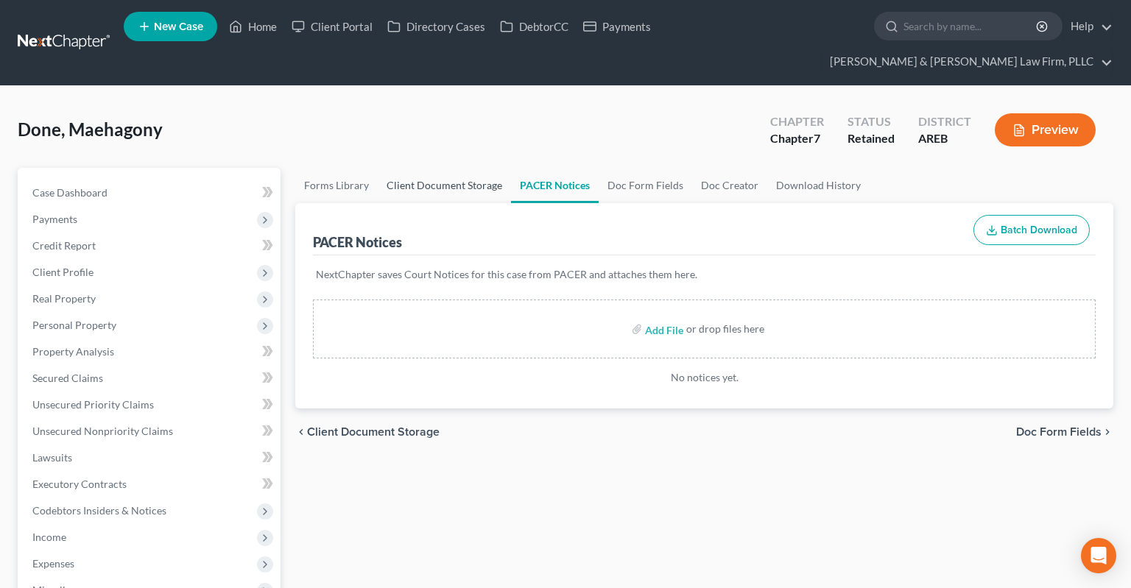
click at [438, 168] on link "Client Document Storage" at bounding box center [444, 185] width 133 height 35
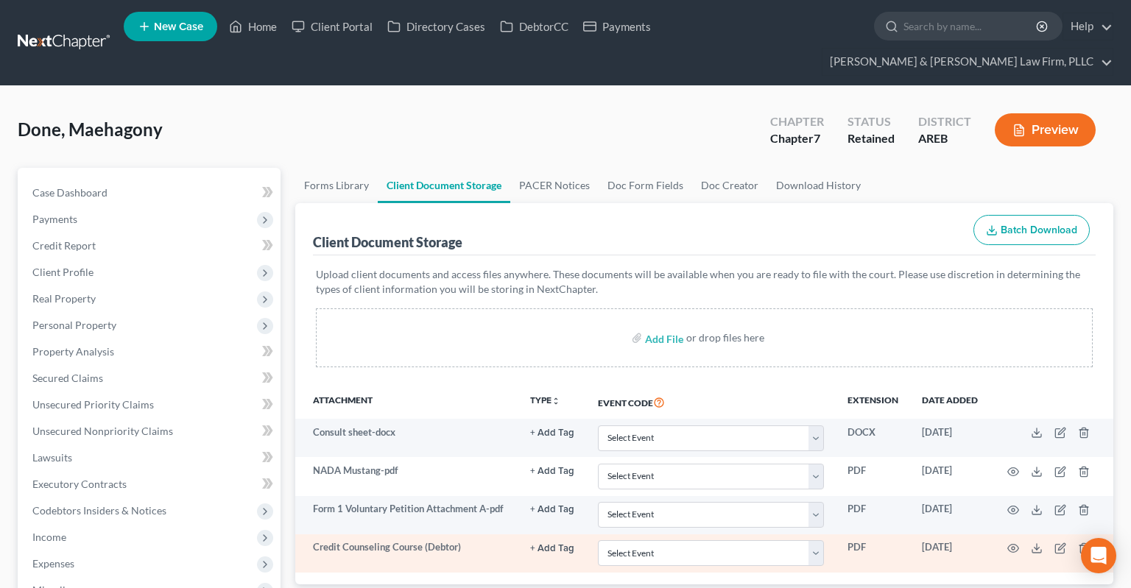
click at [1019, 535] on td at bounding box center [1052, 554] width 124 height 38
click at [1014, 543] on icon "button" at bounding box center [1013, 549] width 12 height 12
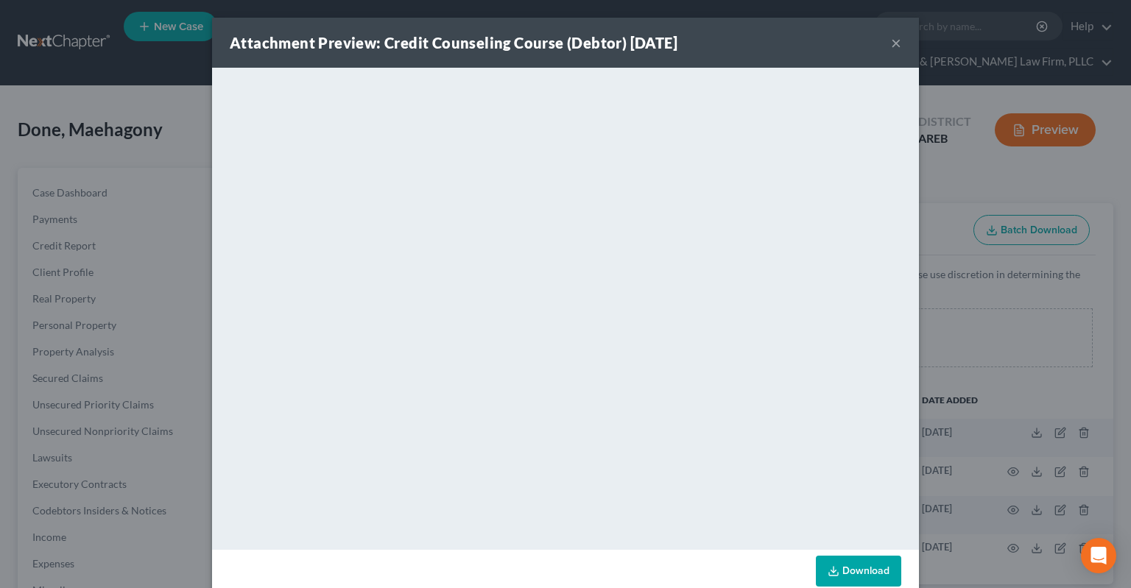
click at [891, 46] on div "Attachment Preview: Credit Counseling Course (Debtor) [DATE] ×" at bounding box center [565, 43] width 707 height 50
click at [893, 46] on button "×" at bounding box center [896, 43] width 10 height 18
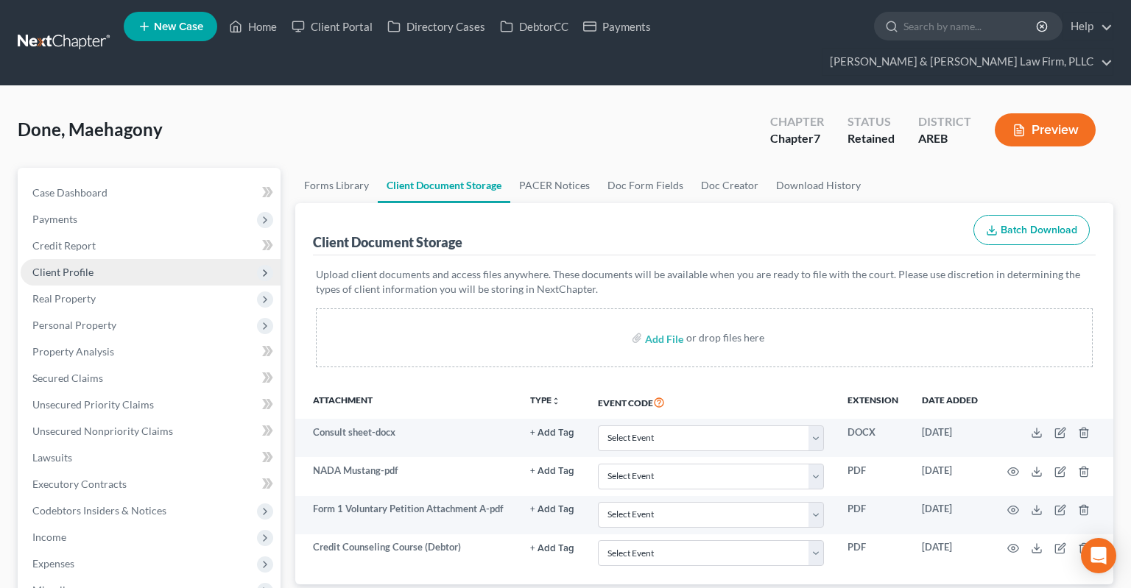
click at [170, 259] on span "Client Profile" at bounding box center [151, 272] width 260 height 27
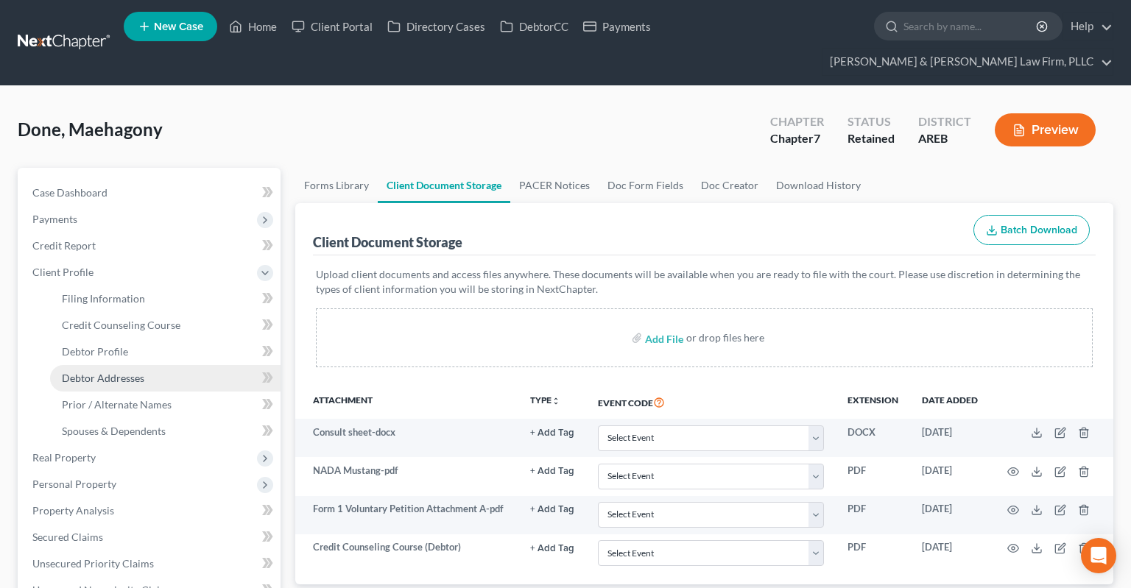
click at [161, 365] on link "Debtor Addresses" at bounding box center [165, 378] width 230 height 27
